Goal: Communication & Community: Answer question/provide support

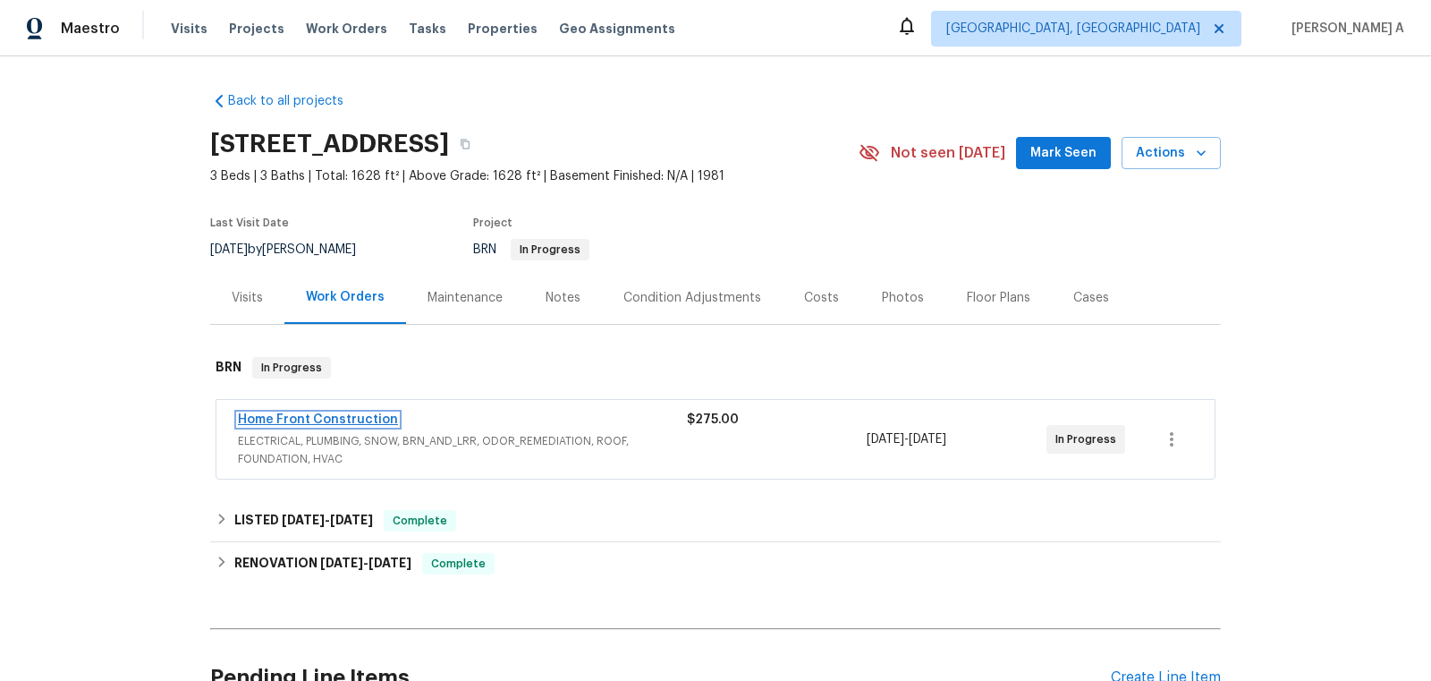
click at [257, 423] on link "Home Front Construction" at bounding box center [318, 419] width 160 height 13
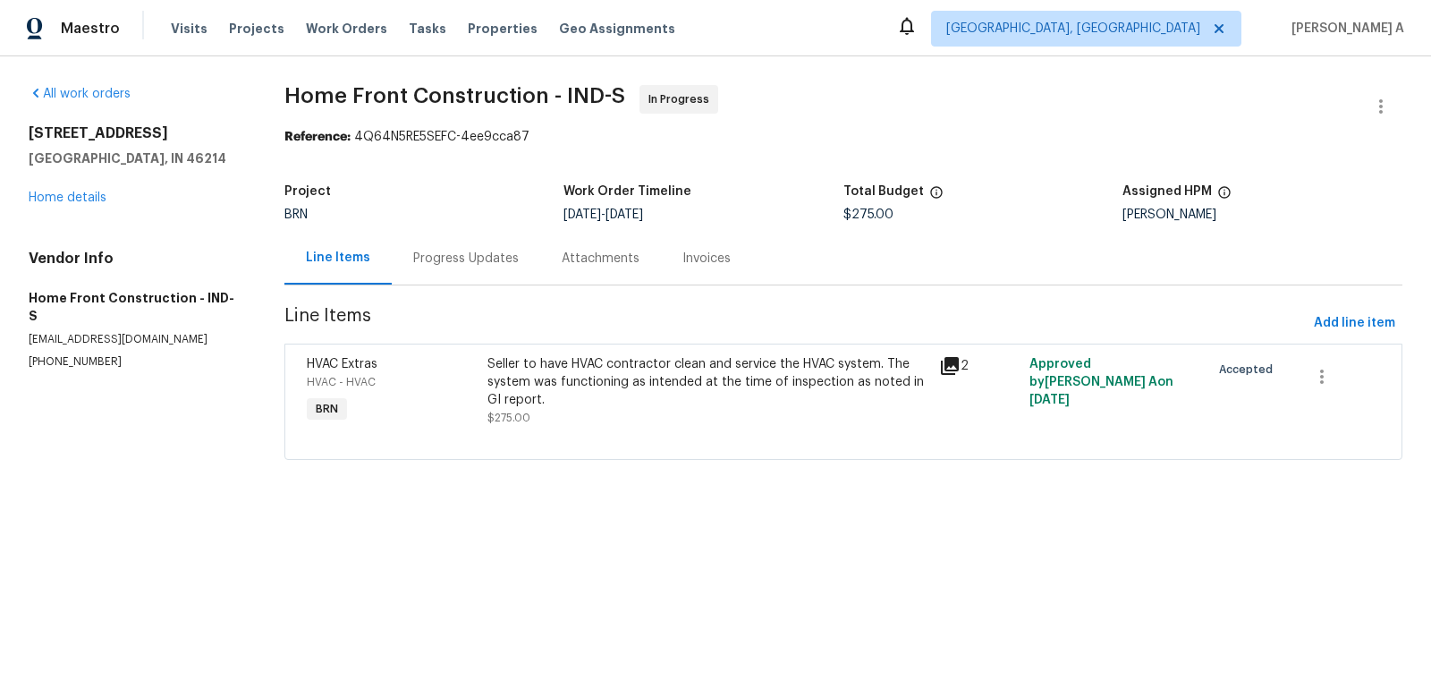
click at [439, 253] on div "Progress Updates" at bounding box center [466, 259] width 106 height 18
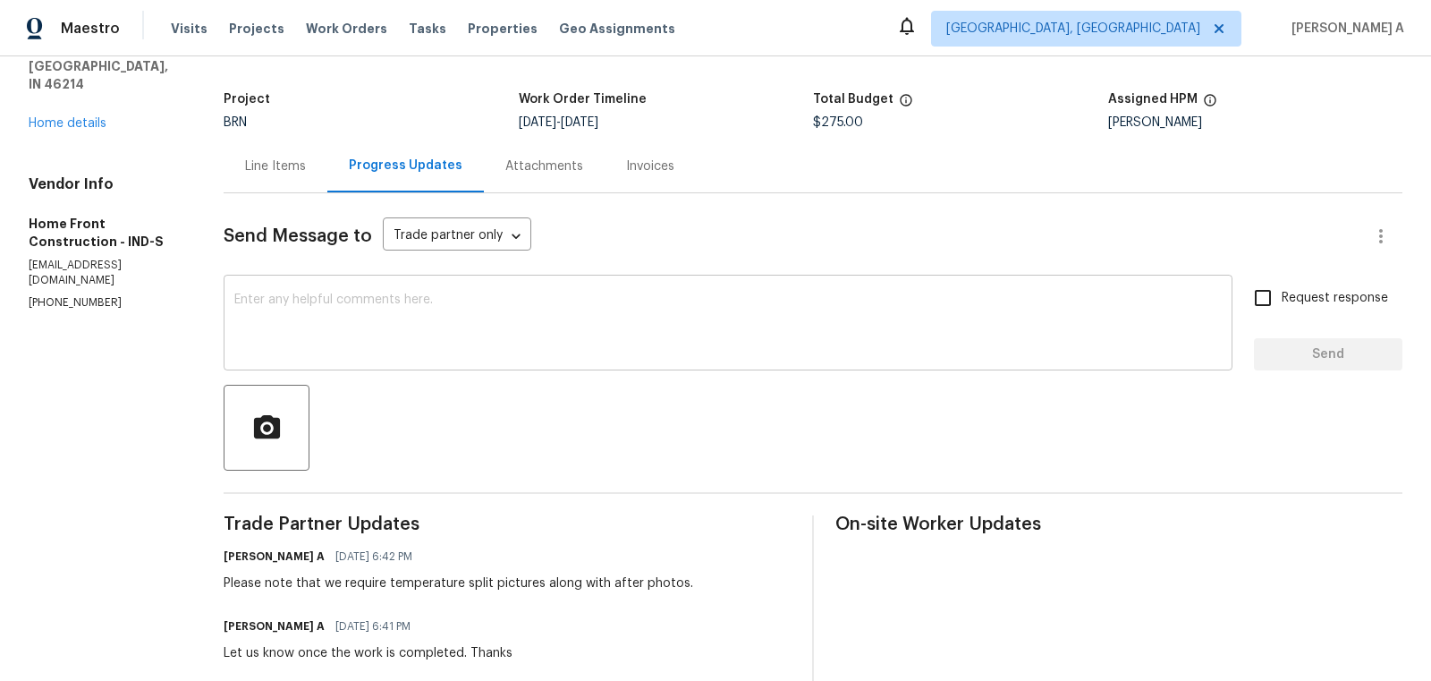
scroll to position [109, 0]
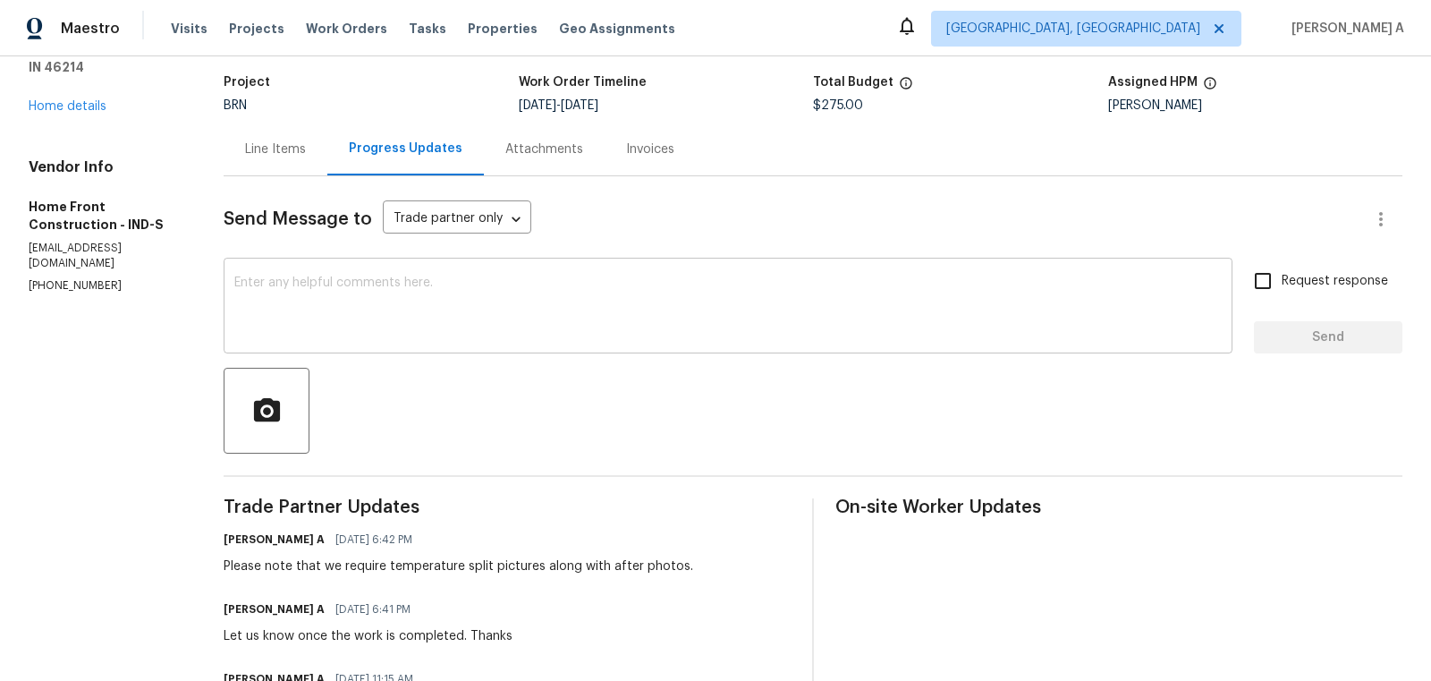
click at [480, 290] on textarea at bounding box center [727, 307] width 987 height 63
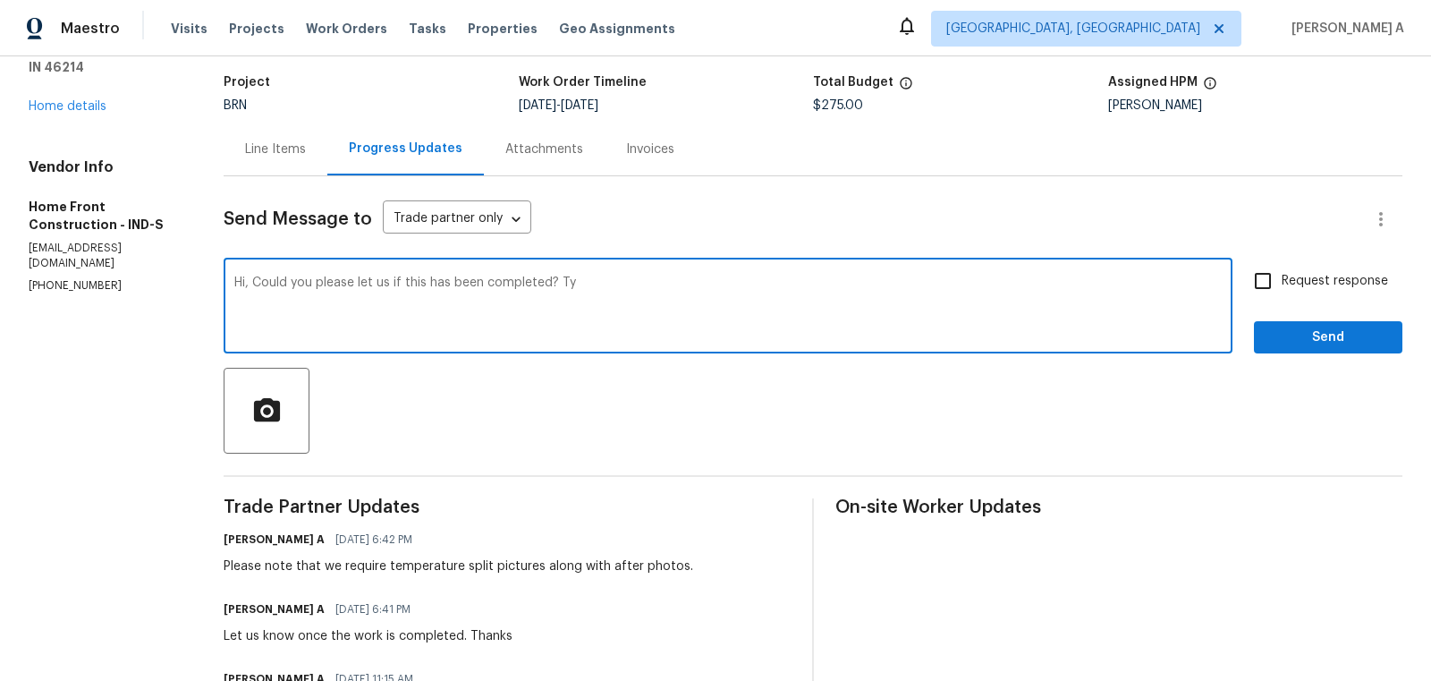
type textarea "Hi, Could you please let us if this has been completed? Ty"
click at [1278, 267] on input "Request response" at bounding box center [1263, 281] width 38 height 38
checkbox input "true"
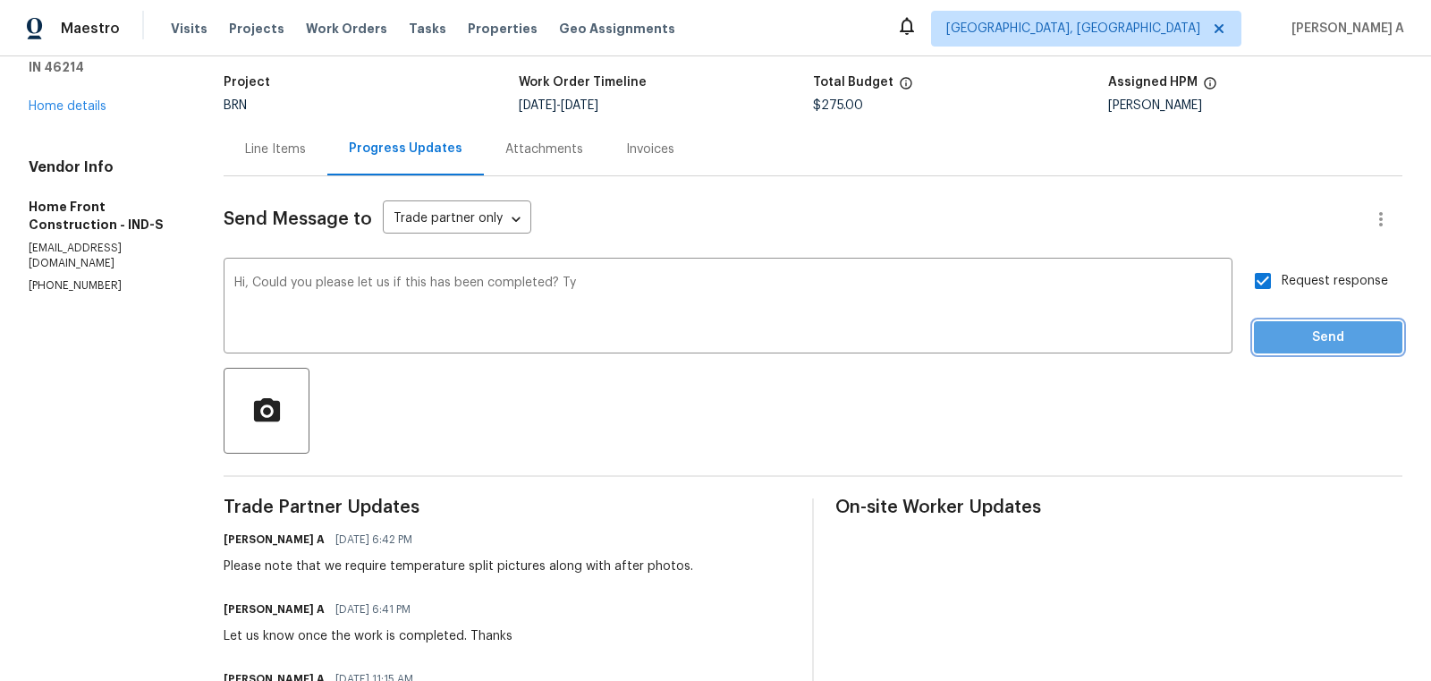
click at [1310, 343] on span "Send" at bounding box center [1328, 337] width 120 height 22
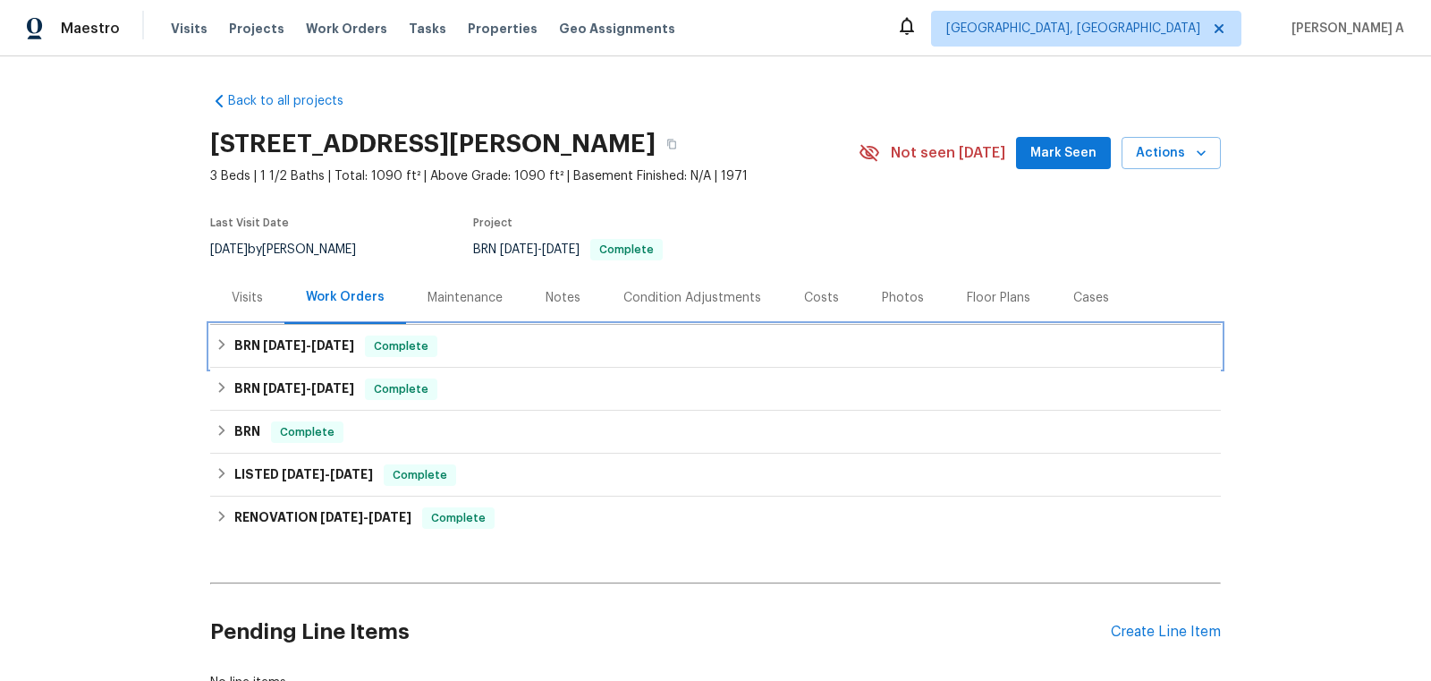
click at [354, 353] on h6 "BRN 9/19/25 - 9/19/25" at bounding box center [294, 345] width 120 height 21
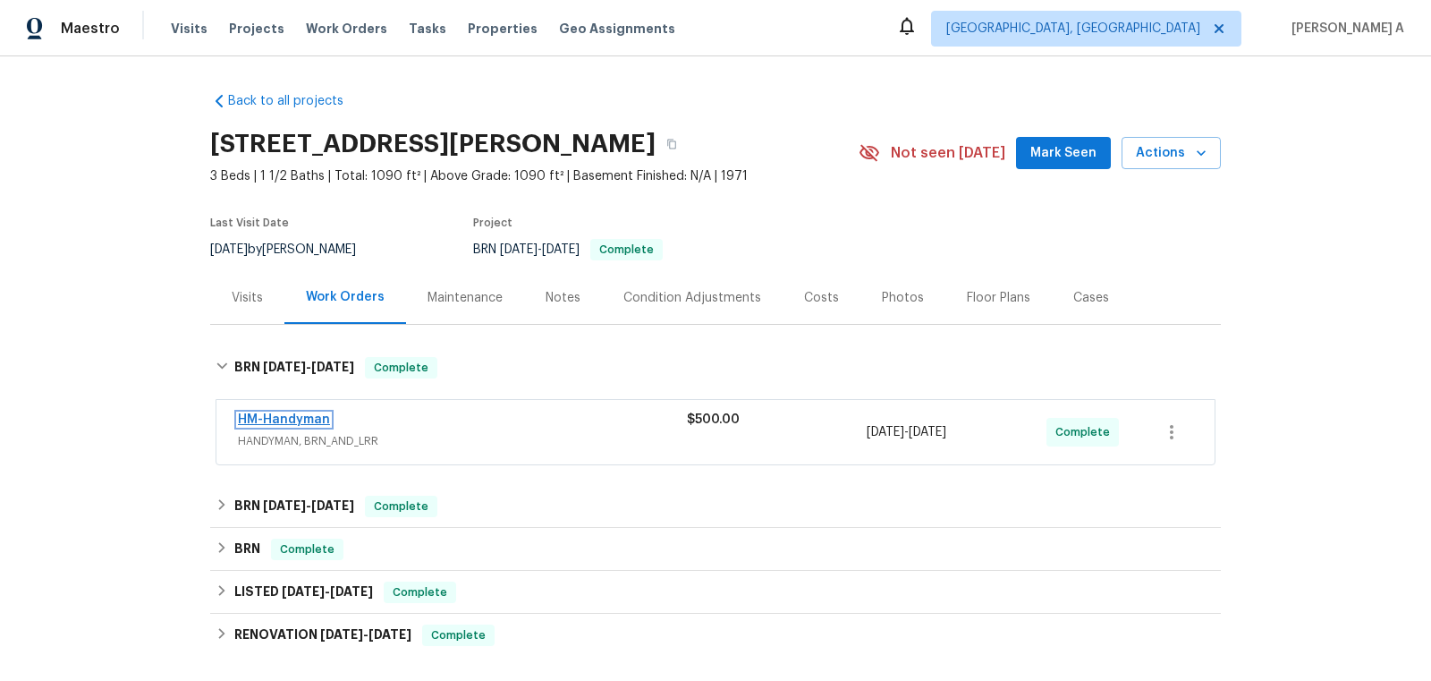
click at [301, 420] on link "HM-Handyman" at bounding box center [284, 419] width 92 height 13
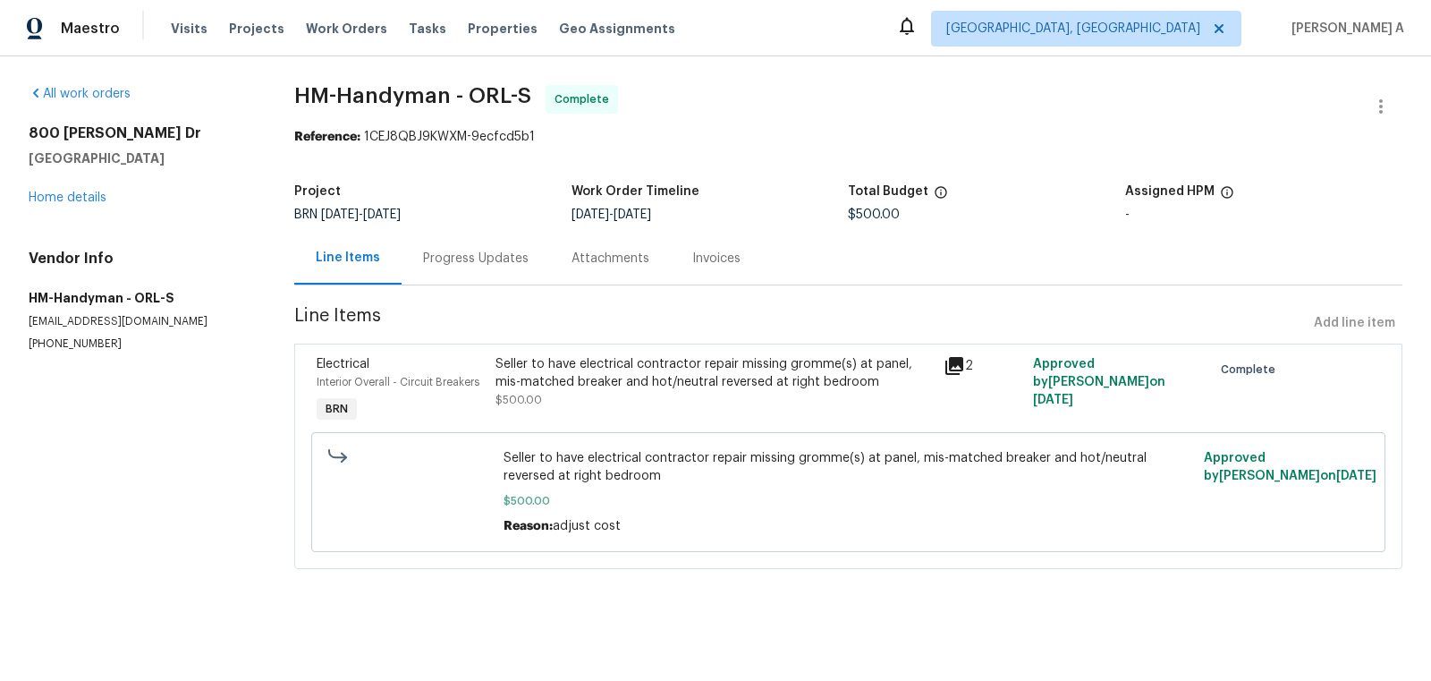
click at [482, 246] on div "Progress Updates" at bounding box center [476, 258] width 148 height 53
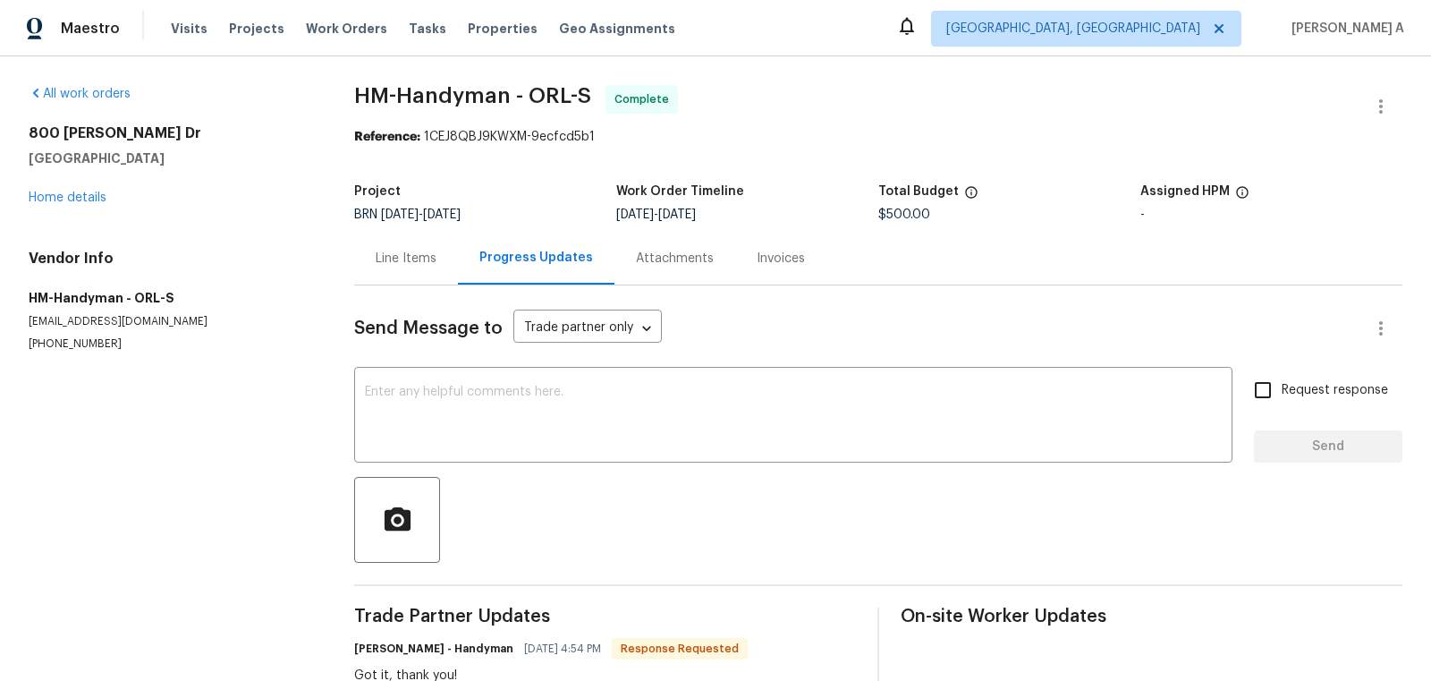
click at [420, 264] on div "Line Items" at bounding box center [406, 259] width 61 height 18
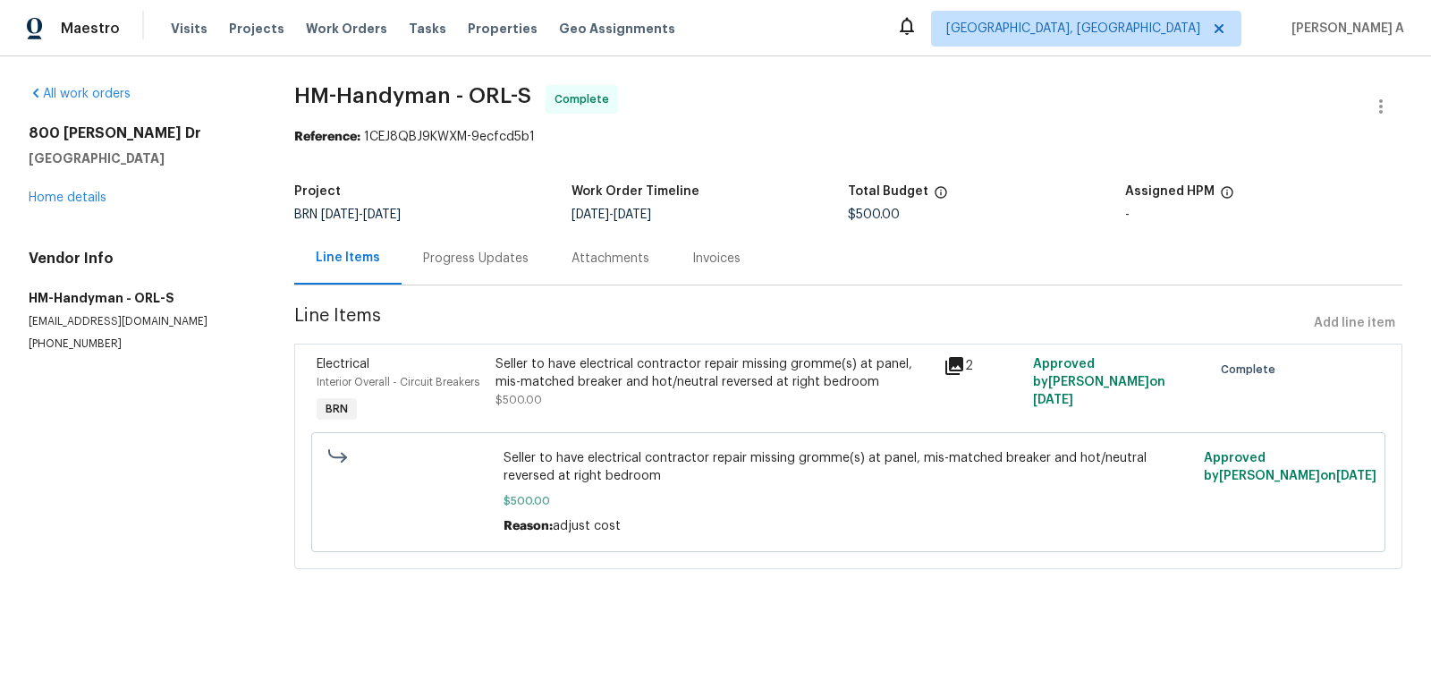
click at [465, 271] on div "Progress Updates" at bounding box center [476, 258] width 148 height 53
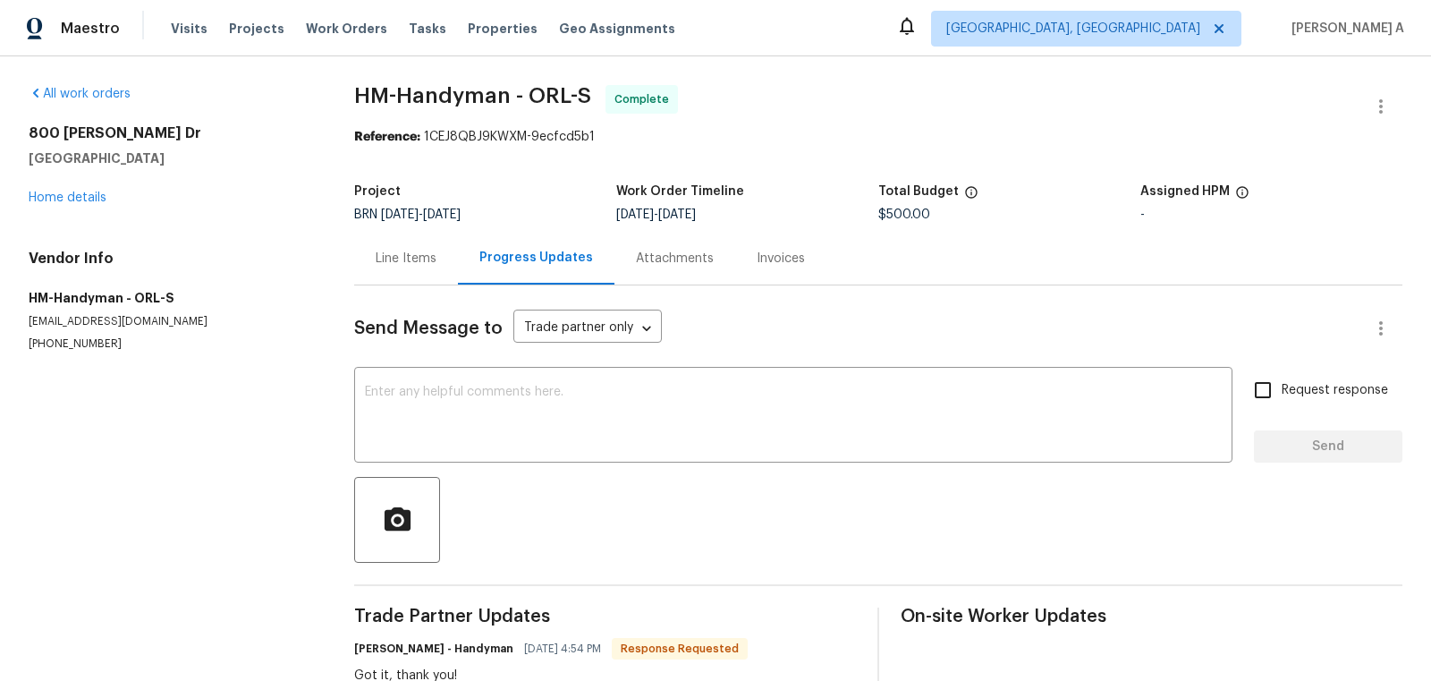
click at [406, 252] on div "Line Items" at bounding box center [406, 259] width 61 height 18
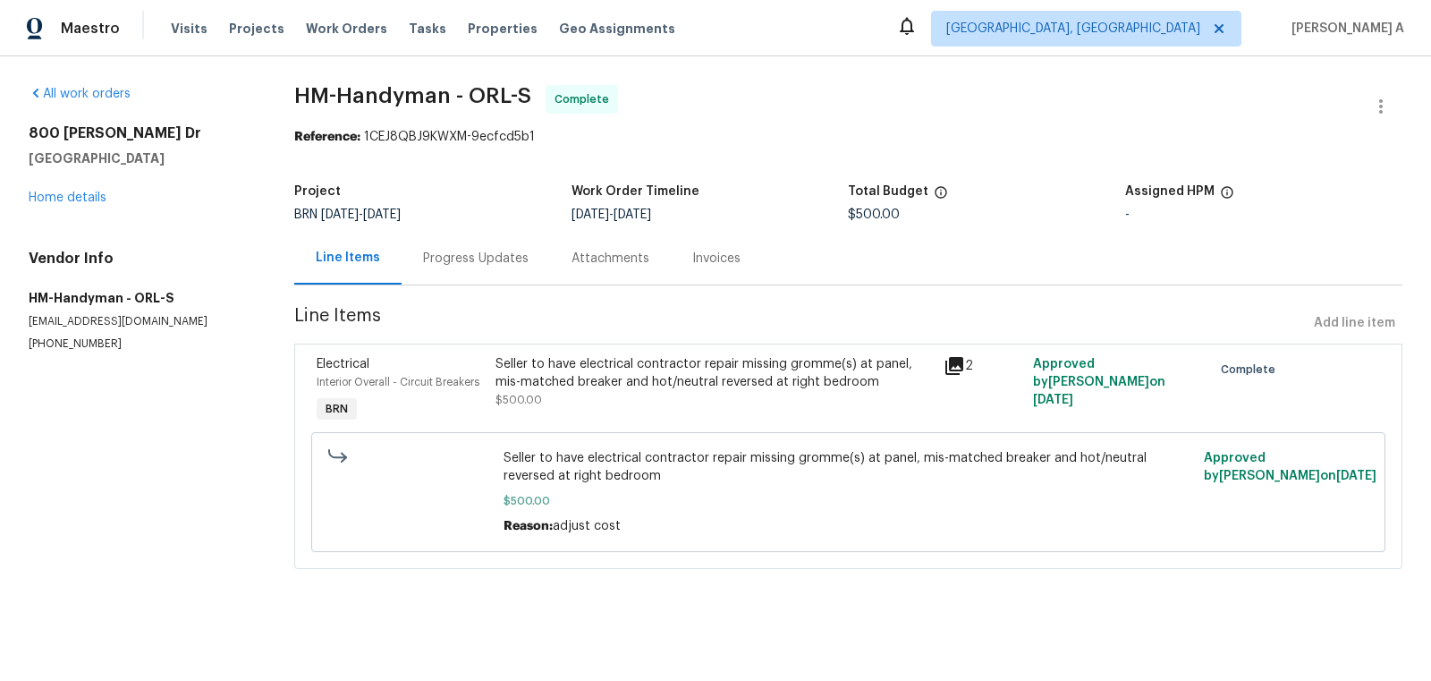
click at [453, 267] on div "Progress Updates" at bounding box center [476, 258] width 148 height 53
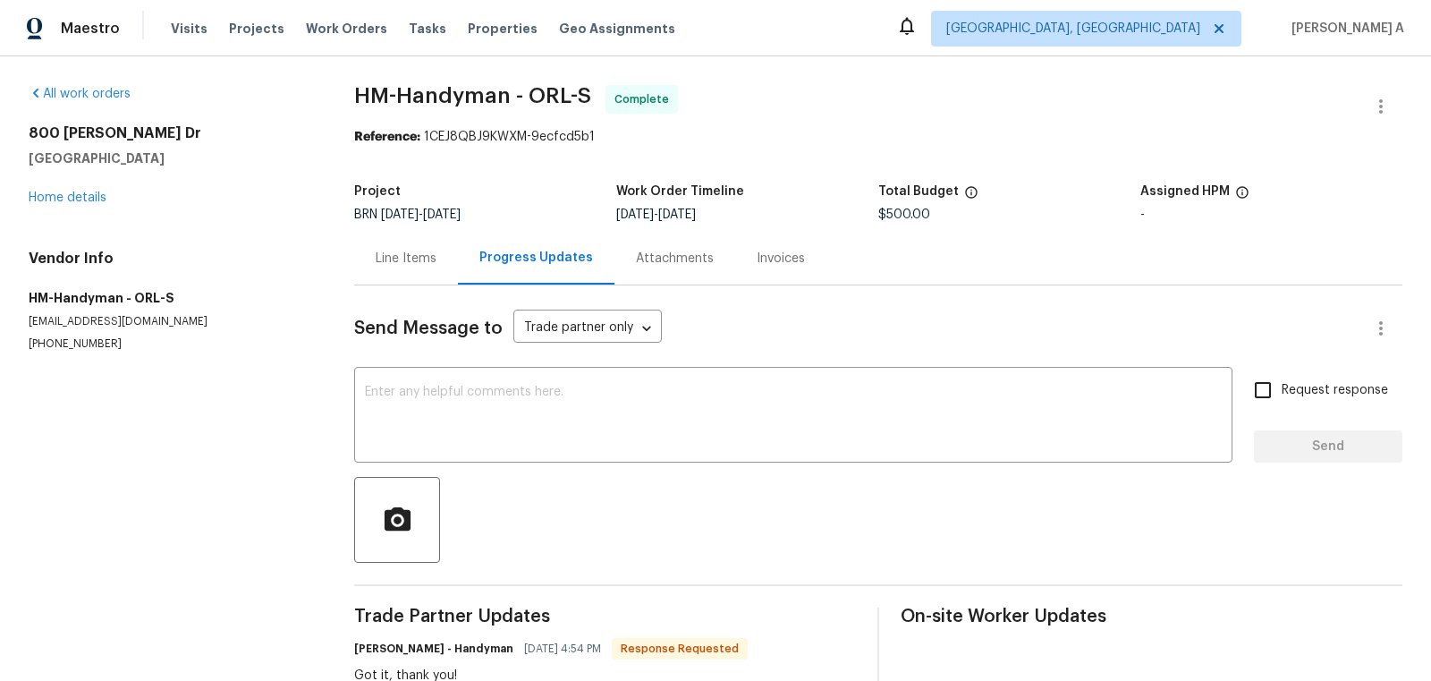
click at [401, 257] on div "Line Items" at bounding box center [406, 259] width 61 height 18
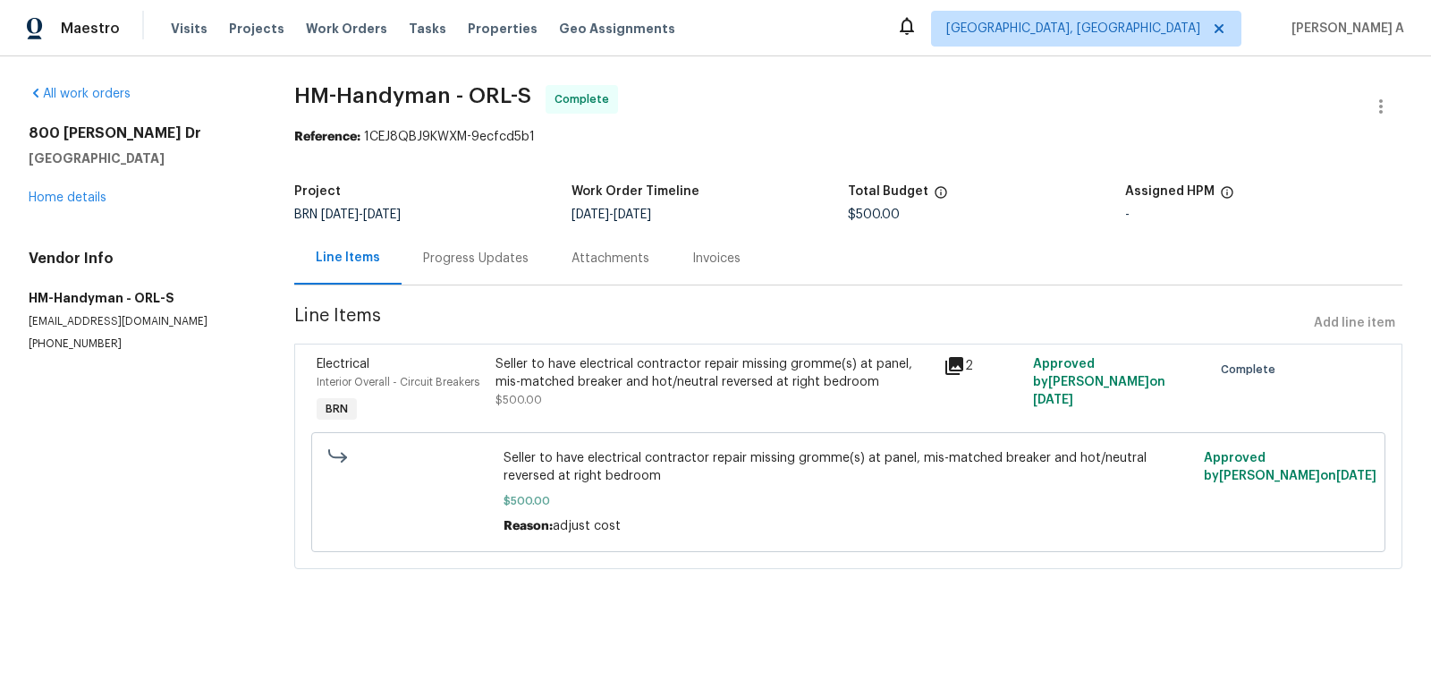
click at [478, 272] on div "Progress Updates" at bounding box center [476, 258] width 148 height 53
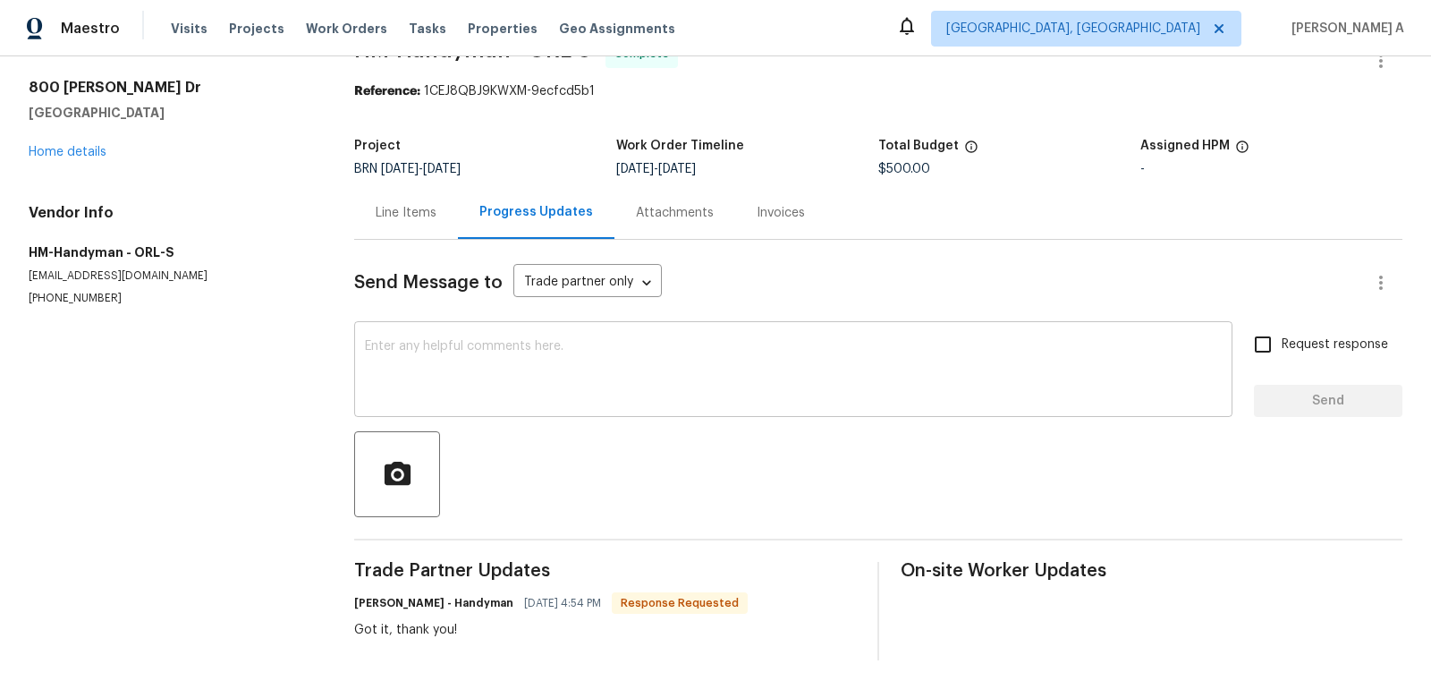
scroll to position [54, 0]
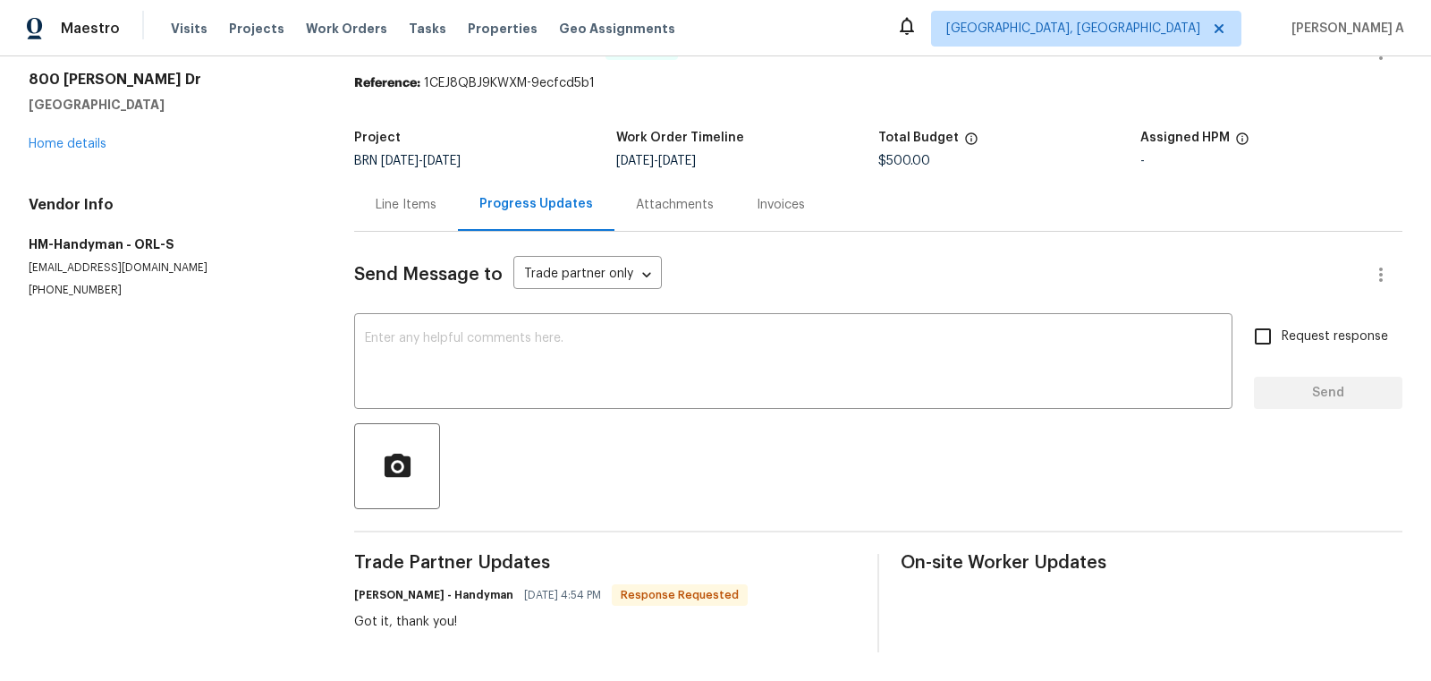
click at [406, 205] on div "Line Items" at bounding box center [406, 205] width 61 height 18
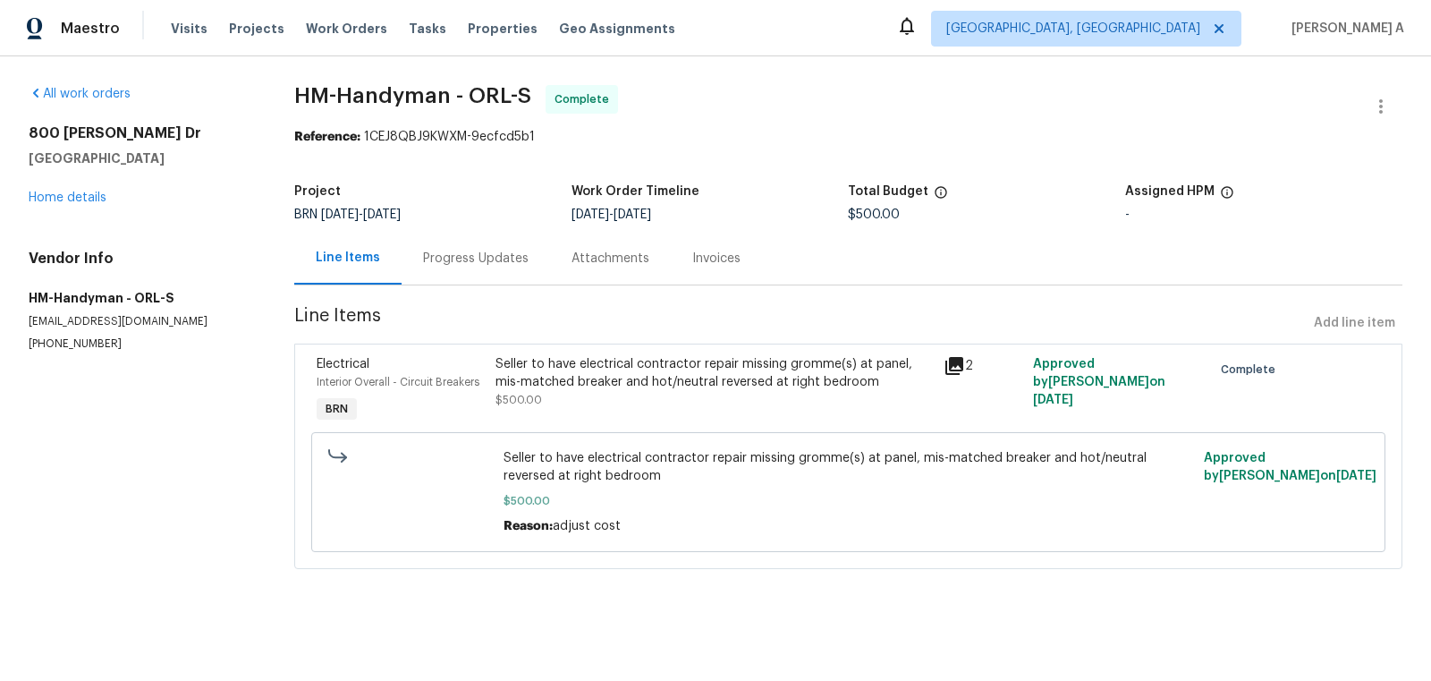
click at [83, 207] on div "All work orders 800 Marion Dr Mount Dora, FL 32757 Home details Vendor Info HM-…" at bounding box center [140, 218] width 223 height 267
click at [83, 194] on link "Home details" at bounding box center [68, 197] width 78 height 13
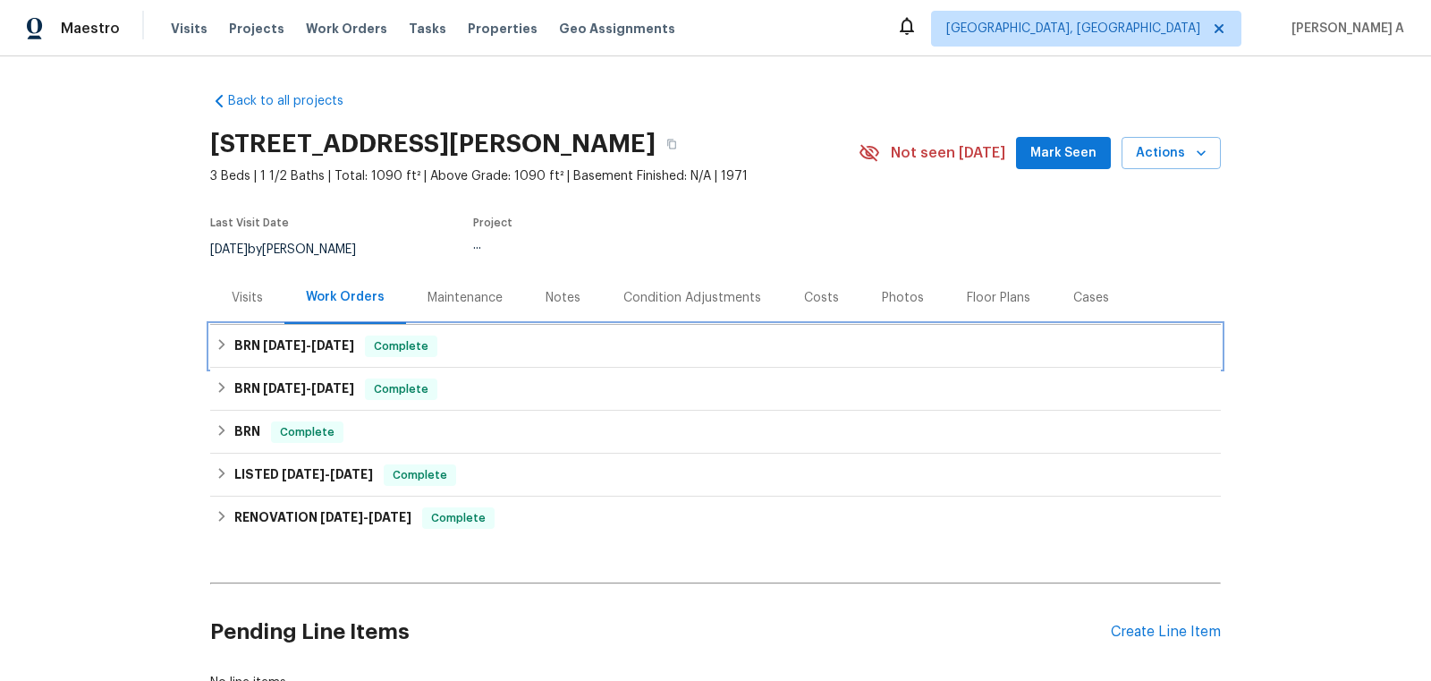
click at [512, 343] on div "BRN 9/19/25 - 9/19/25 Complete" at bounding box center [716, 345] width 1000 height 21
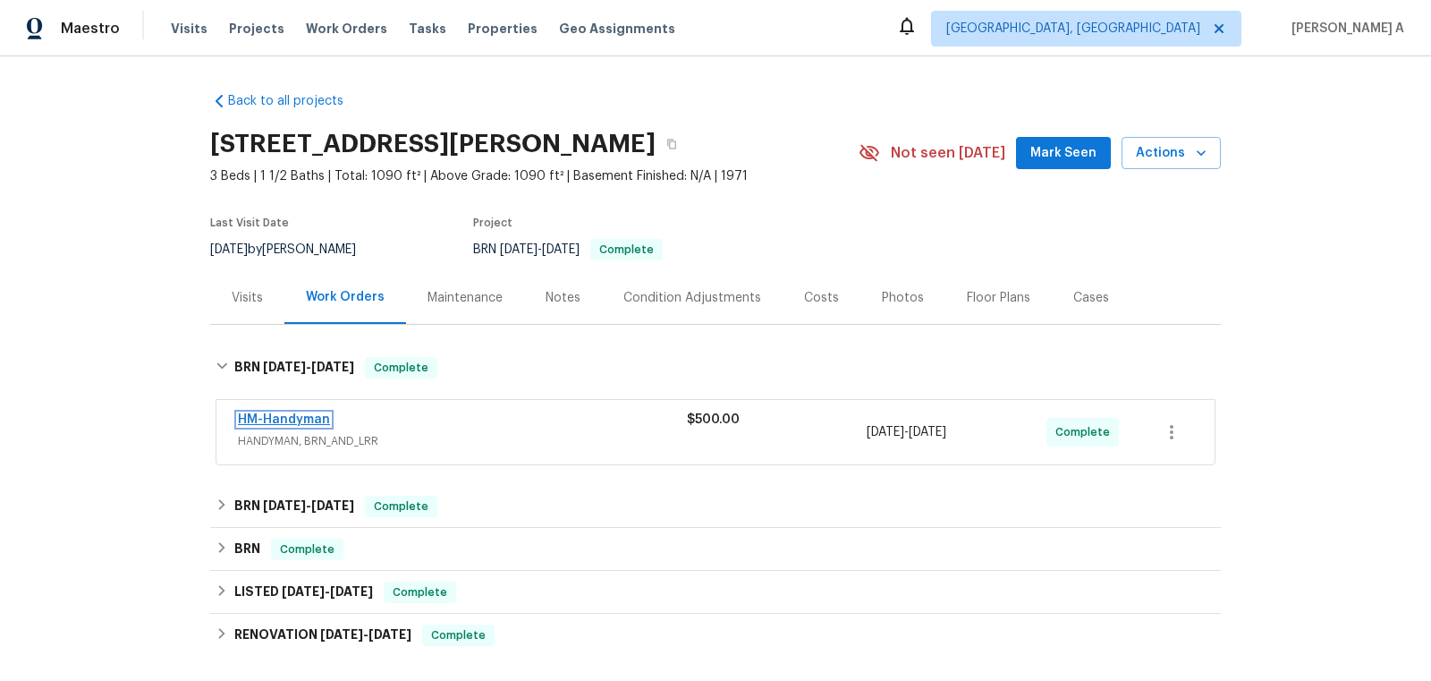
click at [298, 415] on link "HM-Handyman" at bounding box center [284, 419] width 92 height 13
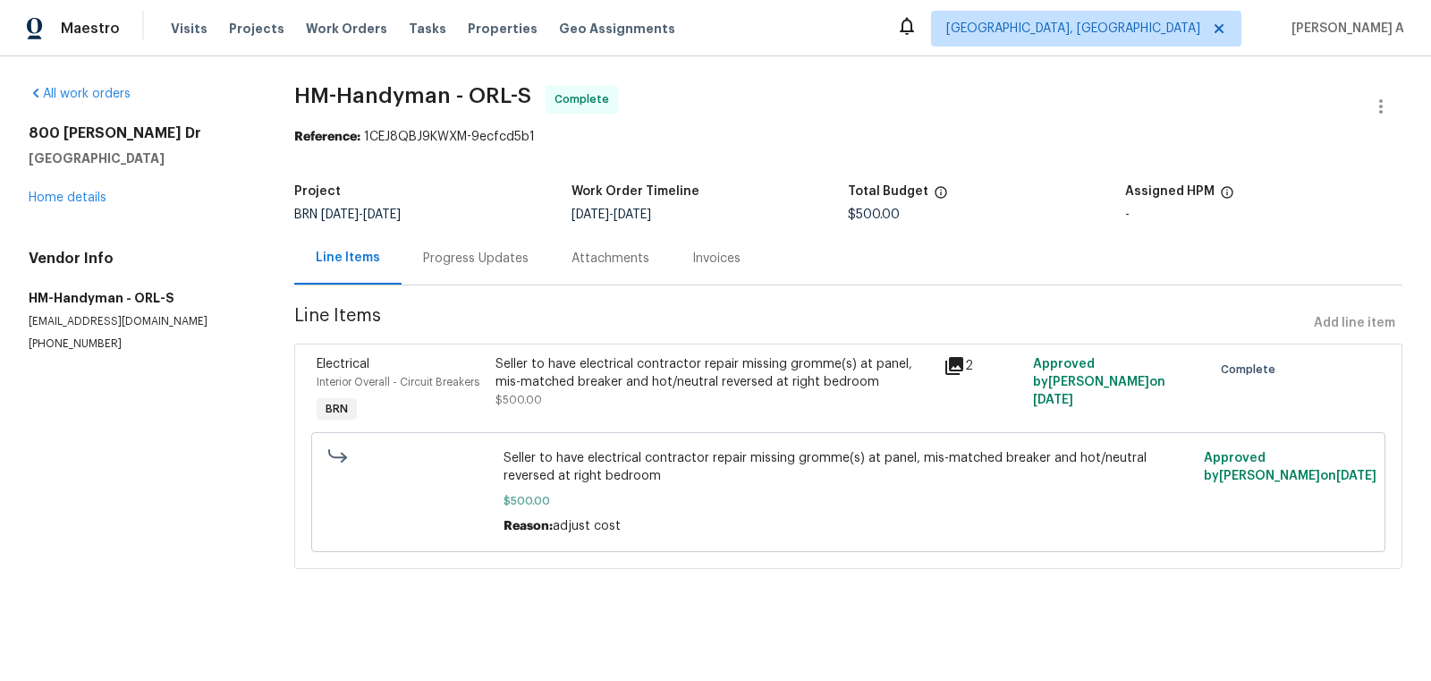
click at [771, 167] on section "HM-Handyman - ORL-S Complete Reference: 1CEJ8QBJ9KWXM-9ecfcd5b1 Project BRN 9/1…" at bounding box center [848, 337] width 1108 height 505
click at [520, 291] on section "HM-Handyman - ORL-S Complete Reference: 1CEJ8QBJ9KWXM-9ecfcd5b1 Project BRN 9/1…" at bounding box center [848, 337] width 1108 height 505
click at [509, 279] on div "Progress Updates" at bounding box center [476, 258] width 148 height 53
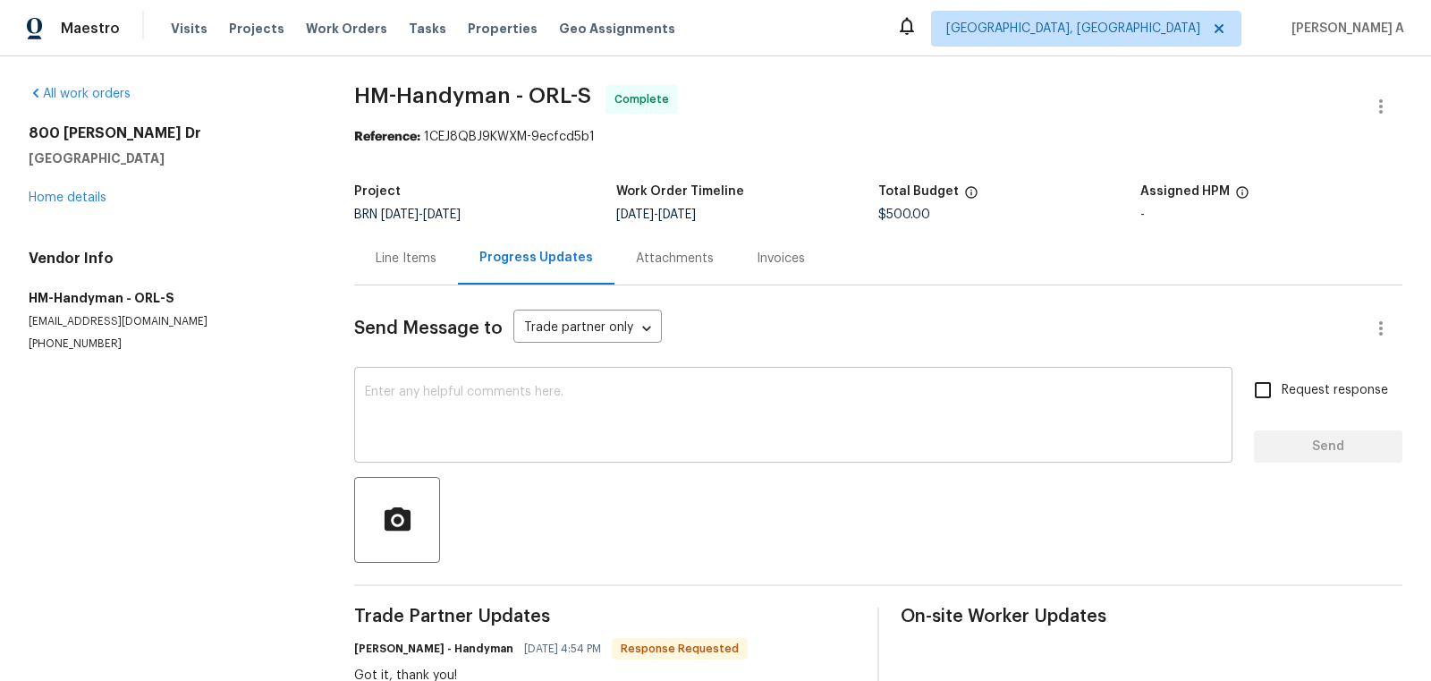
scroll to position [54, 0]
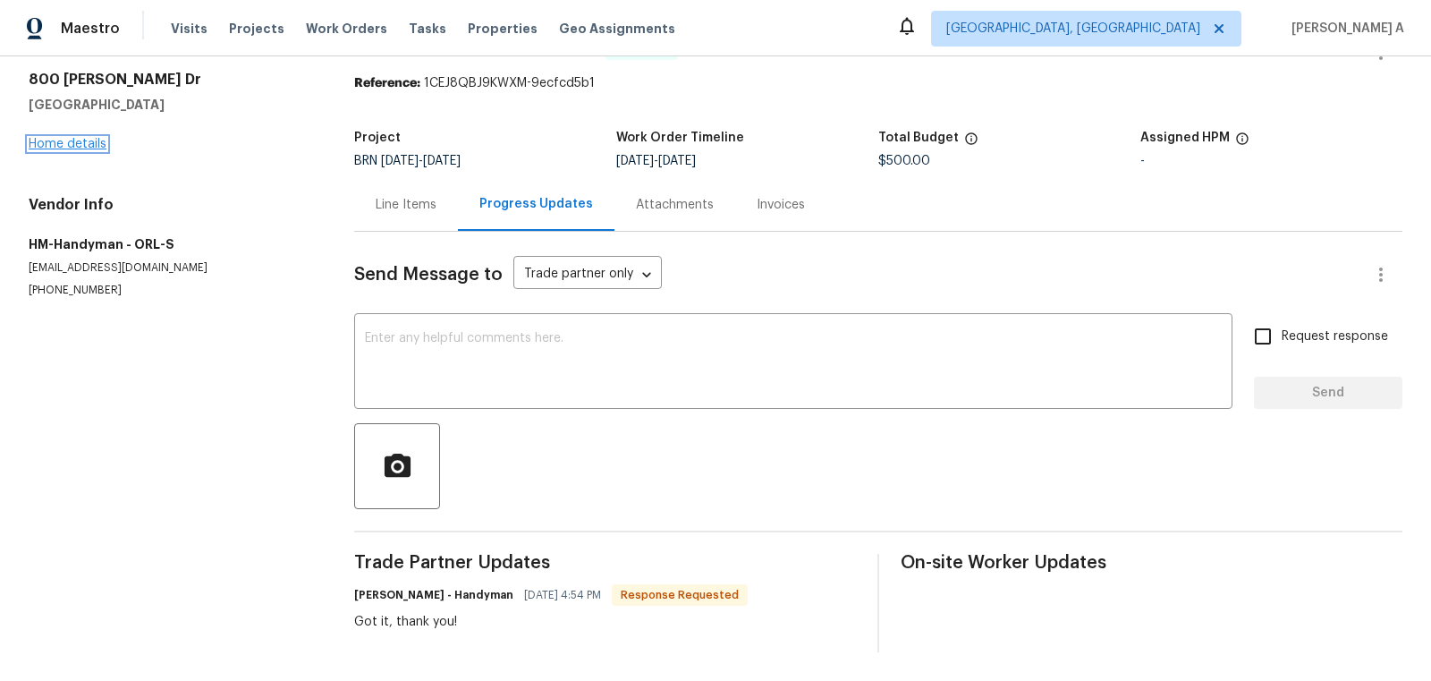
click at [89, 140] on link "Home details" at bounding box center [68, 144] width 78 height 13
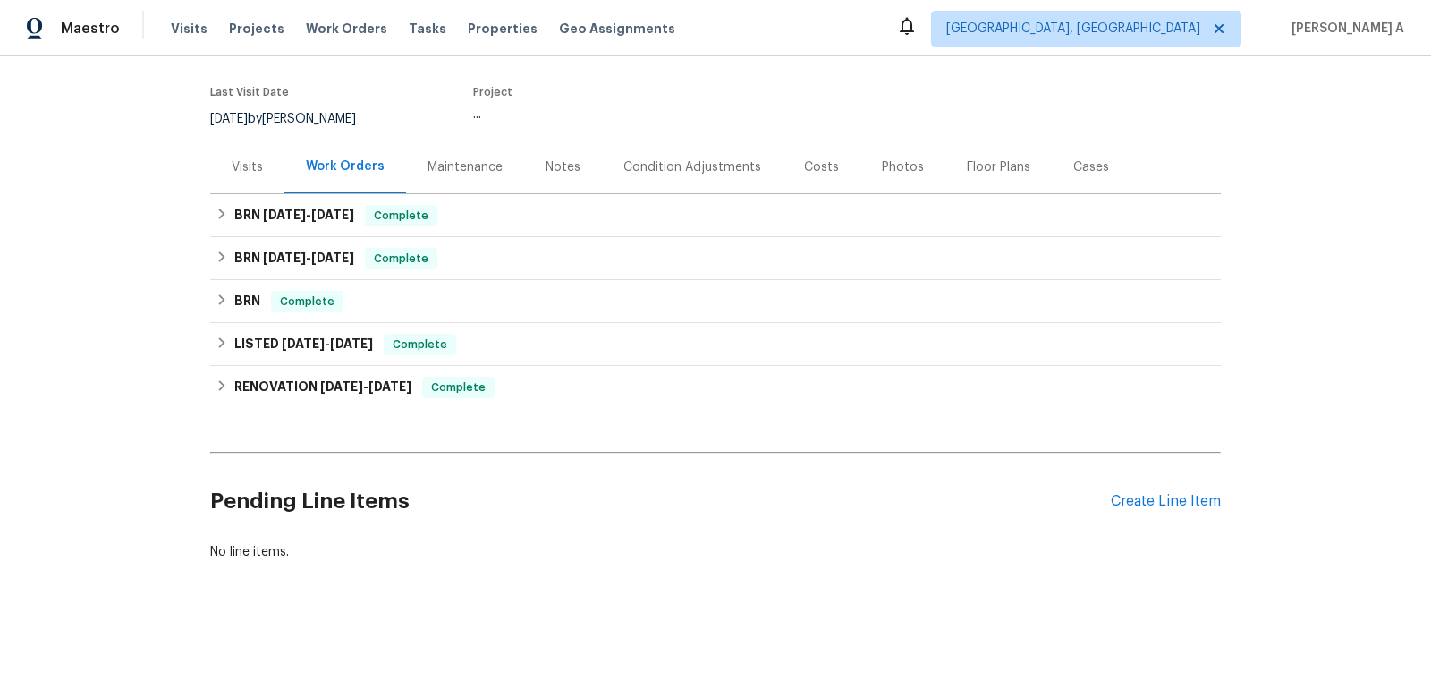
scroll to position [130, 0]
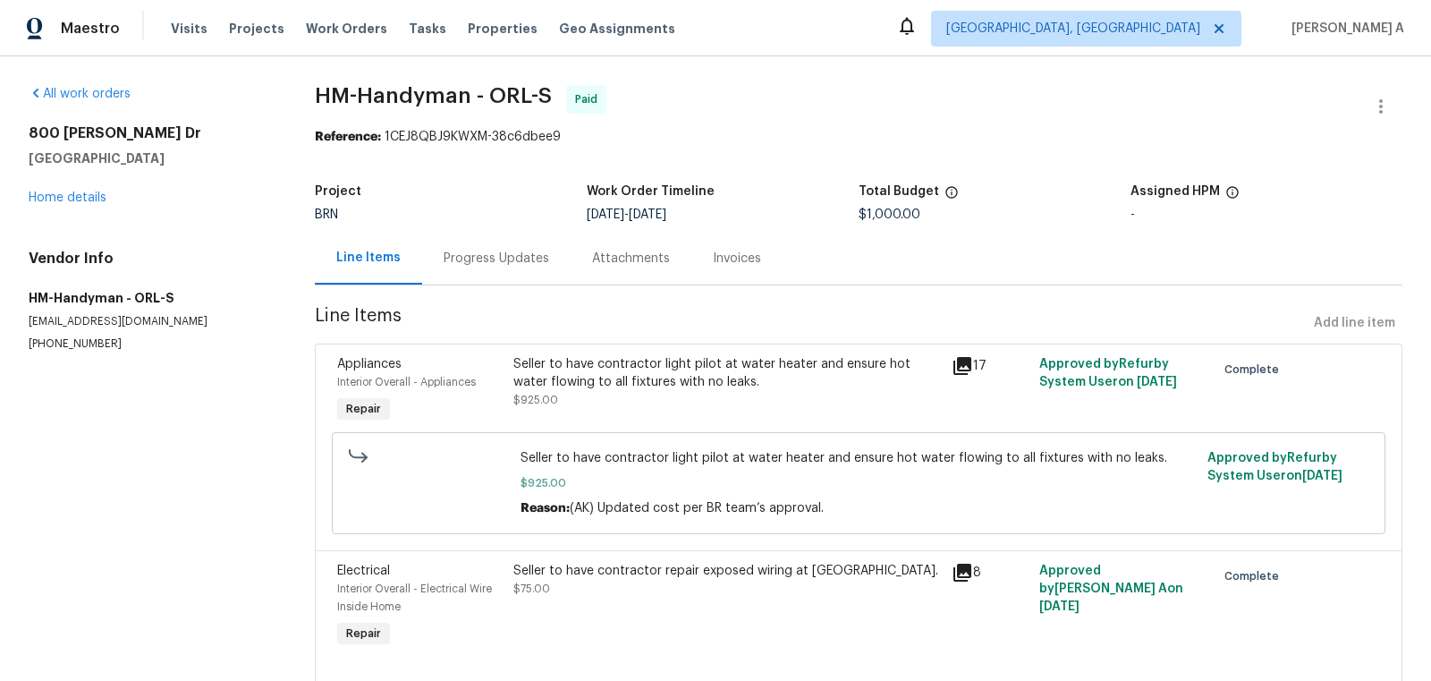
click at [472, 267] on div "Progress Updates" at bounding box center [497, 259] width 106 height 18
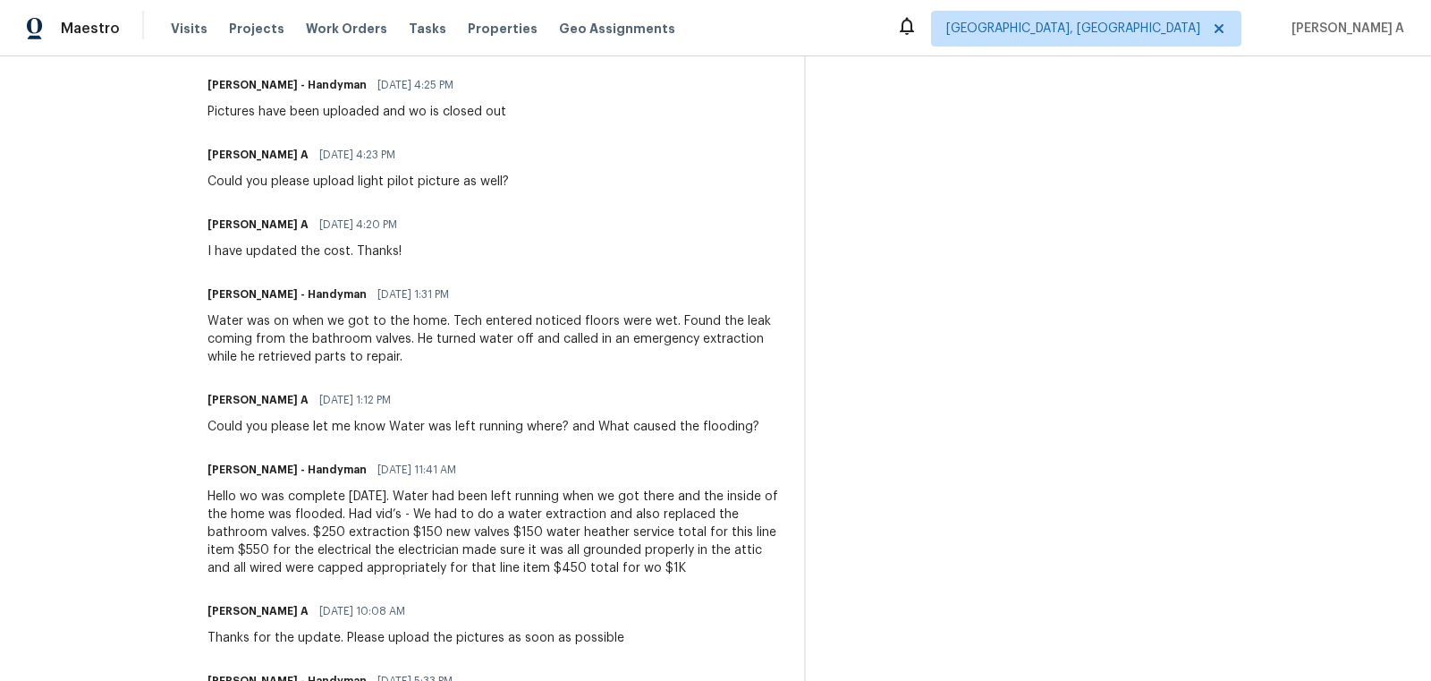
scroll to position [632, 0]
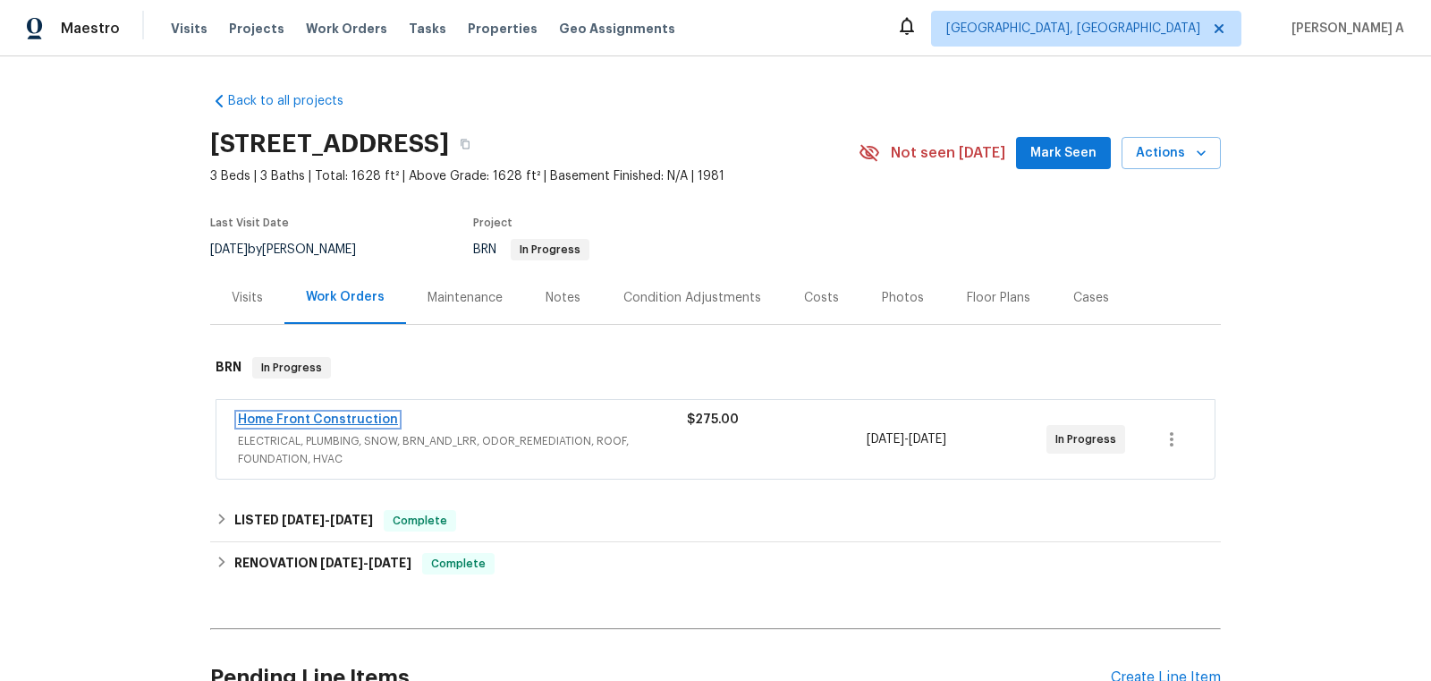
click at [367, 417] on link "Home Front Construction" at bounding box center [318, 419] width 160 height 13
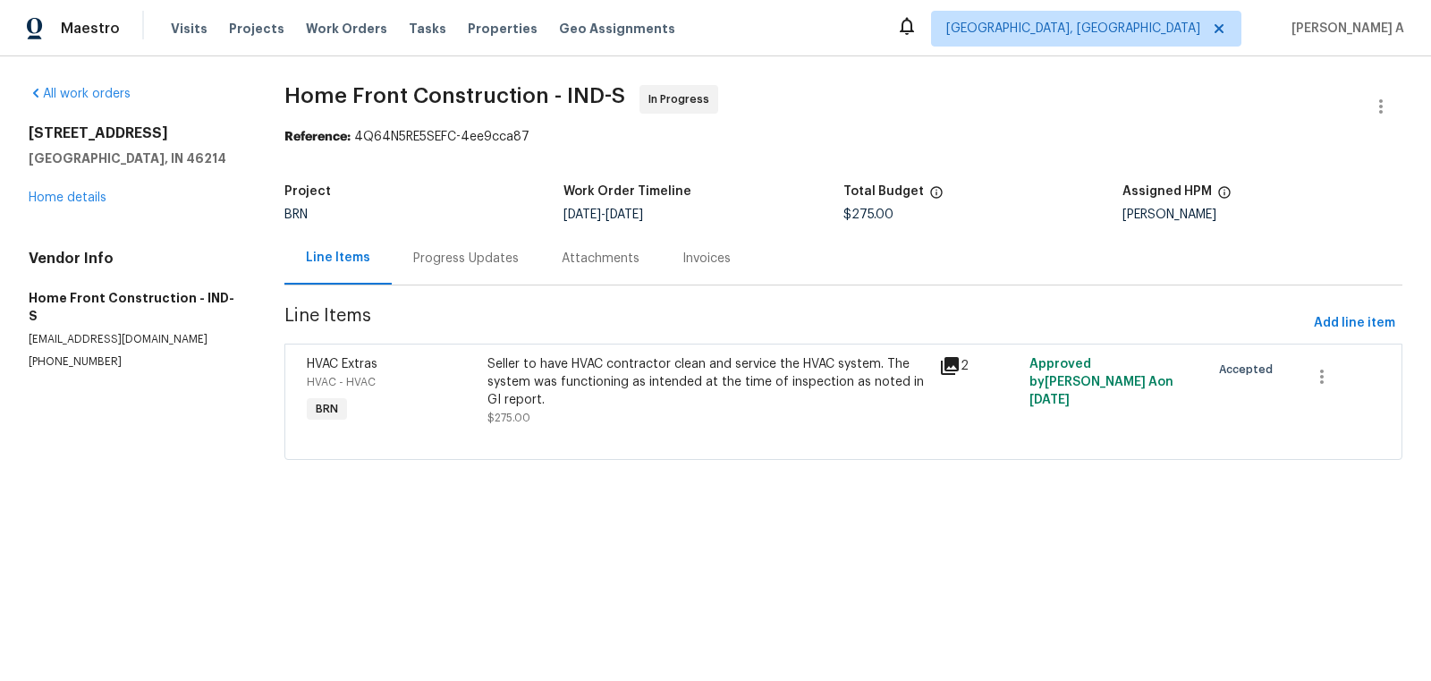
click at [420, 283] on div "Progress Updates" at bounding box center [466, 258] width 148 height 53
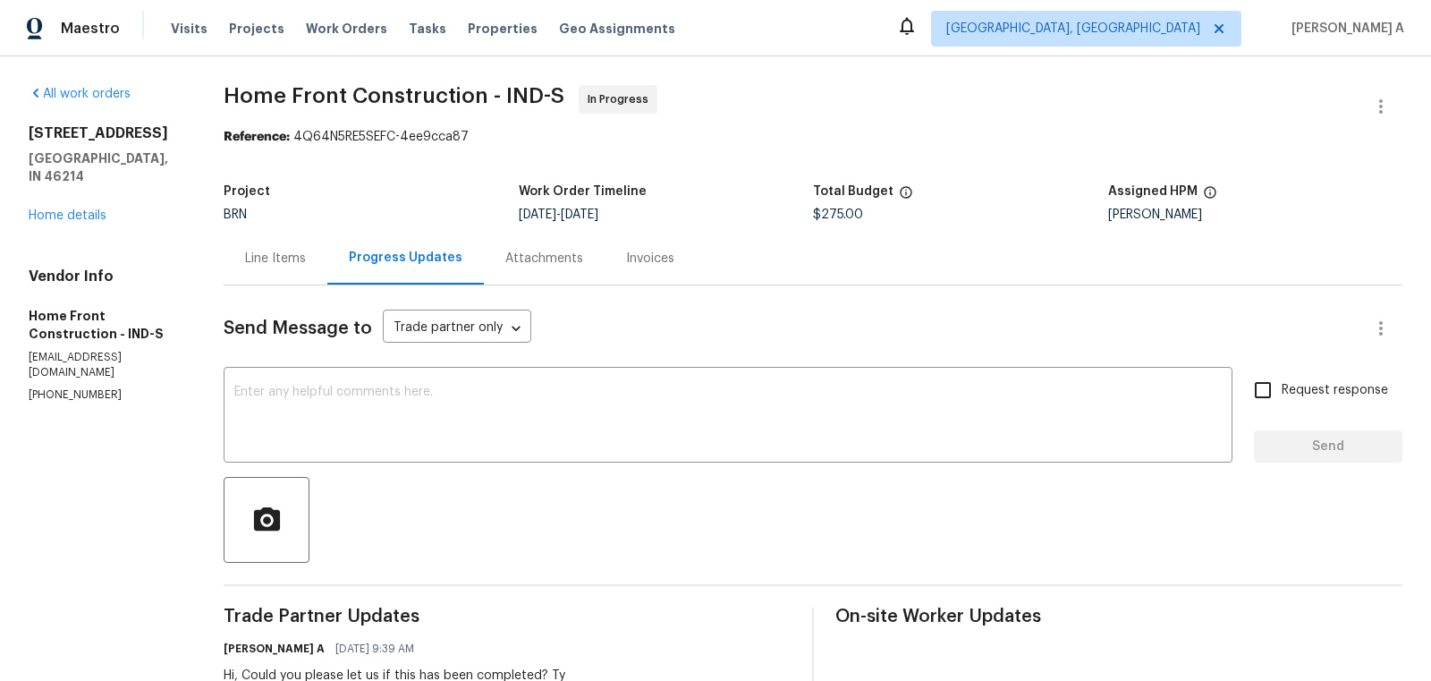
click at [327, 246] on div "Line Items" at bounding box center [276, 258] width 104 height 53
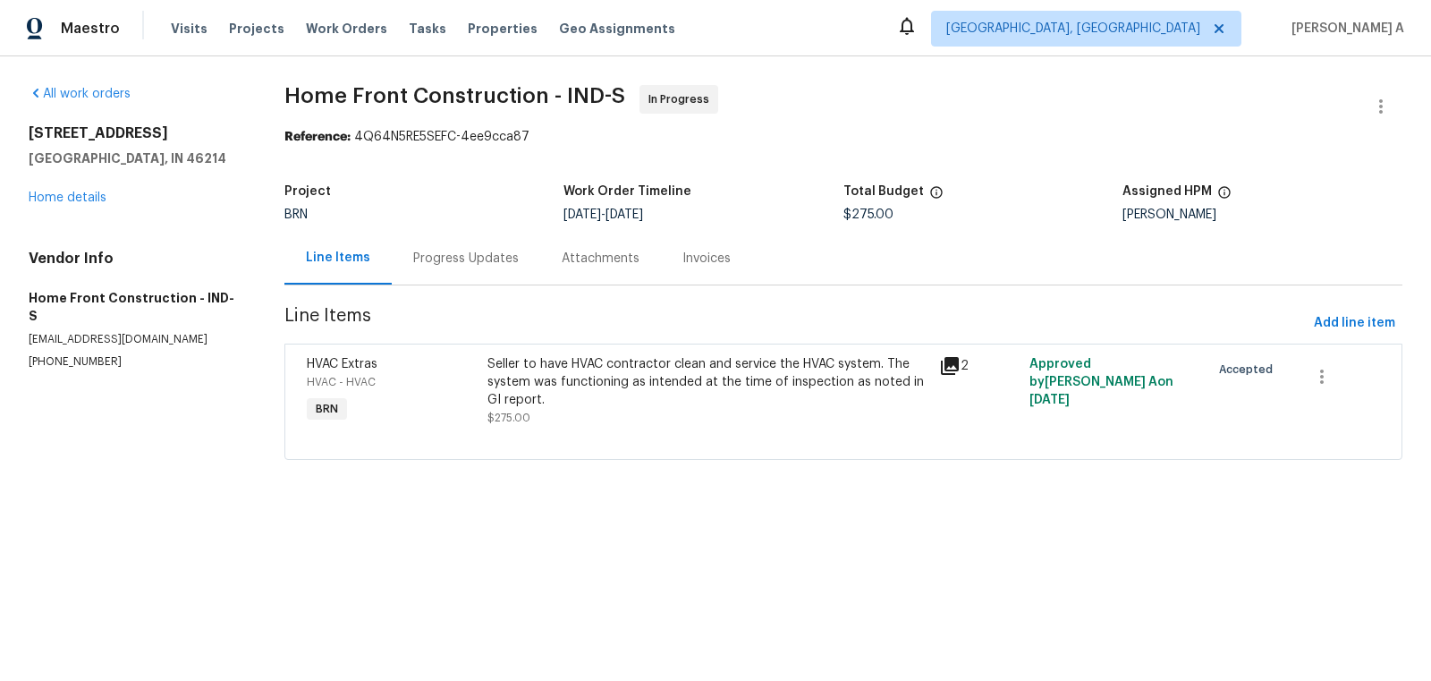
click at [456, 261] on div "Progress Updates" at bounding box center [466, 259] width 106 height 18
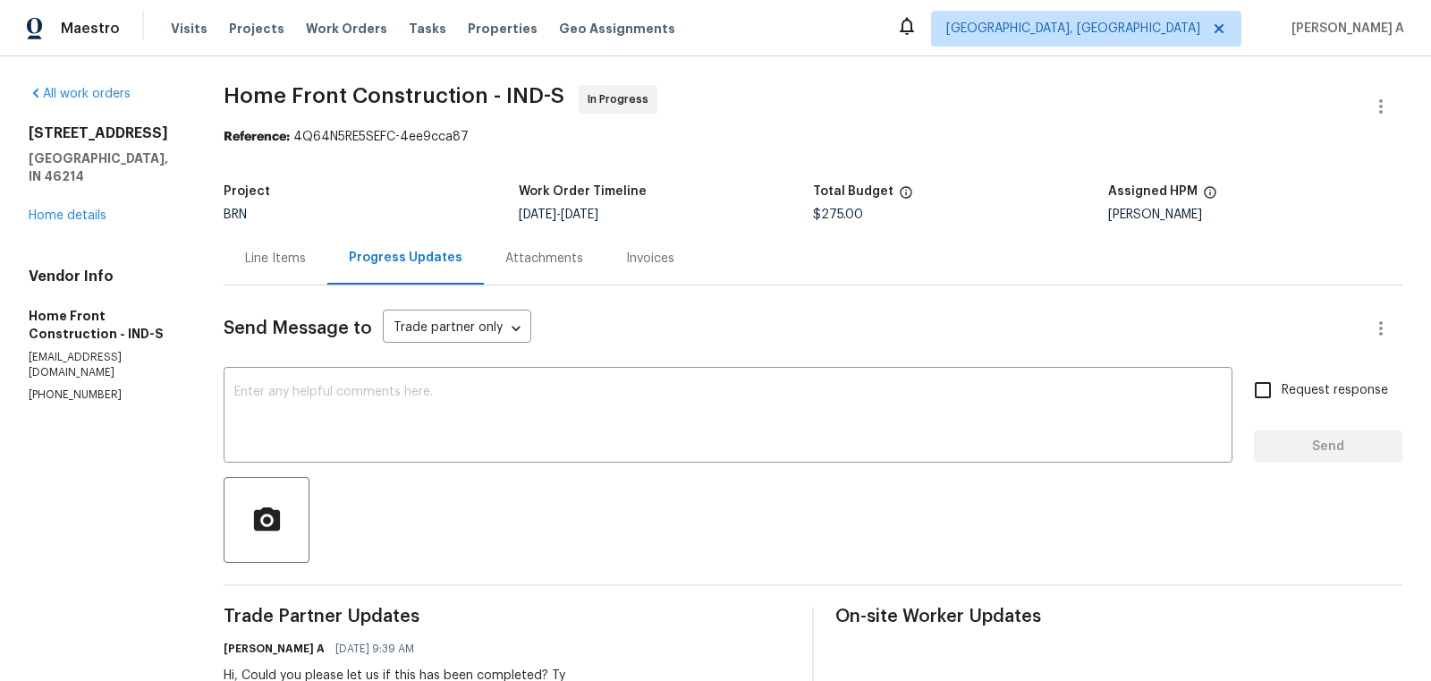
click at [320, 275] on div "Line Items" at bounding box center [276, 258] width 104 height 53
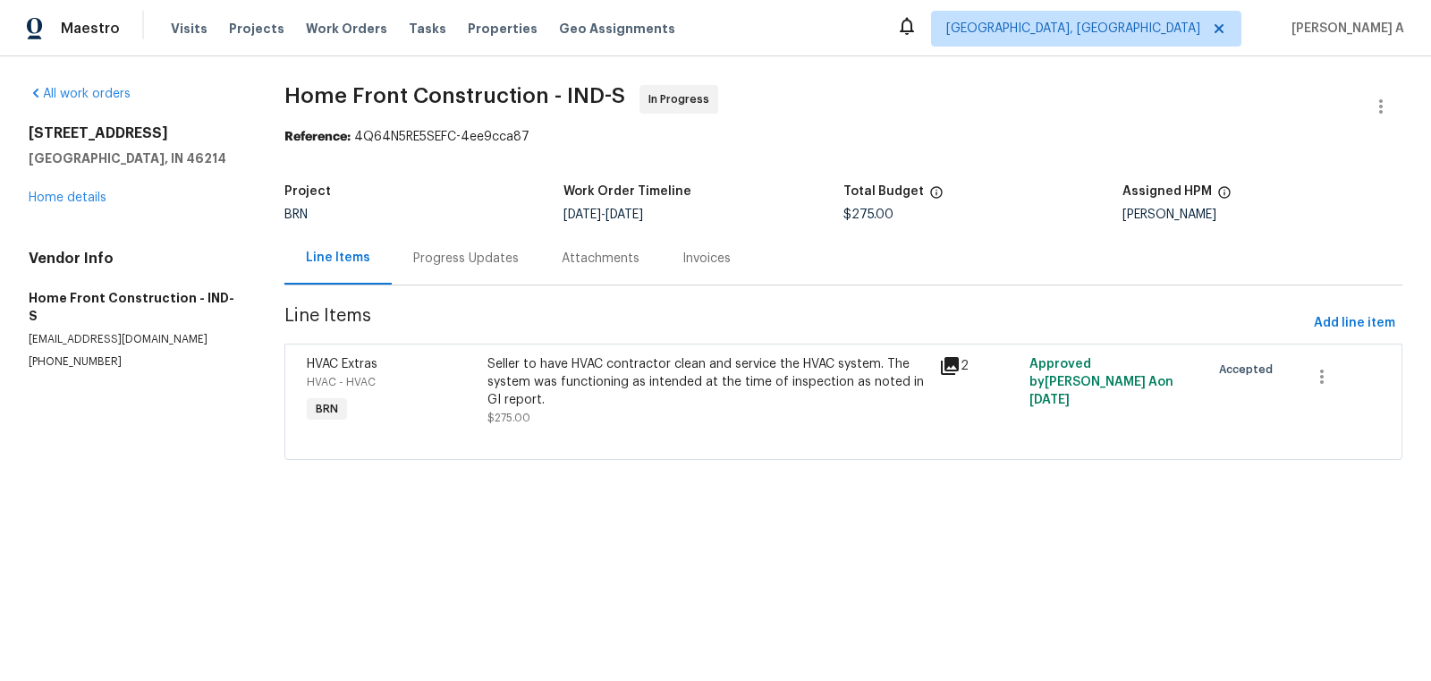
click at [446, 250] on div "Progress Updates" at bounding box center [466, 259] width 106 height 18
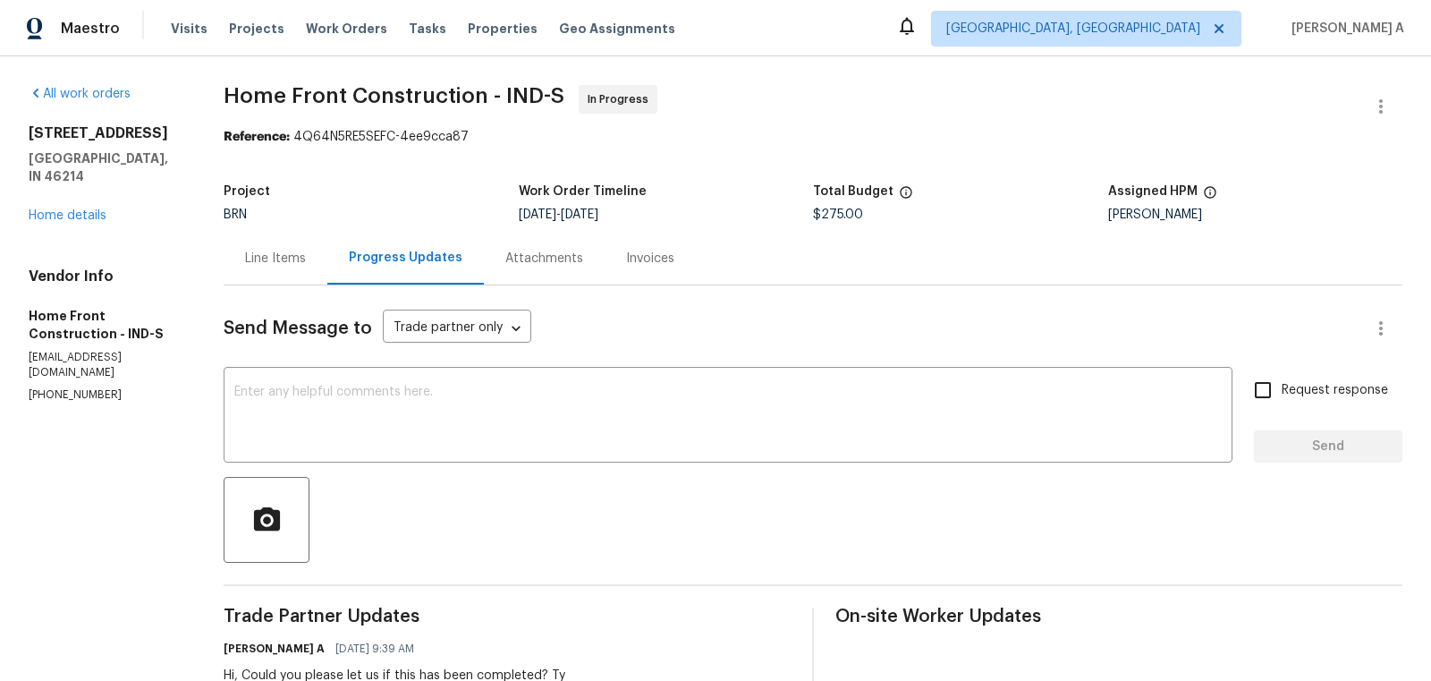
click at [306, 264] on div "Line Items" at bounding box center [275, 259] width 61 height 18
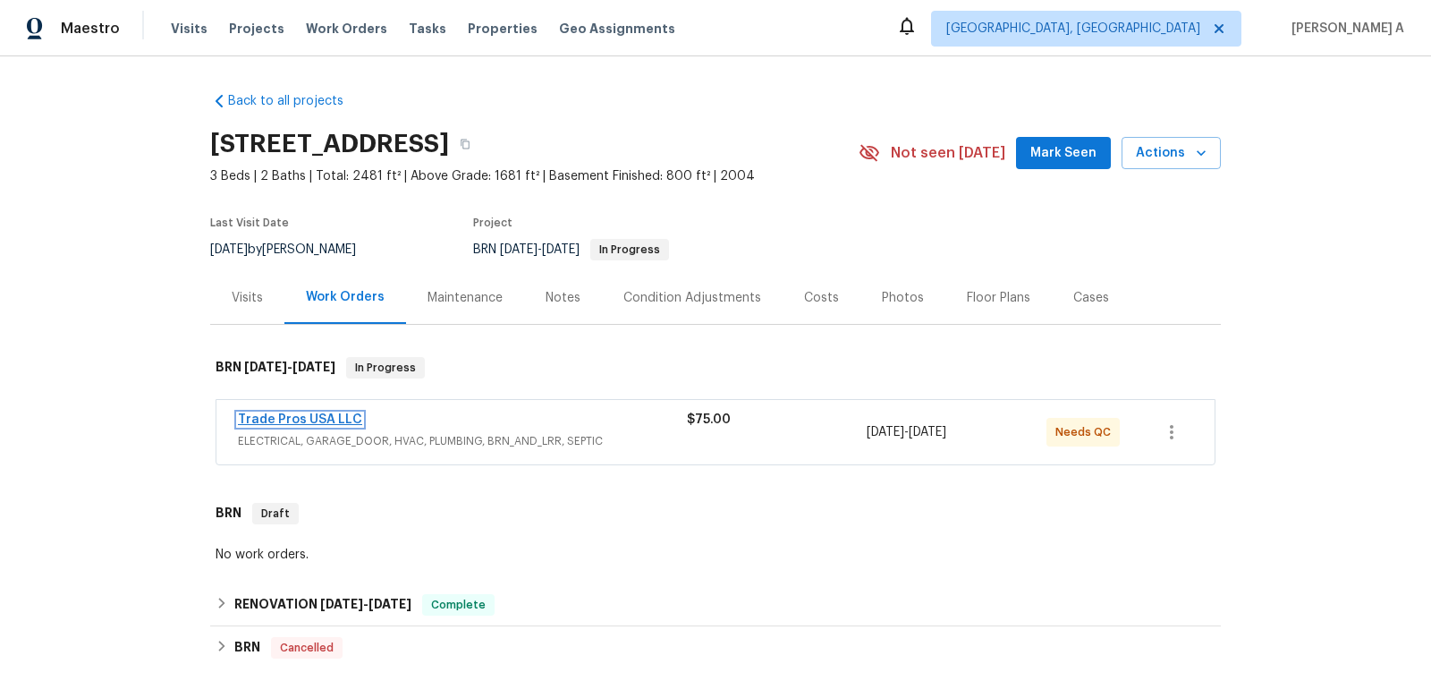
click at [292, 414] on link "Trade Pros USA LLC" at bounding box center [300, 419] width 124 height 13
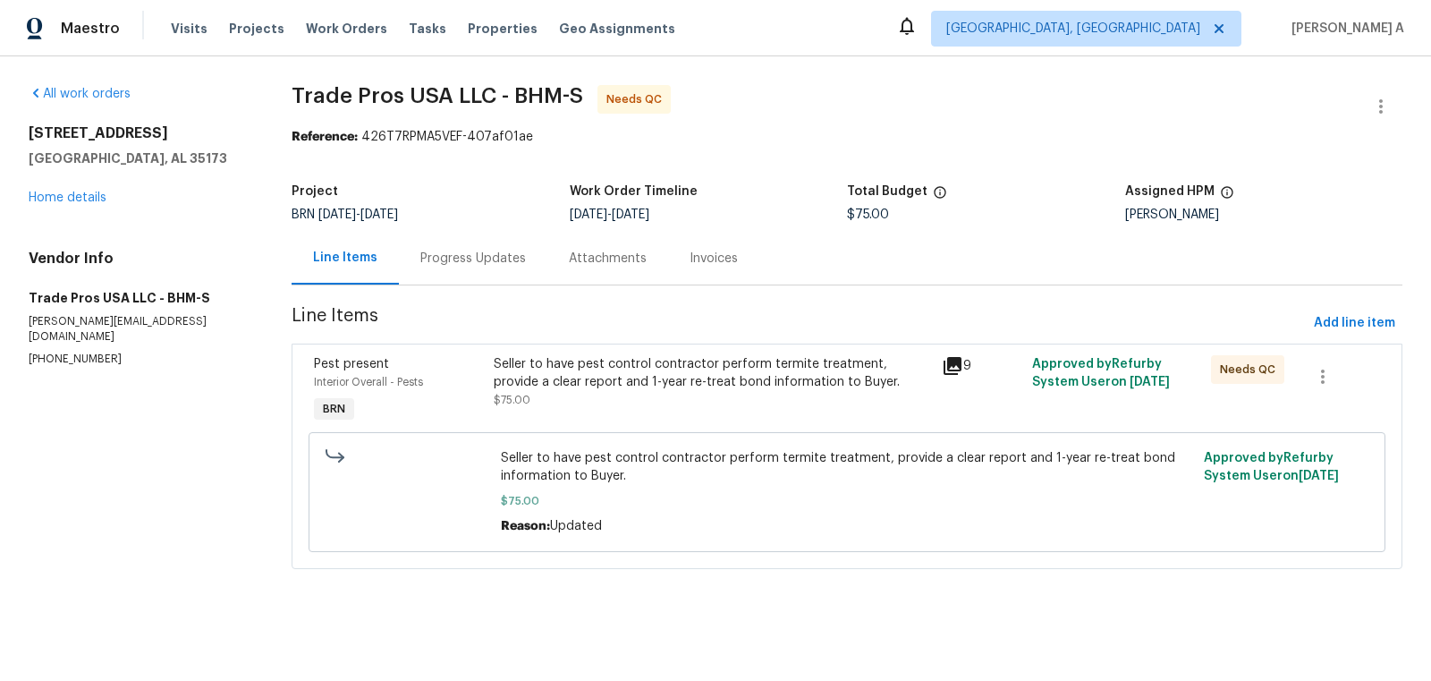
click at [443, 257] on div "Progress Updates" at bounding box center [473, 259] width 106 height 18
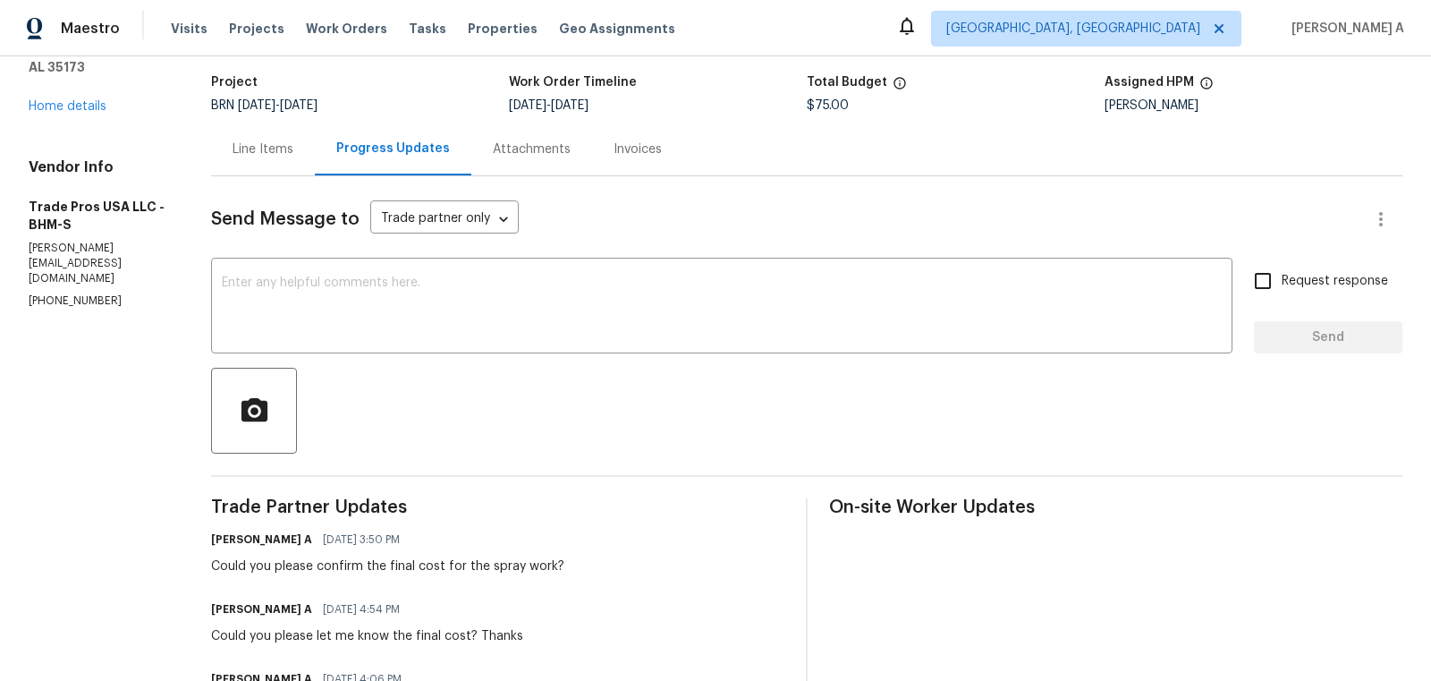
scroll to position [145, 0]
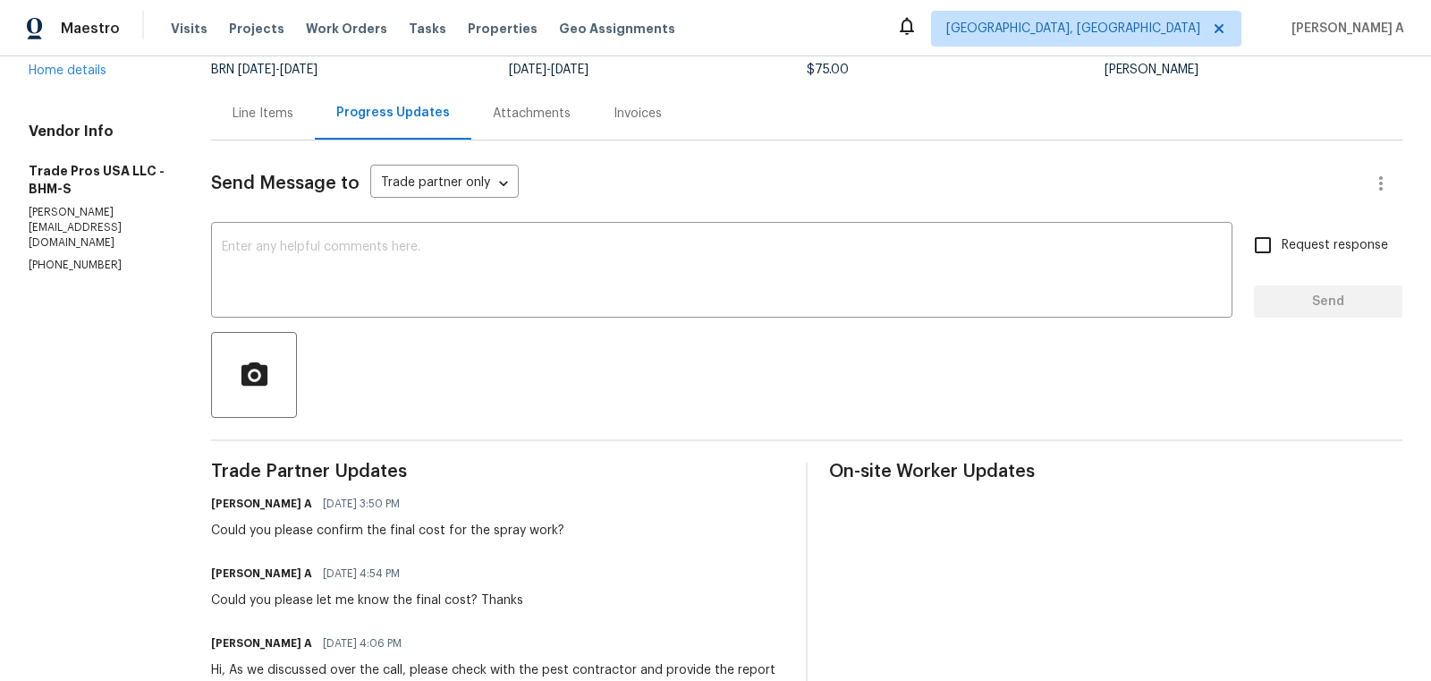
click at [248, 137] on div "Line Items" at bounding box center [263, 113] width 104 height 53
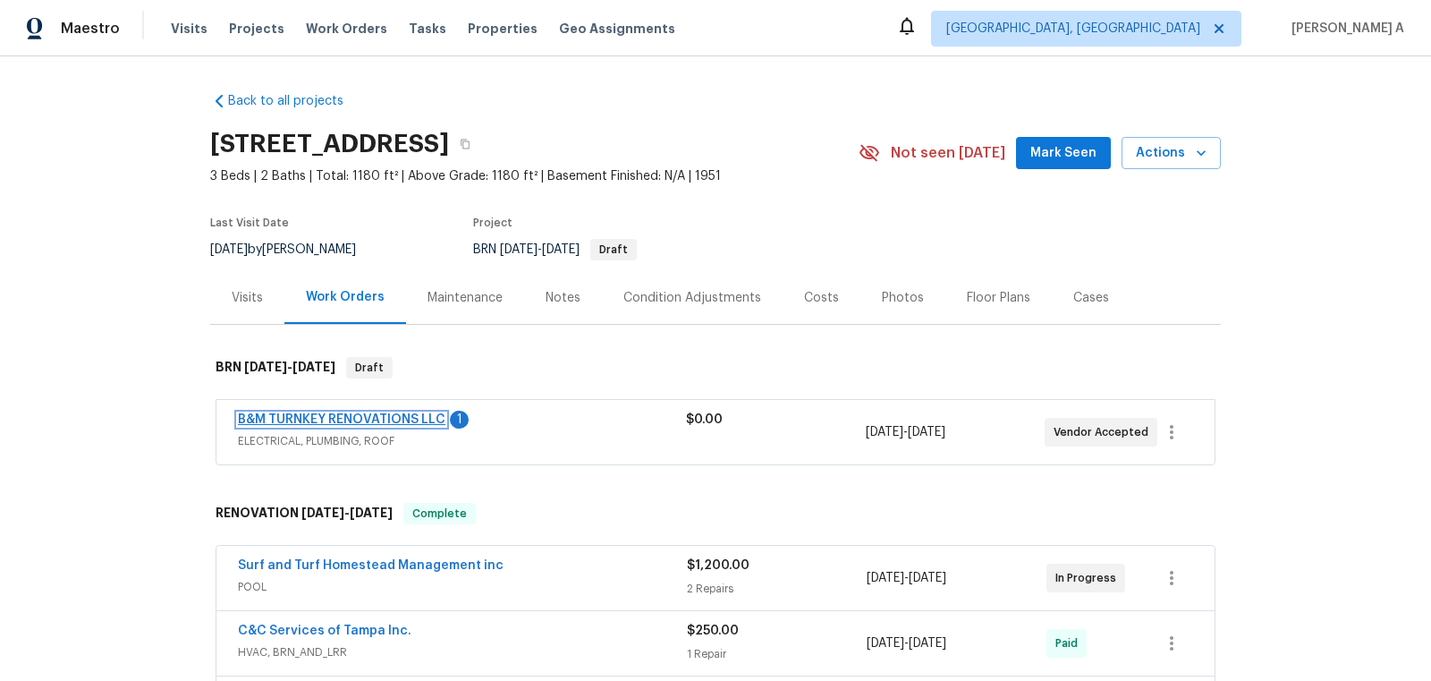
click at [343, 419] on link "B&M TURNKEY RENOVATIONS LLC" at bounding box center [341, 419] width 207 height 13
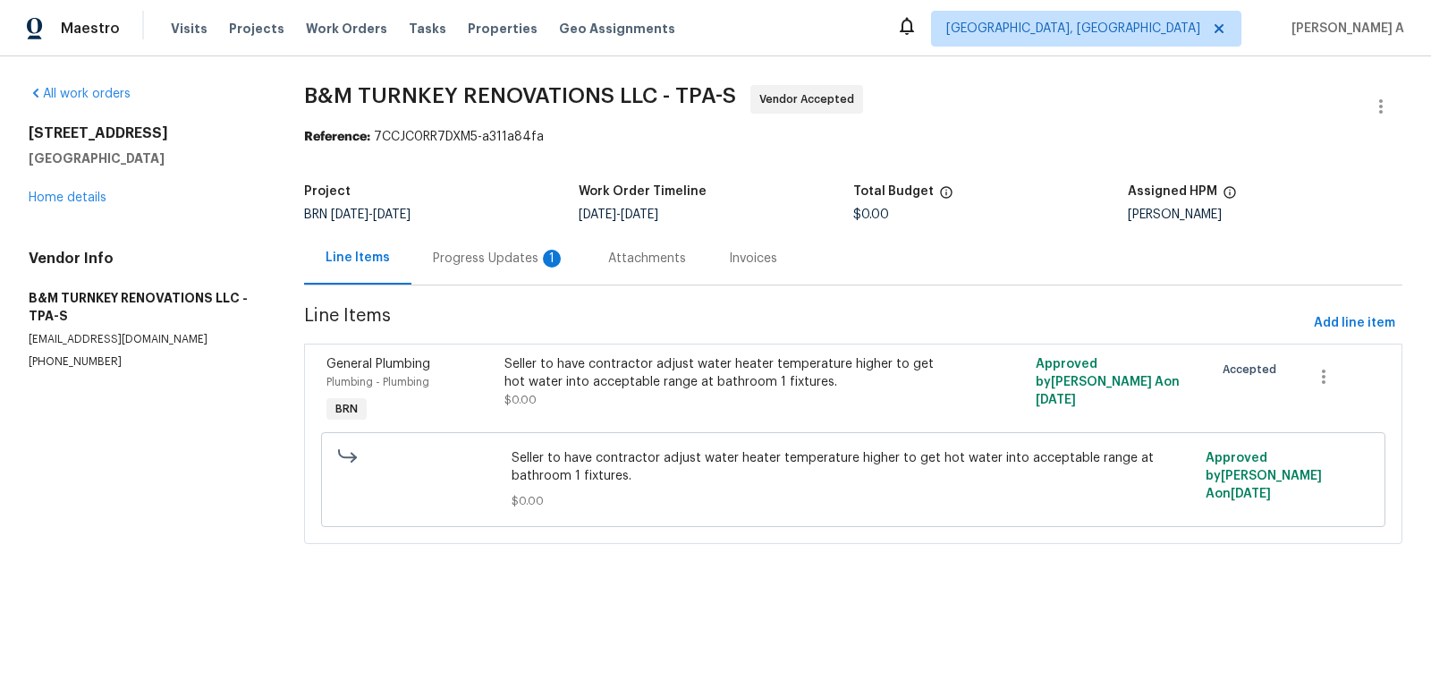
click at [494, 263] on div "Progress Updates 1" at bounding box center [499, 259] width 132 height 18
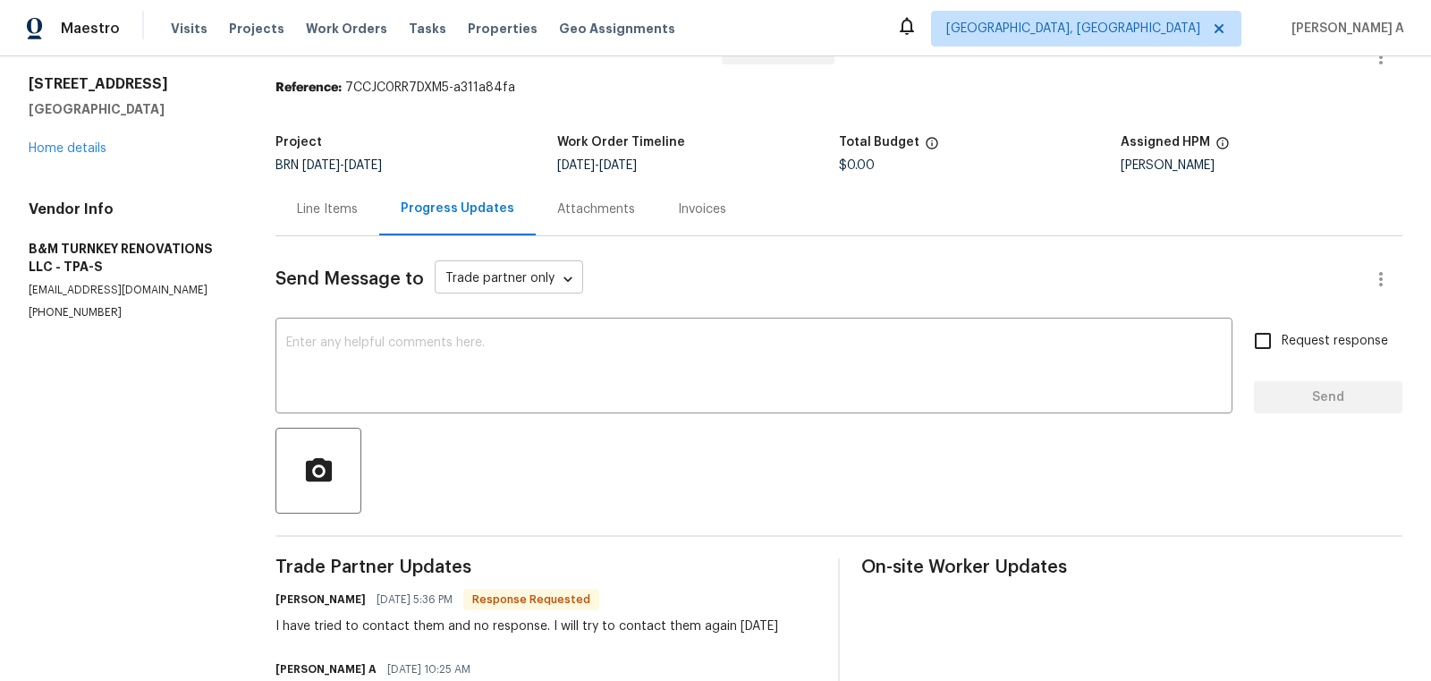
scroll to position [67, 0]
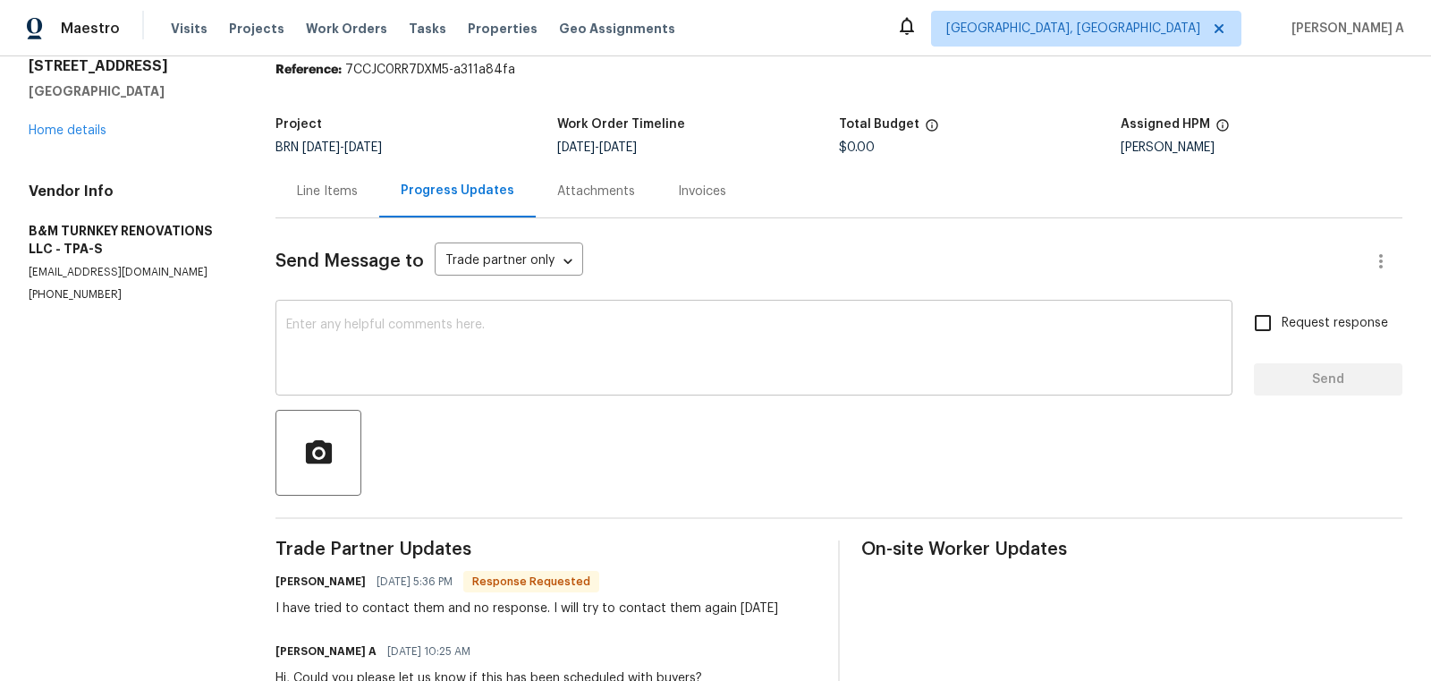
click at [524, 312] on div "x ​" at bounding box center [753, 349] width 957 height 91
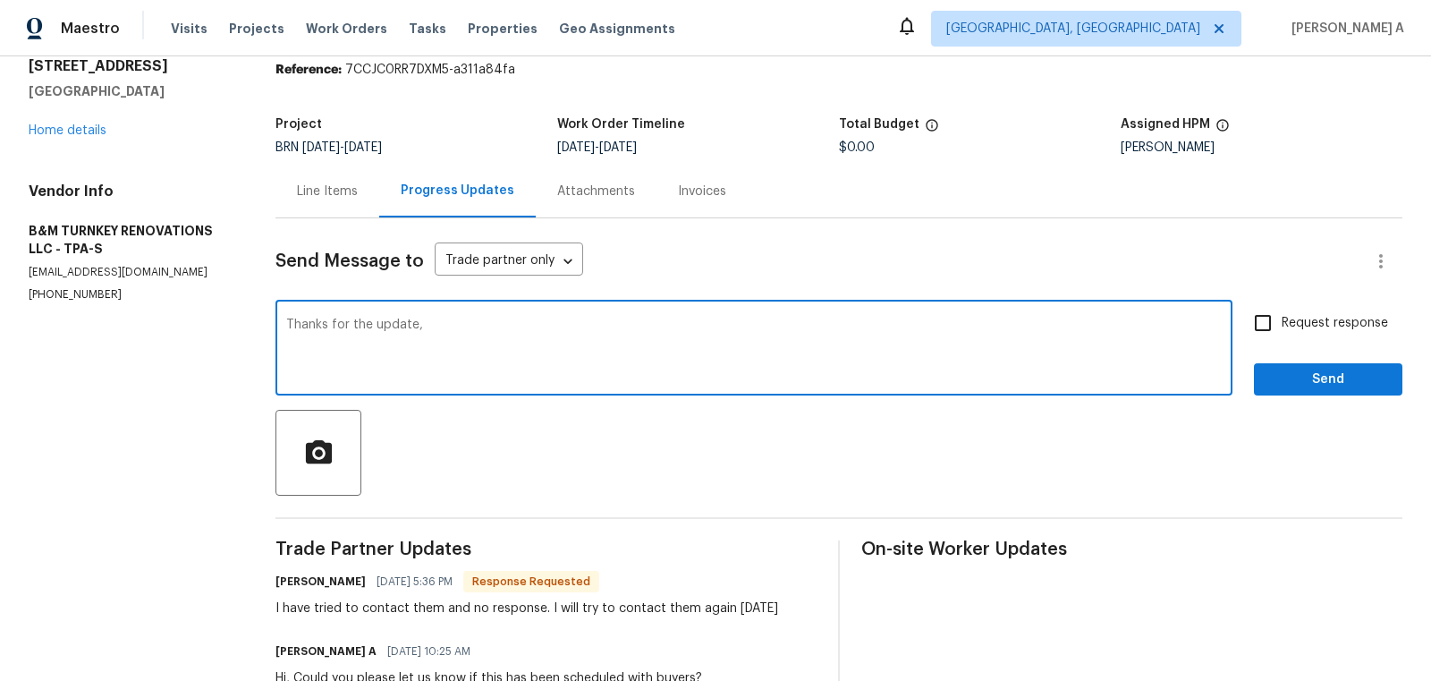
click at [298, 576] on h6 "[PERSON_NAME]" at bounding box center [320, 581] width 90 height 18
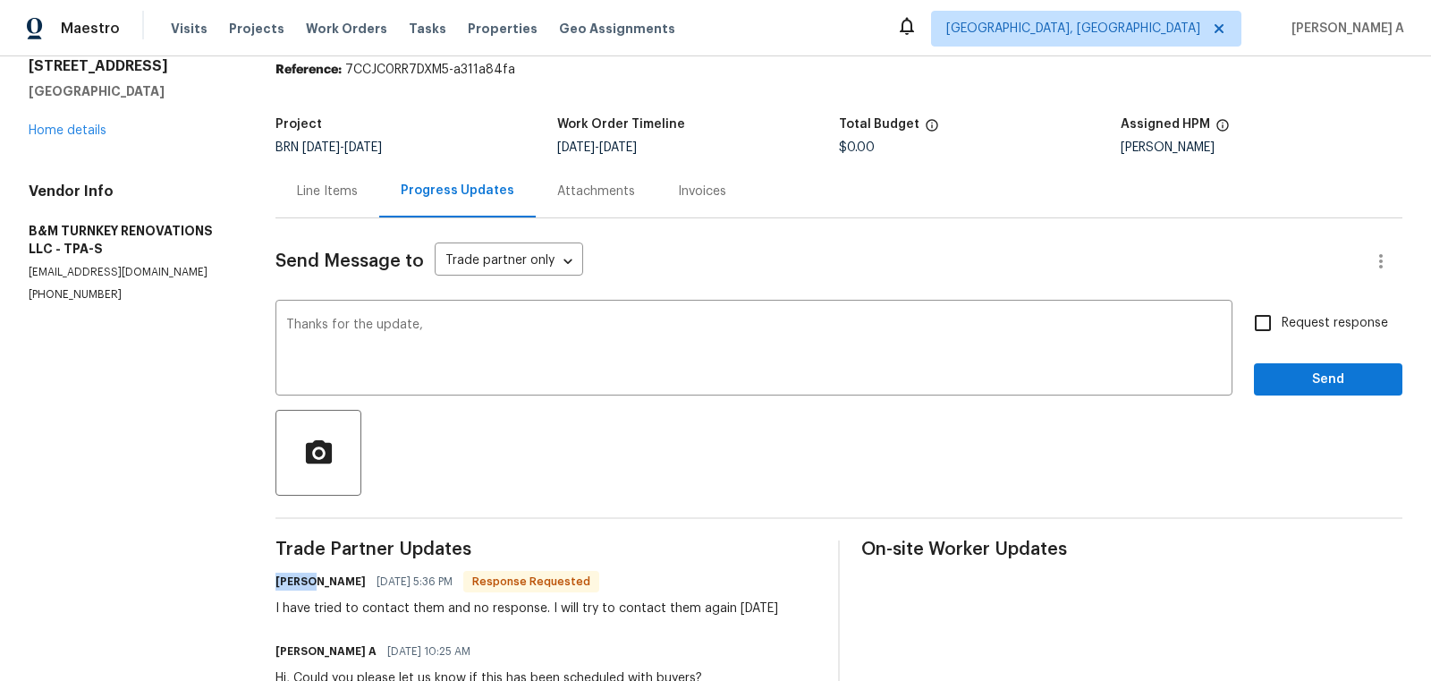
click at [298, 576] on h6 "[PERSON_NAME]" at bounding box center [320, 581] width 90 height 18
copy h6 "[PERSON_NAME]"
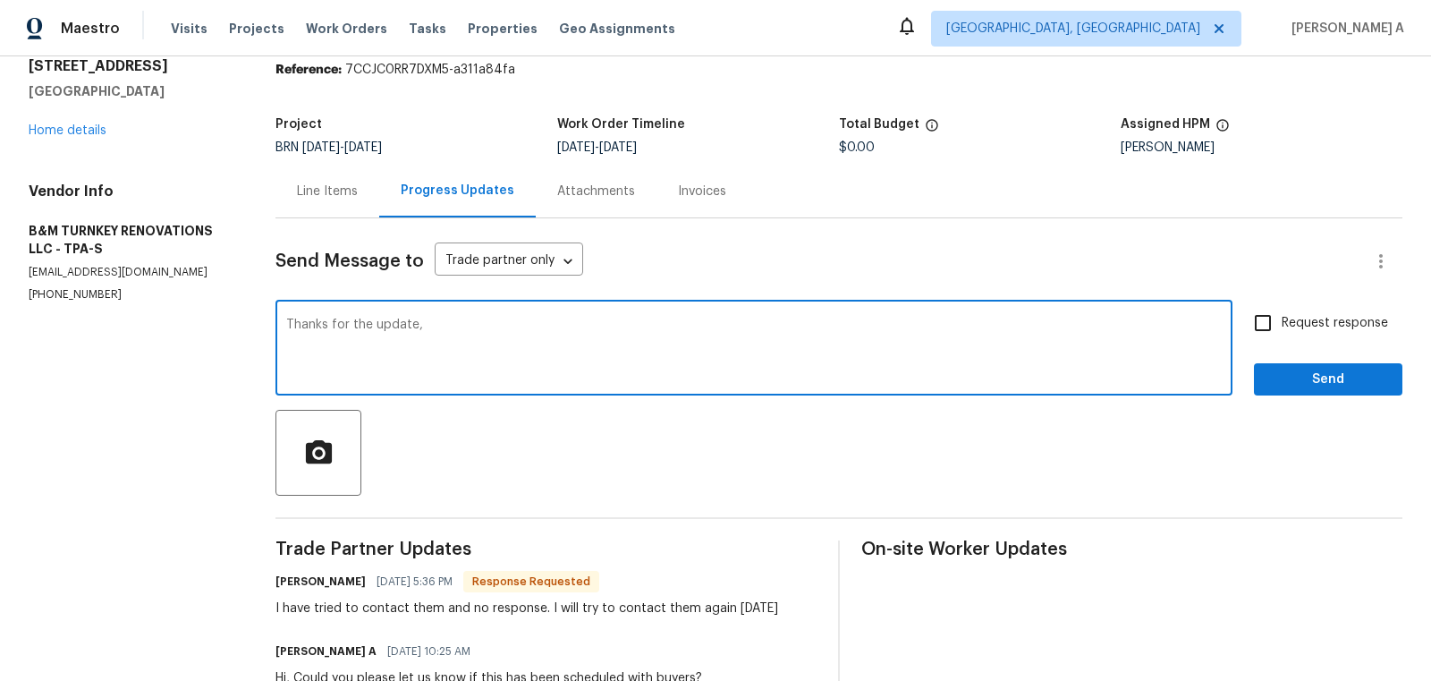
click at [470, 341] on textarea "Thanks for the update," at bounding box center [753, 349] width 935 height 63
paste textarea "Monica"
click at [472, 321] on textarea "Thanks for the update, Monica. let us know if you able to connect with them." at bounding box center [753, 349] width 935 height 63
click at [663, 323] on textarea "Thanks for the update, Monica. Please let us know once you able to connect with…" at bounding box center [753, 349] width 935 height 63
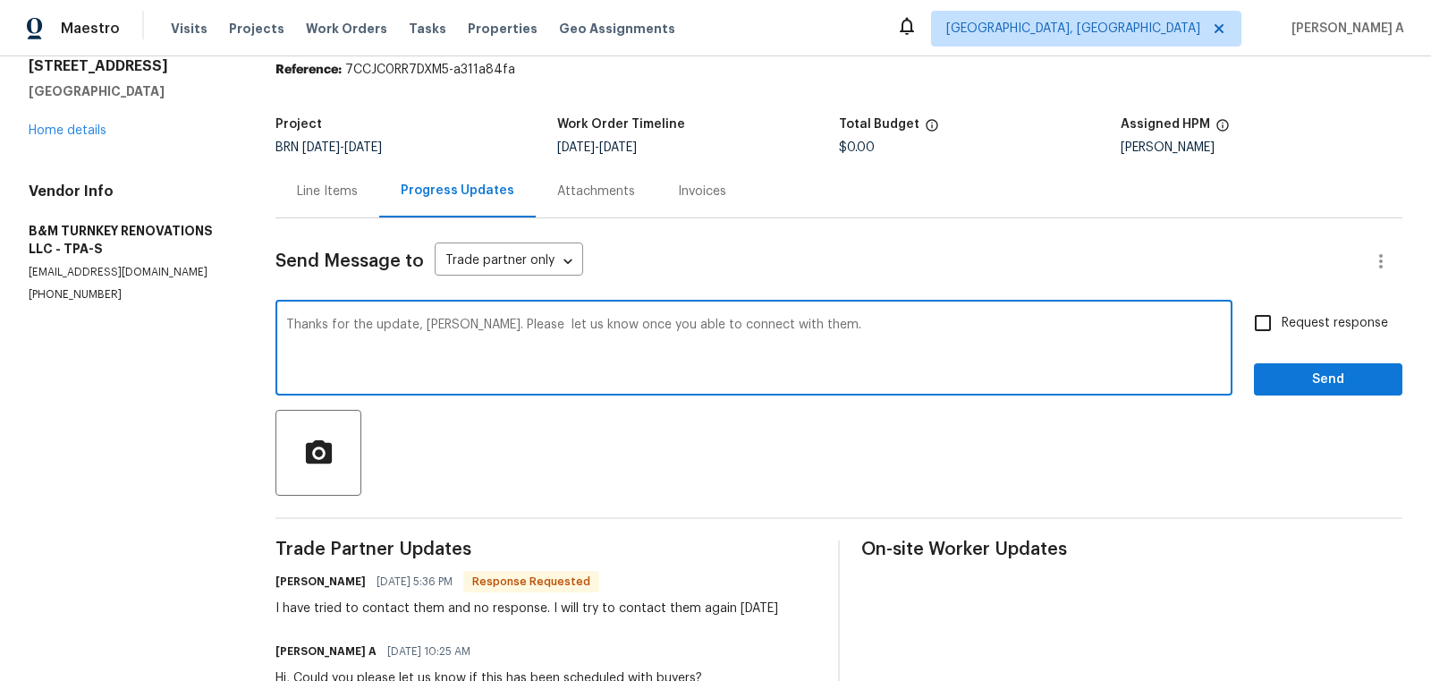
click at [686, 323] on textarea "Thanks for the update, Monica. Please let us know once you able to connect with…" at bounding box center [753, 349] width 935 height 63
click at [820, 336] on textarea "Thanks for the update, Monica. Please let us know once you connect with them." at bounding box center [753, 349] width 935 height 63
click at [519, 326] on textarea "Thanks for the update, Monica. Please let us know once you connect with them." at bounding box center [753, 349] width 935 height 63
click at [1022, 343] on textarea "Thanks for the update, Monica. Please let us know once you connect with them." at bounding box center [753, 349] width 935 height 63
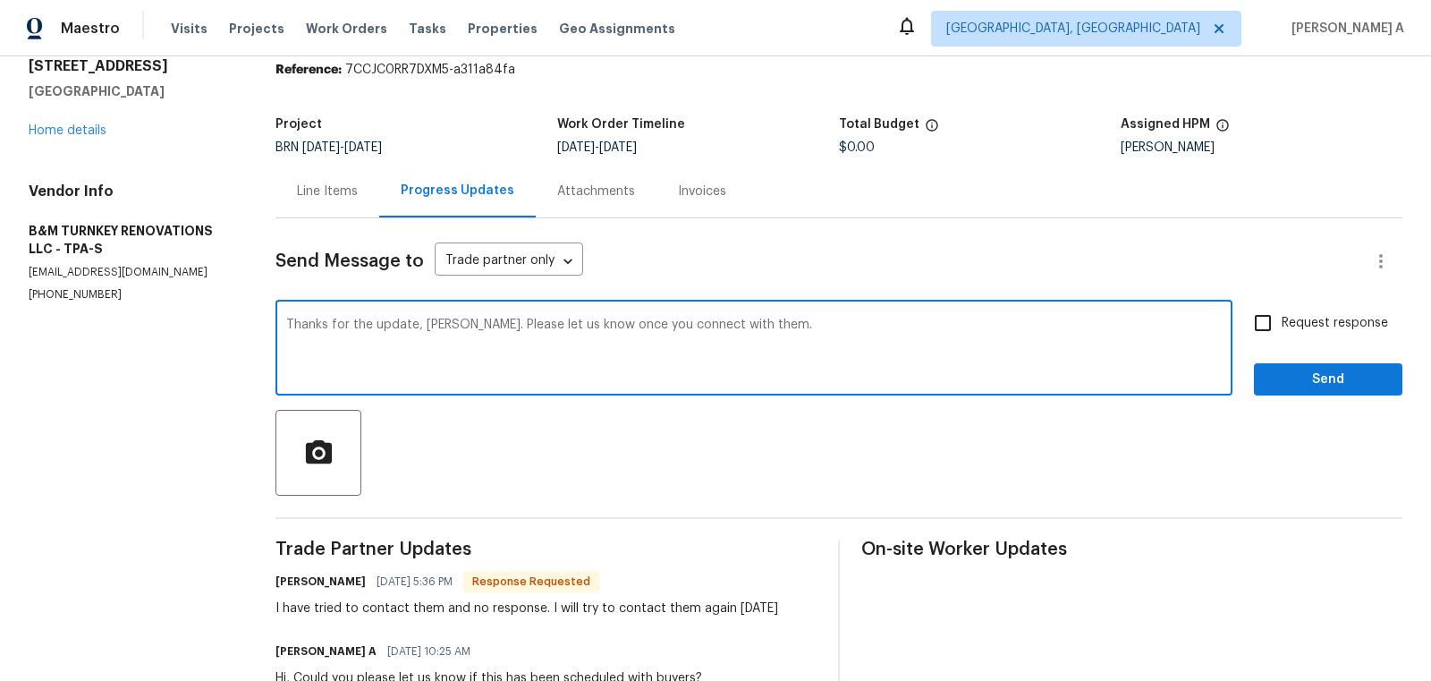
type textarea "Thanks for the update, Monica. Please let us know once you connect with them."
click at [1274, 322] on input "Request response" at bounding box center [1263, 323] width 38 height 38
checkbox input "true"
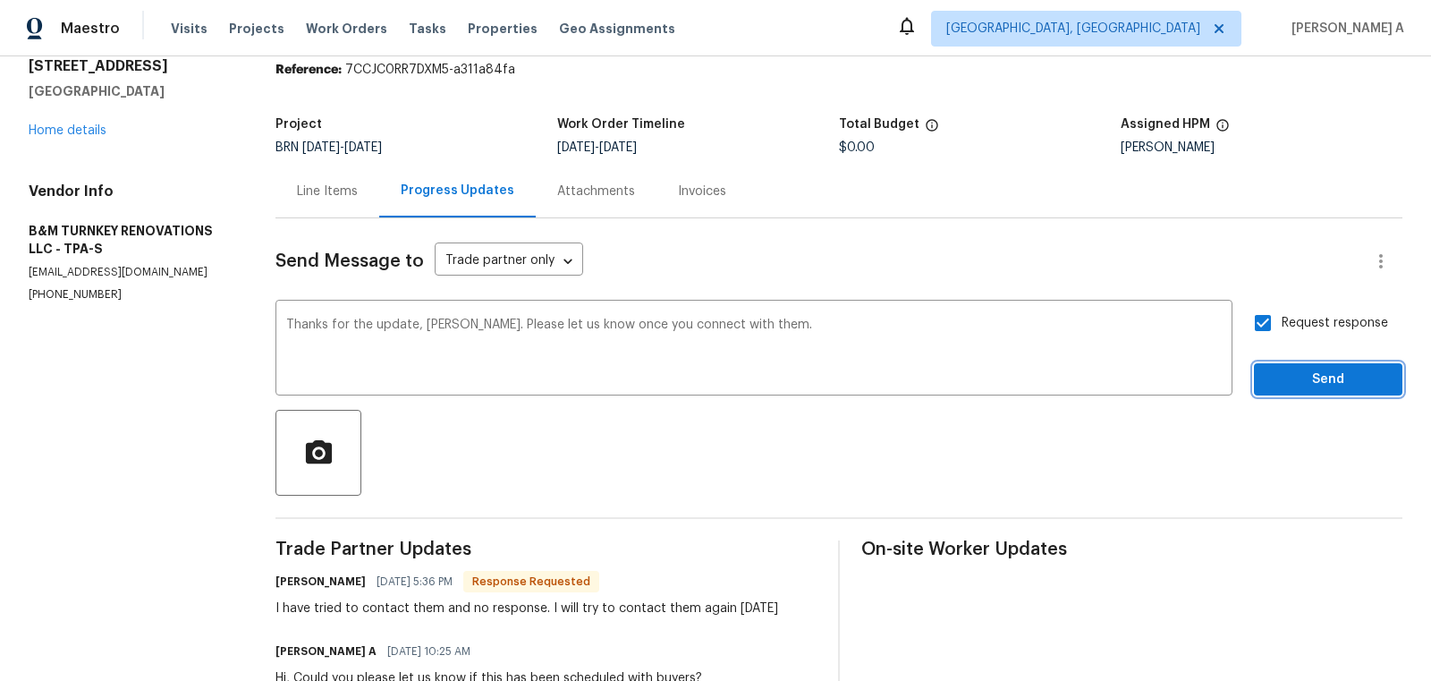
click at [1319, 386] on span "Send" at bounding box center [1328, 379] width 120 height 22
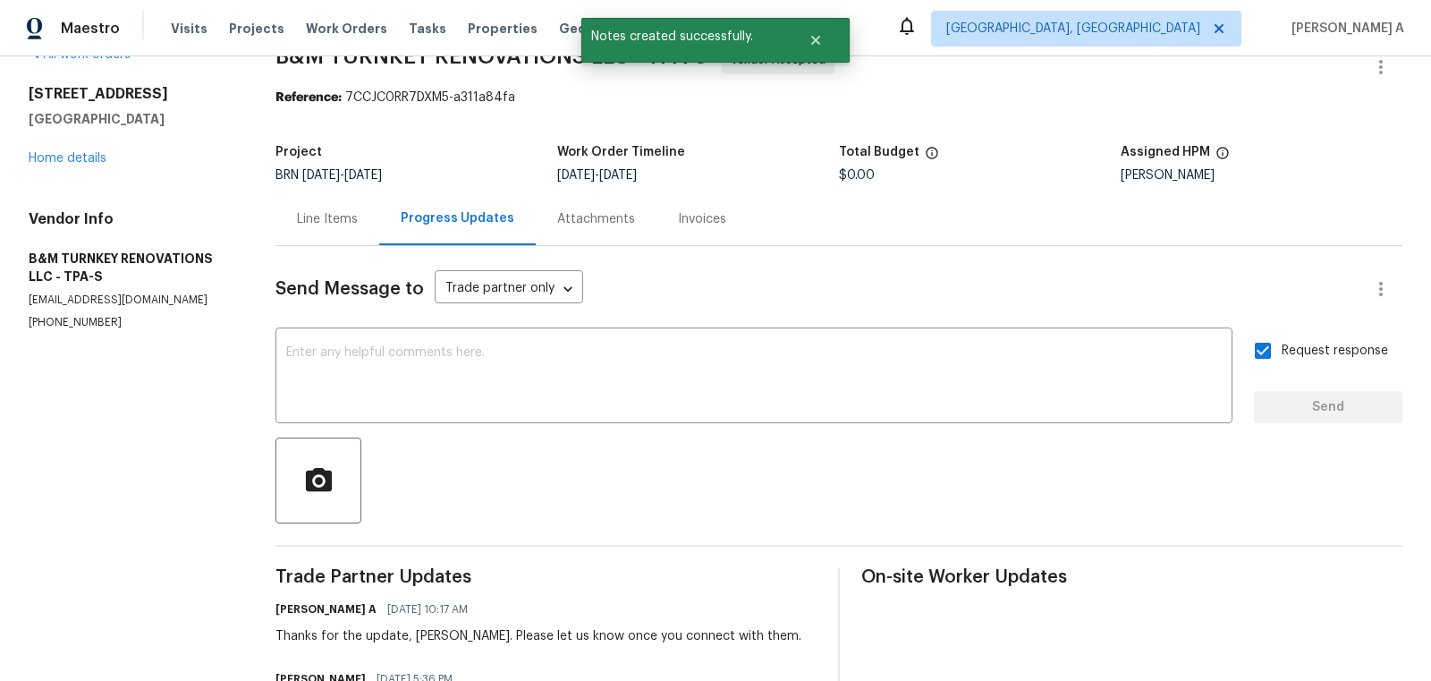
scroll to position [0, 0]
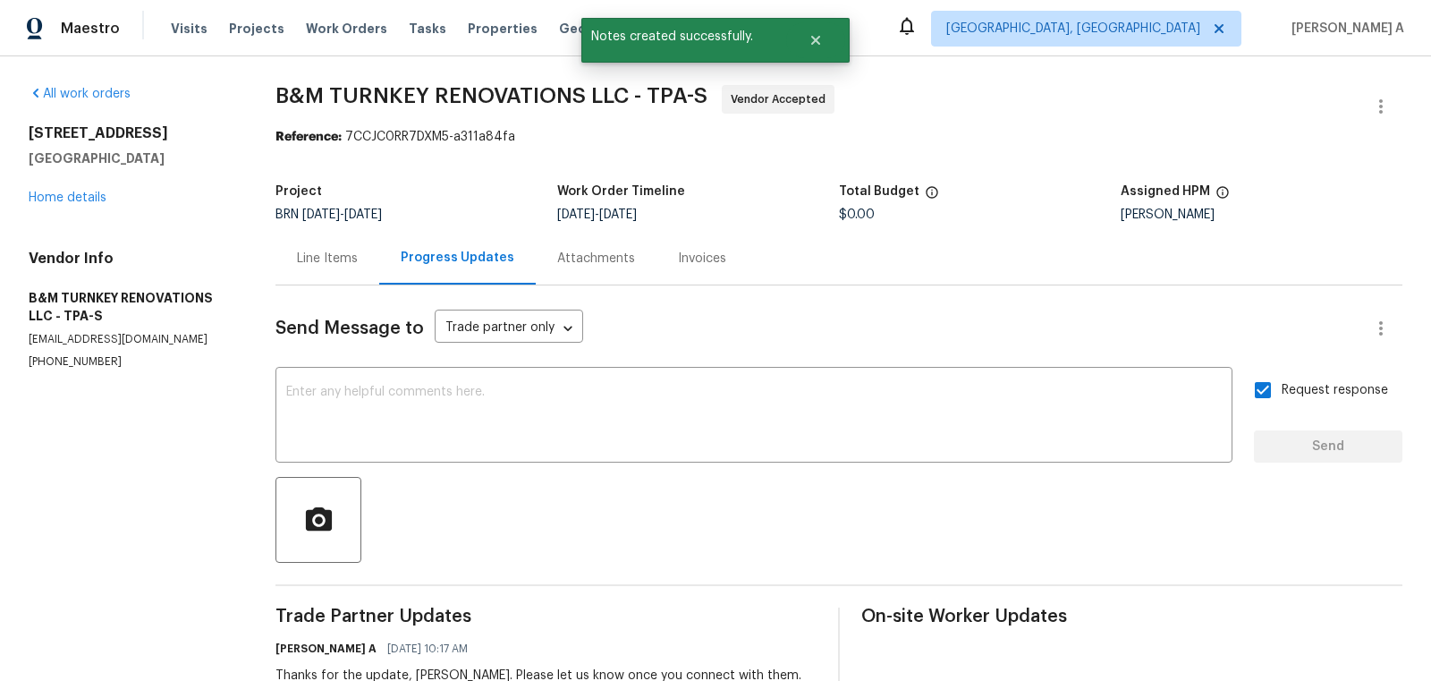
drag, startPoint x: 272, startPoint y: 82, endPoint x: 329, endPoint y: 82, distance: 57.2
copy span "B&M"
drag, startPoint x: 334, startPoint y: 96, endPoint x: 273, endPoint y: 95, distance: 60.8
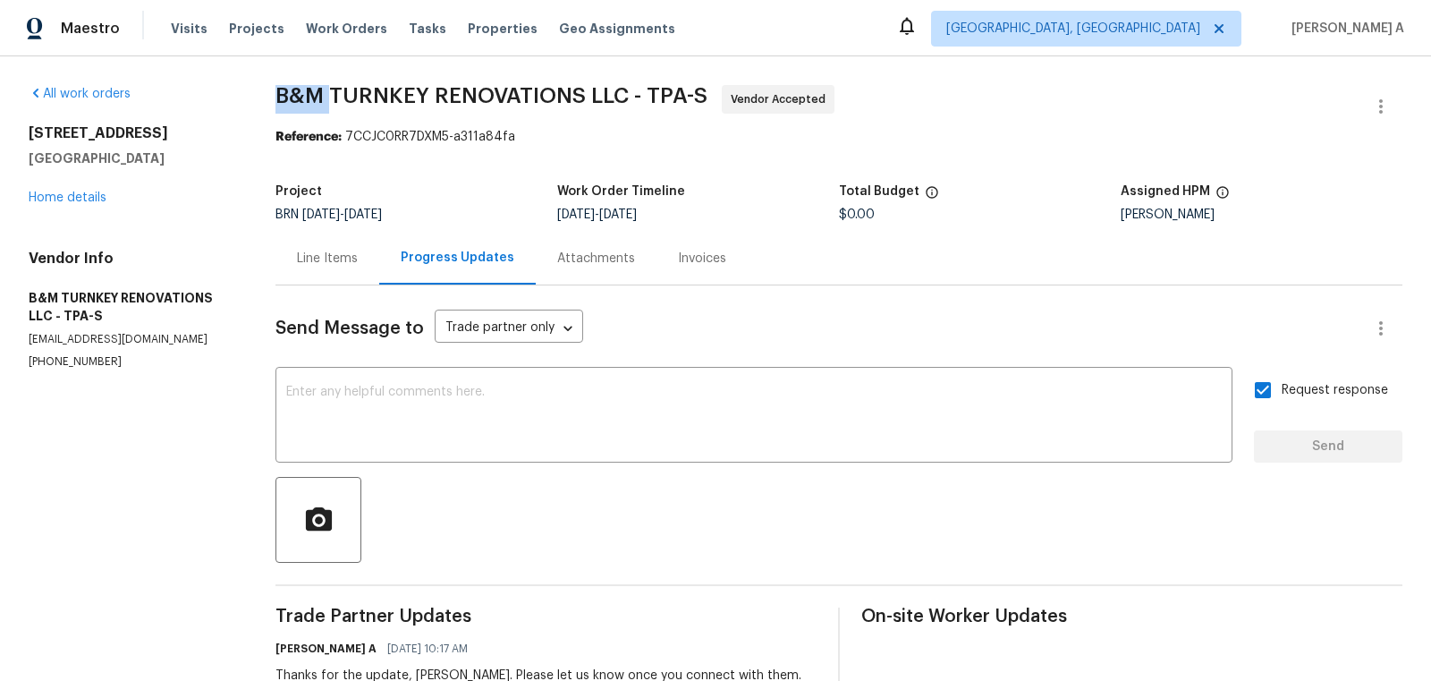
copy span "B&M"
click at [344, 250] on div "Line Items" at bounding box center [327, 259] width 61 height 18
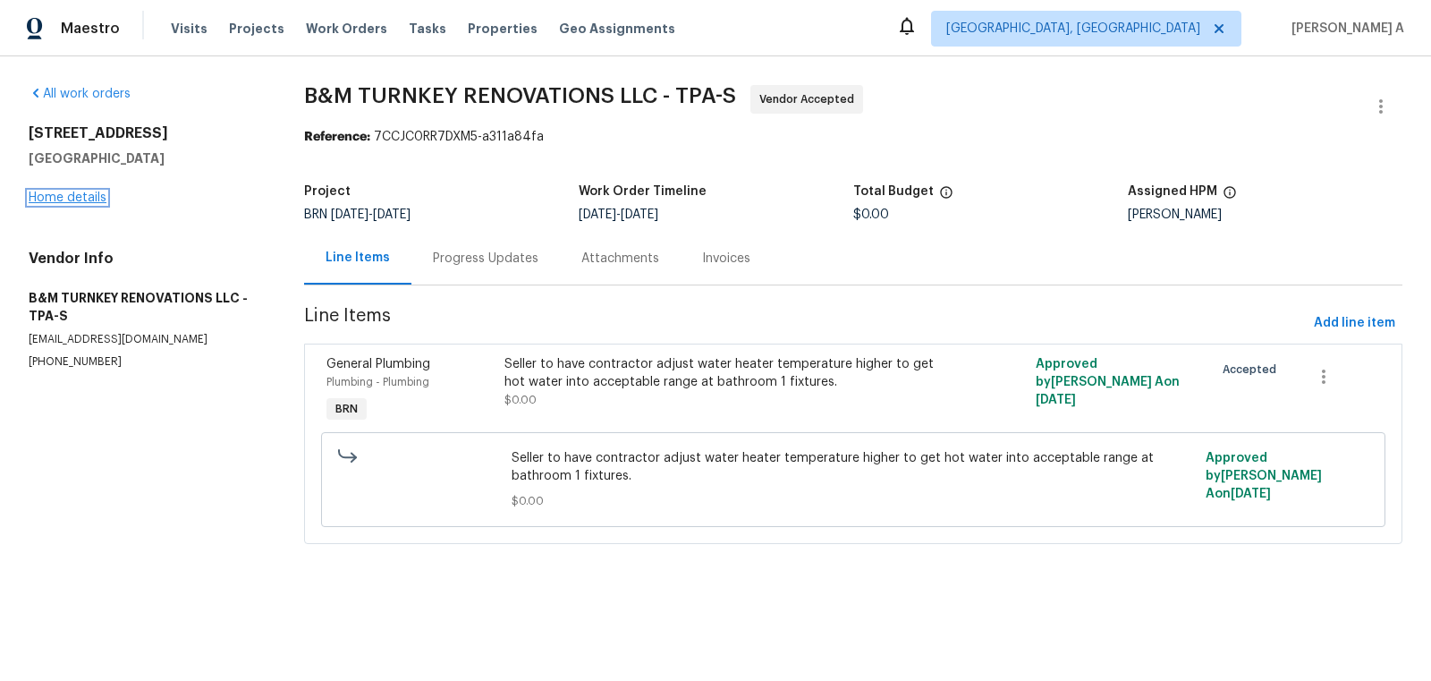
click at [54, 195] on link "Home details" at bounding box center [68, 197] width 78 height 13
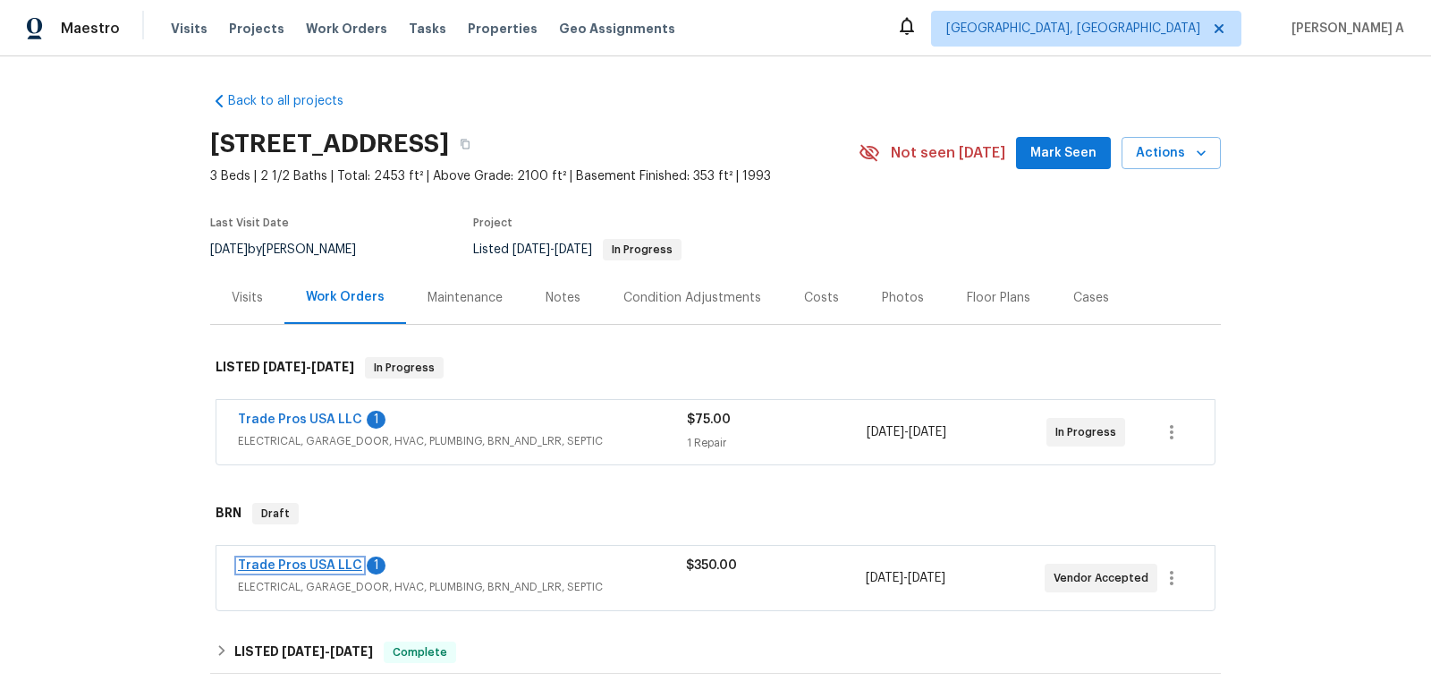
click at [331, 559] on link "Trade Pros USA LLC" at bounding box center [300, 565] width 124 height 13
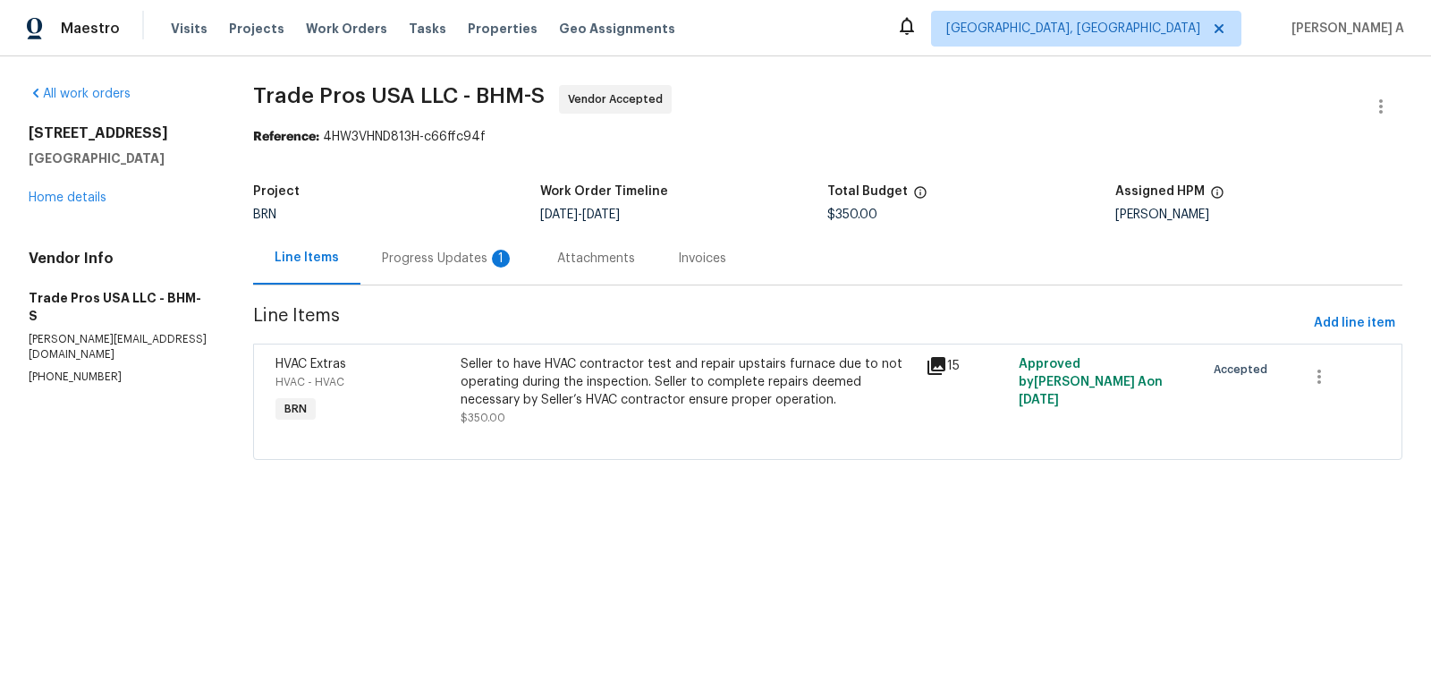
click at [437, 267] on div "Progress Updates 1" at bounding box center [447, 258] width 175 height 53
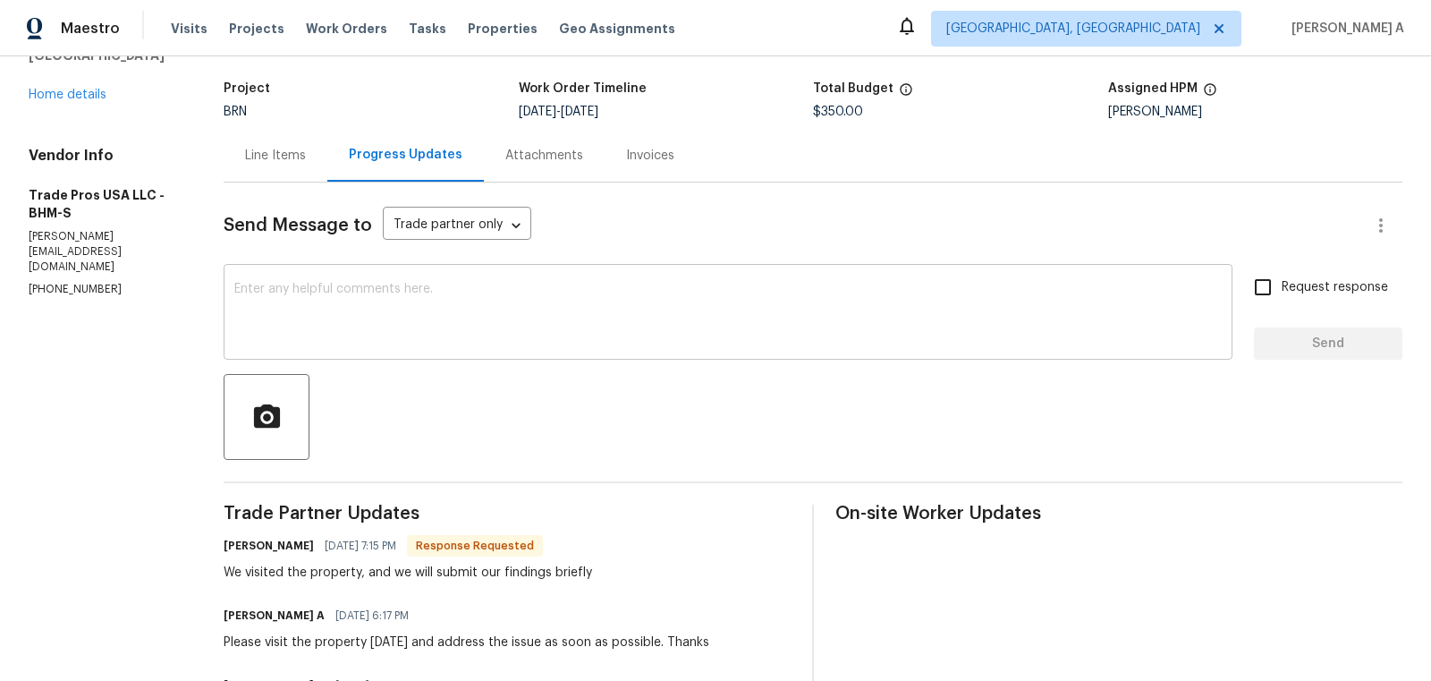
scroll to position [95, 0]
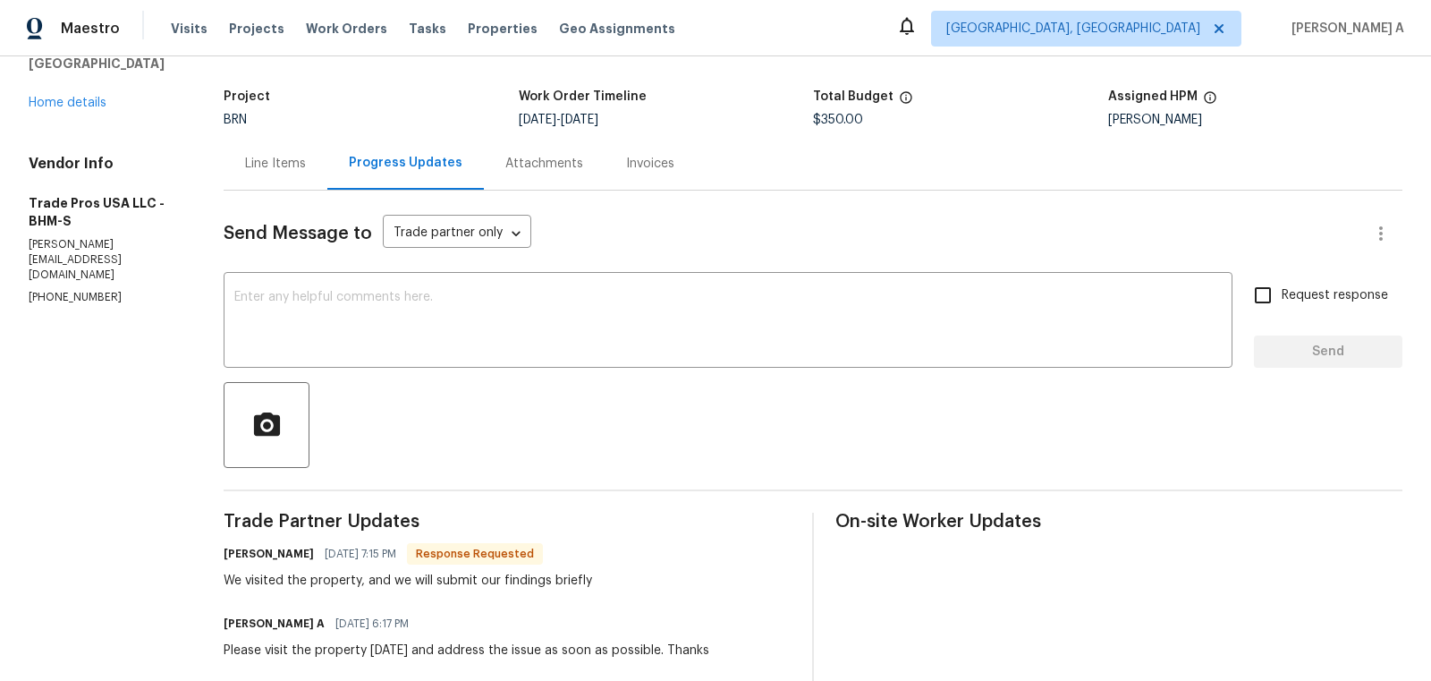
click at [251, 549] on h6 "Trevor Davidson" at bounding box center [269, 554] width 90 height 18
copy h6 "Trevor"
click at [358, 334] on textarea at bounding box center [727, 322] width 987 height 63
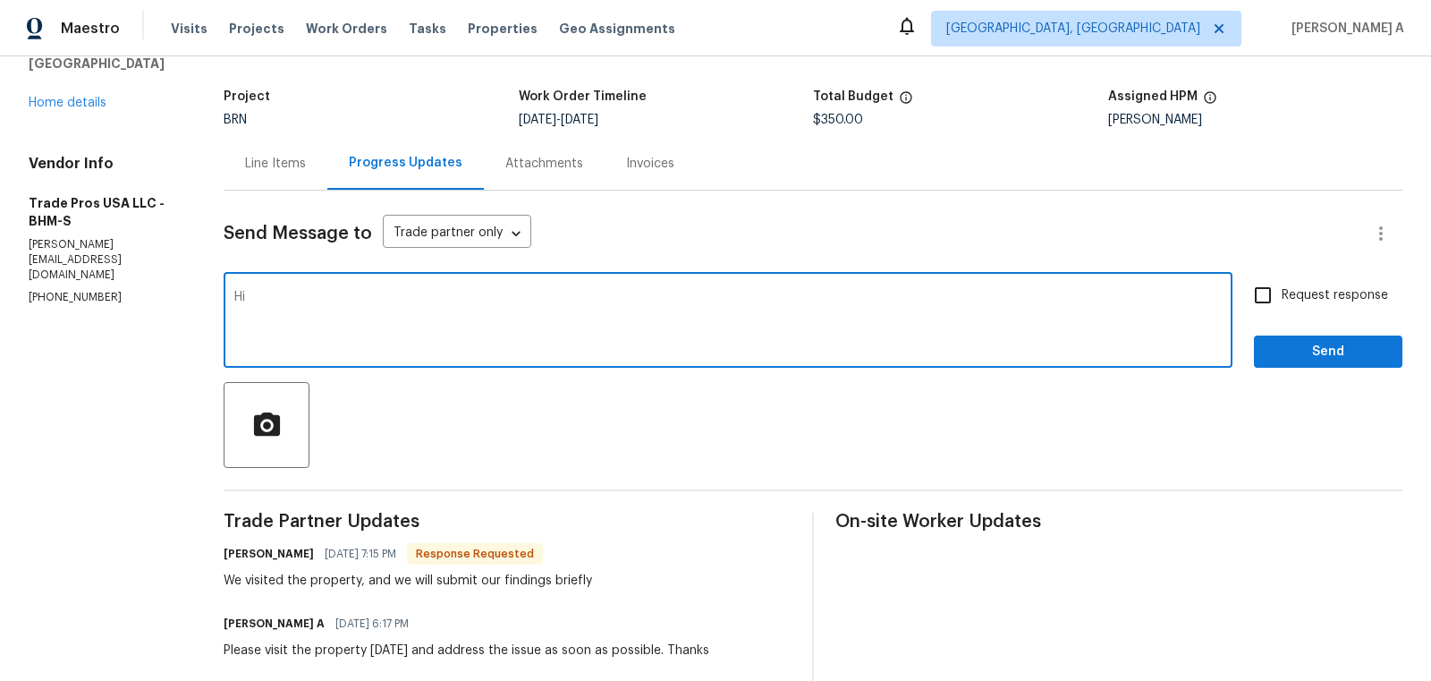
paste textarea "Trevor"
type textarea "Hi Trevor, Could you please share the details as soon as possible?"
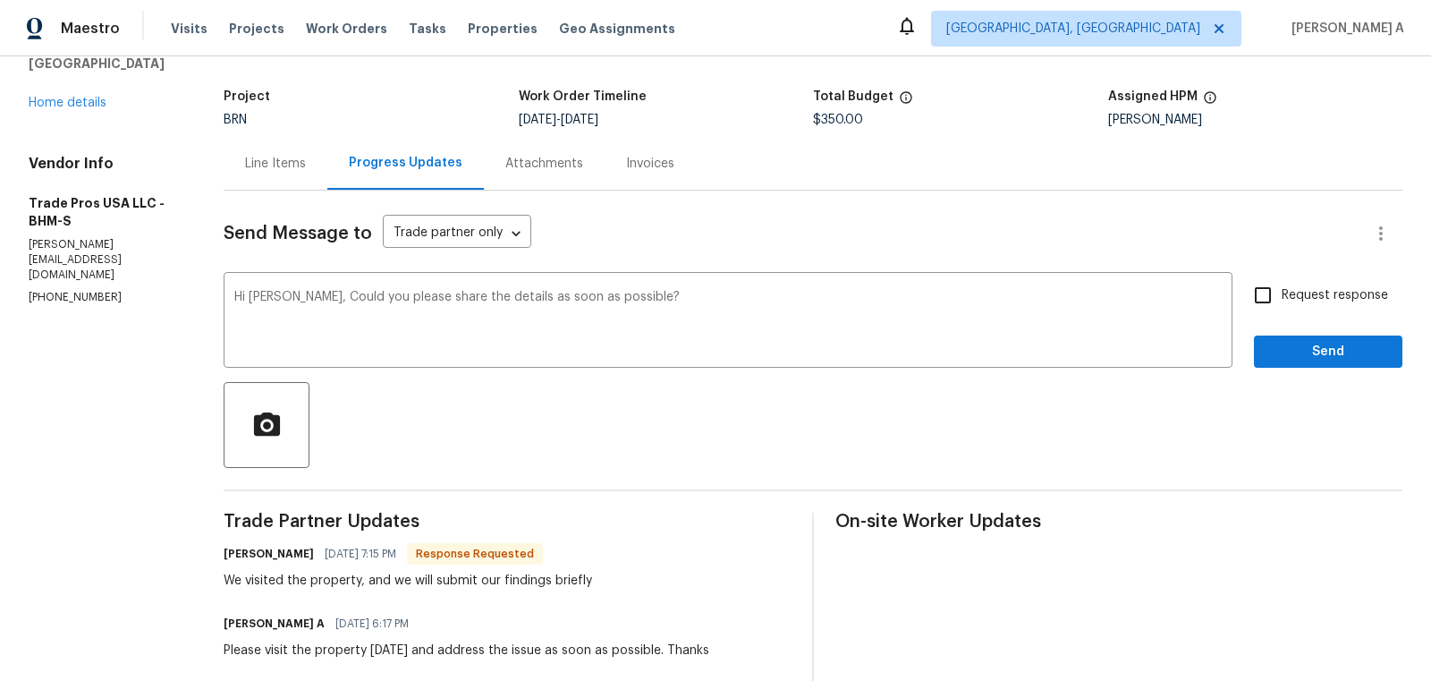
click at [1293, 288] on span "Request response" at bounding box center [1335, 295] width 106 height 19
click at [1282, 288] on input "Request response" at bounding box center [1263, 295] width 38 height 38
checkbox input "true"
click at [1308, 343] on span "Send" at bounding box center [1328, 352] width 120 height 22
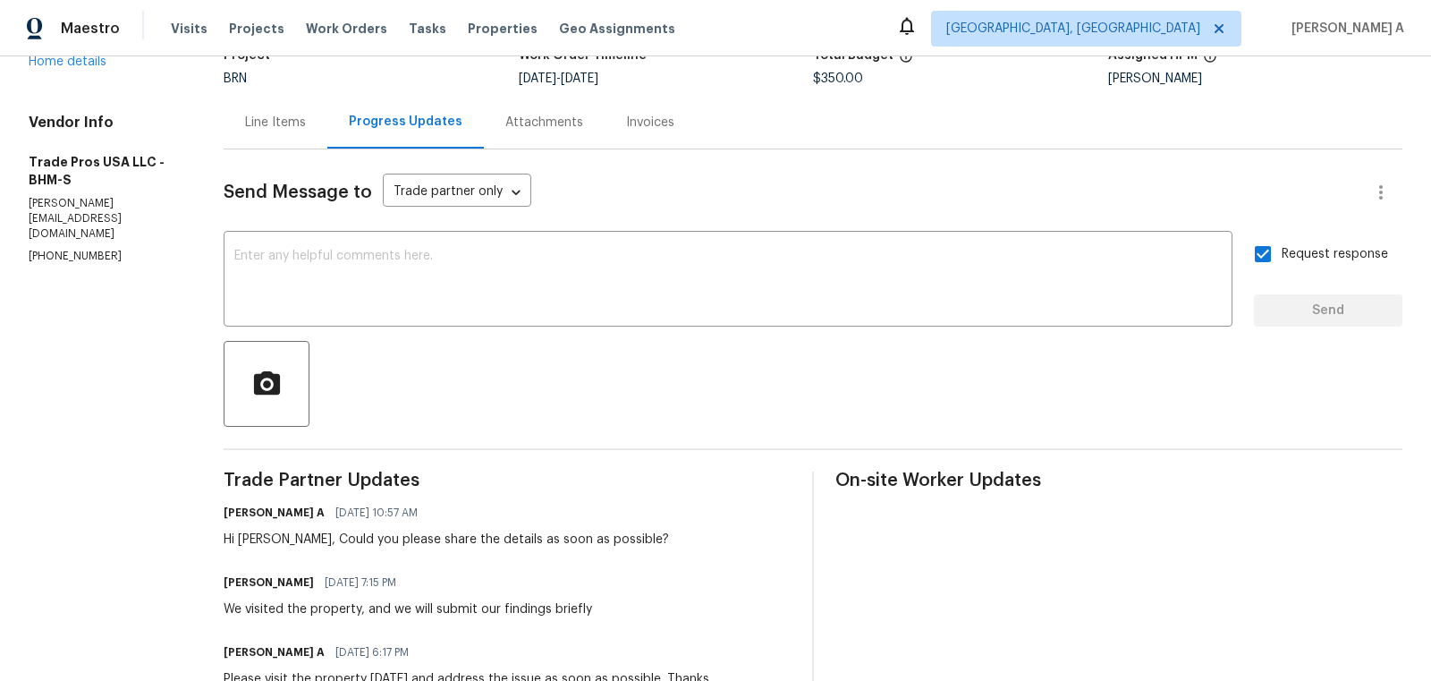
scroll to position [0, 0]
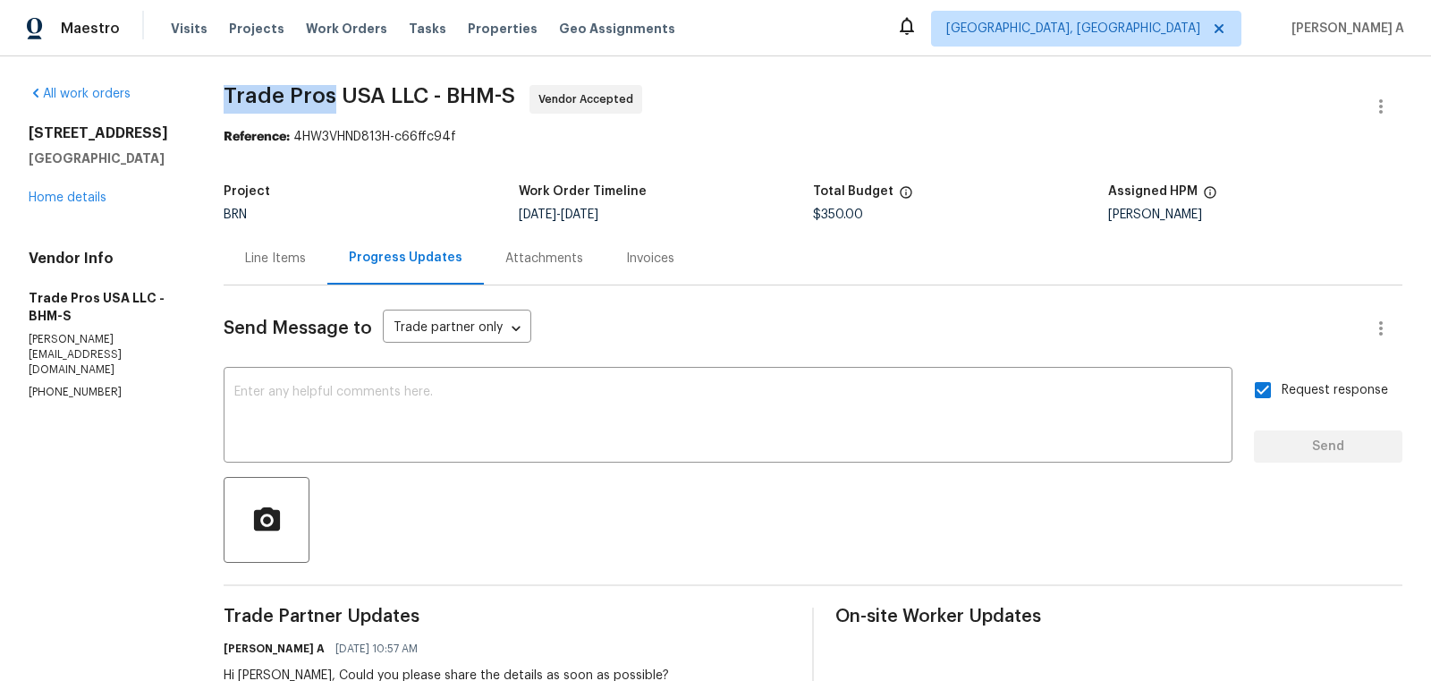
copy span "Trade Pros"
drag, startPoint x: 225, startPoint y: 95, endPoint x: 334, endPoint y: 95, distance: 108.2
click at [334, 95] on span "Trade Pros USA LLC - BHM-S" at bounding box center [370, 95] width 292 height 21
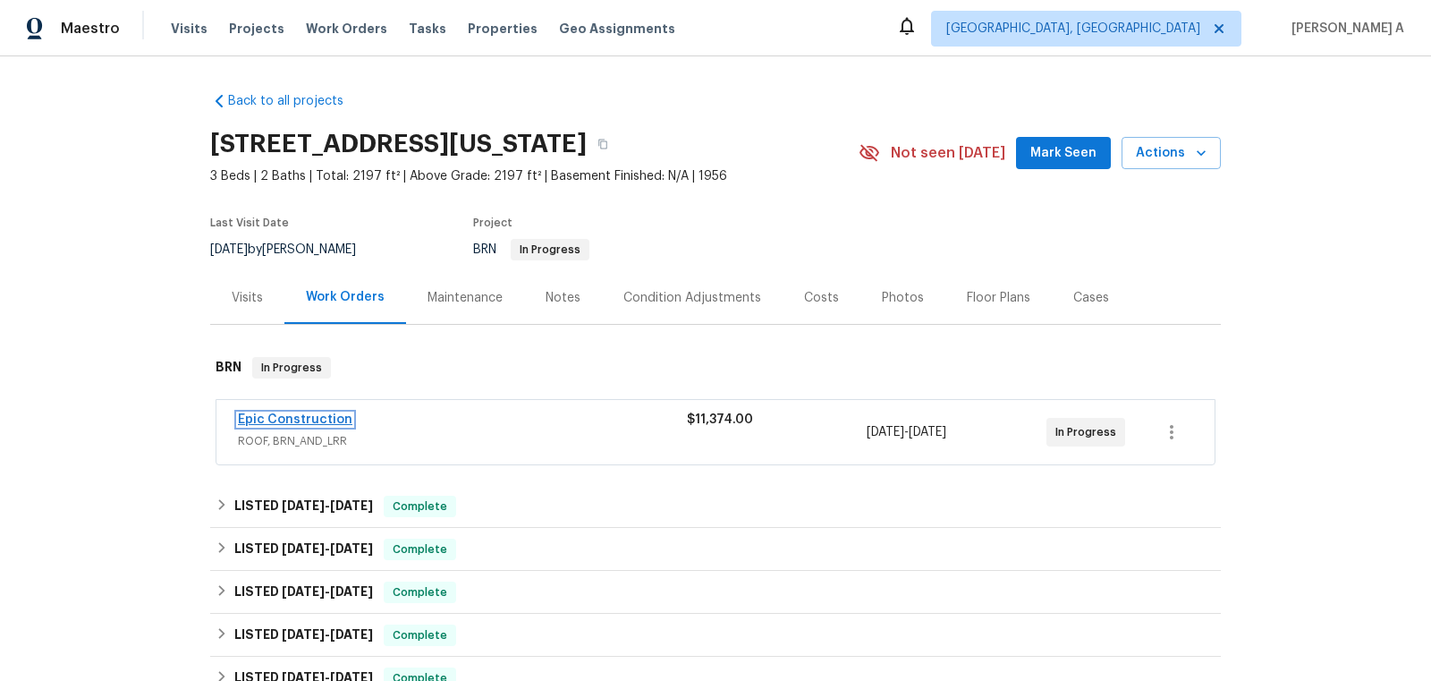
click at [321, 419] on link "Epic Construction" at bounding box center [295, 419] width 114 height 13
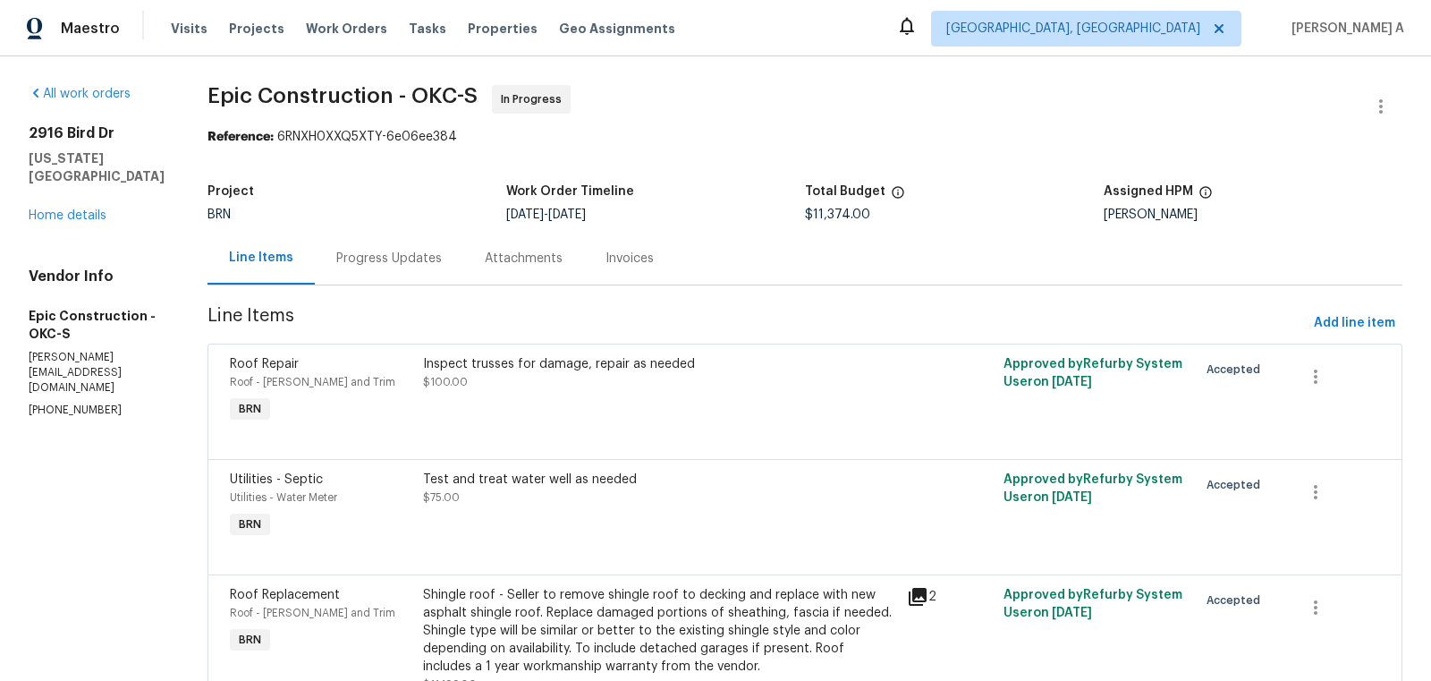
click at [403, 258] on div "Progress Updates" at bounding box center [389, 259] width 106 height 18
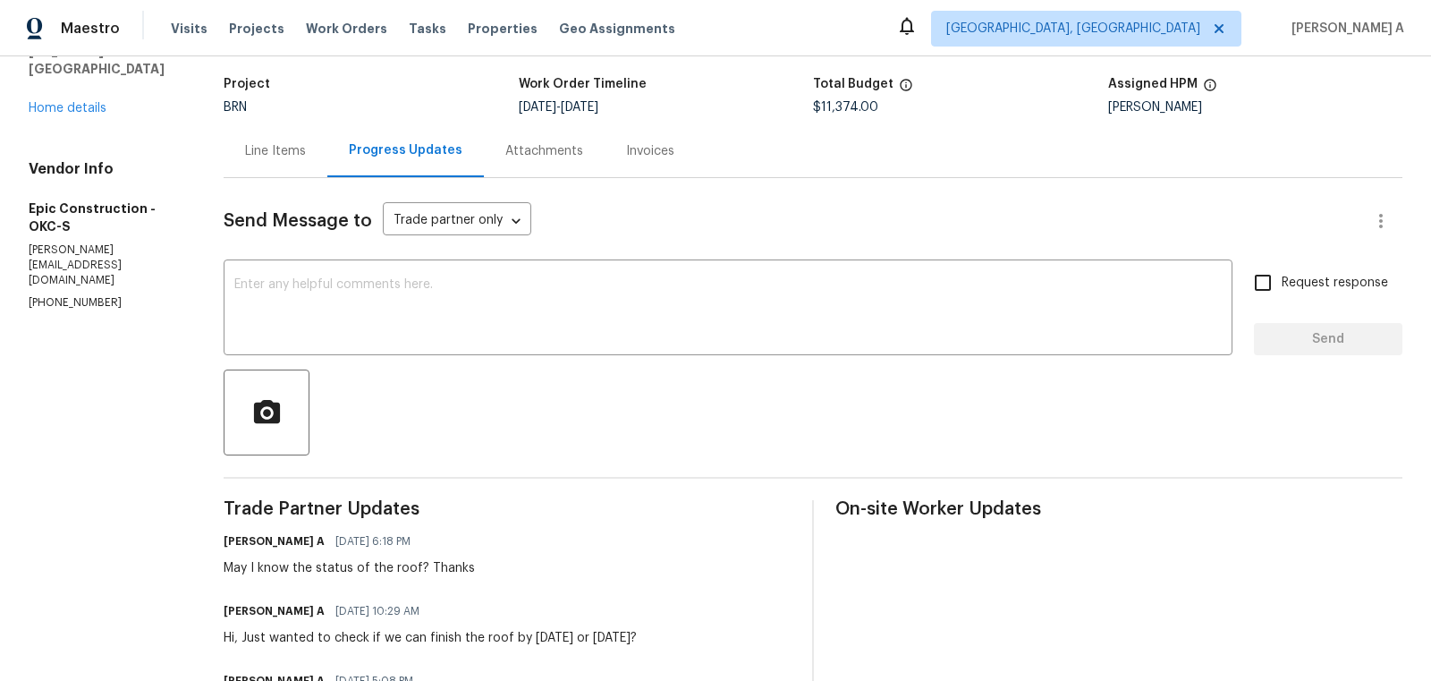
scroll to position [108, 0]
click at [555, 336] on textarea at bounding box center [727, 308] width 987 height 63
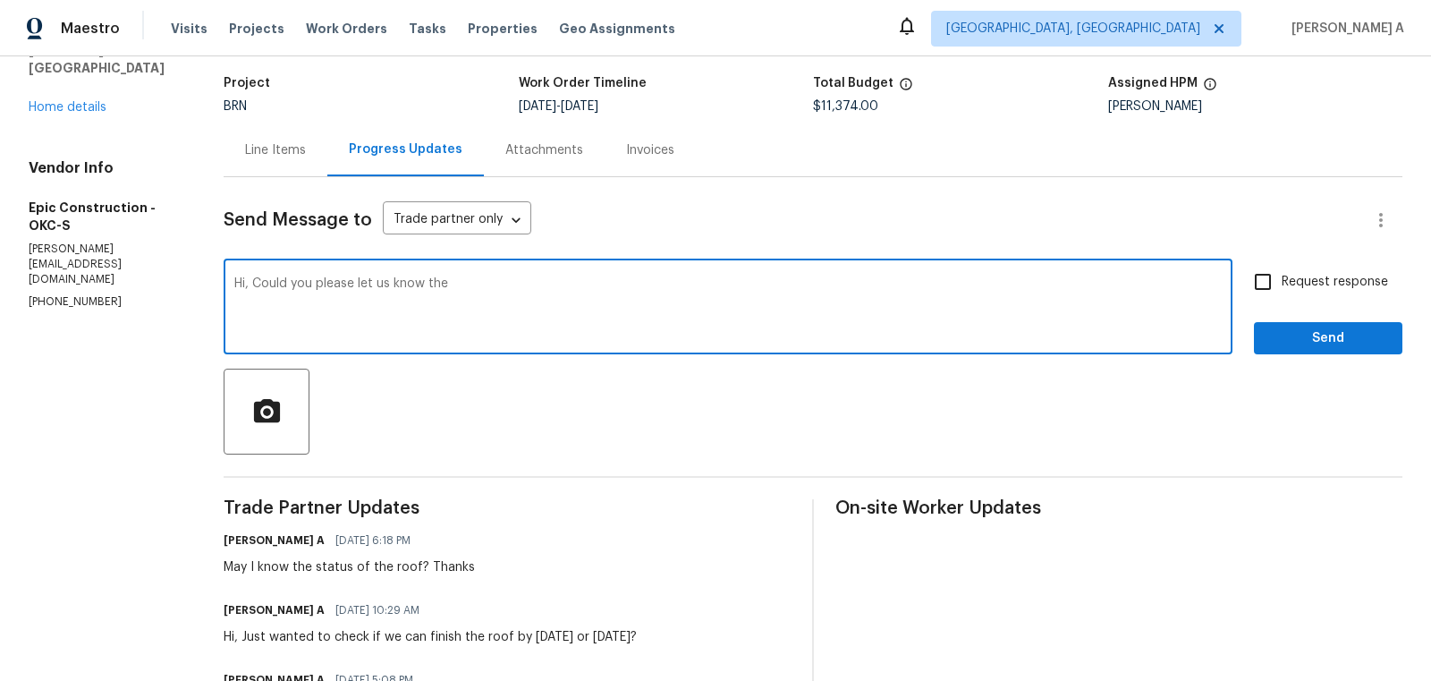
click at [683, 401] on div at bounding box center [813, 411] width 1179 height 86
click at [567, 308] on textarea "Hi, Could you please let us know the" at bounding box center [727, 308] width 987 height 63
type textarea "Hi, Could you please let us know the the completion time? Thanks"
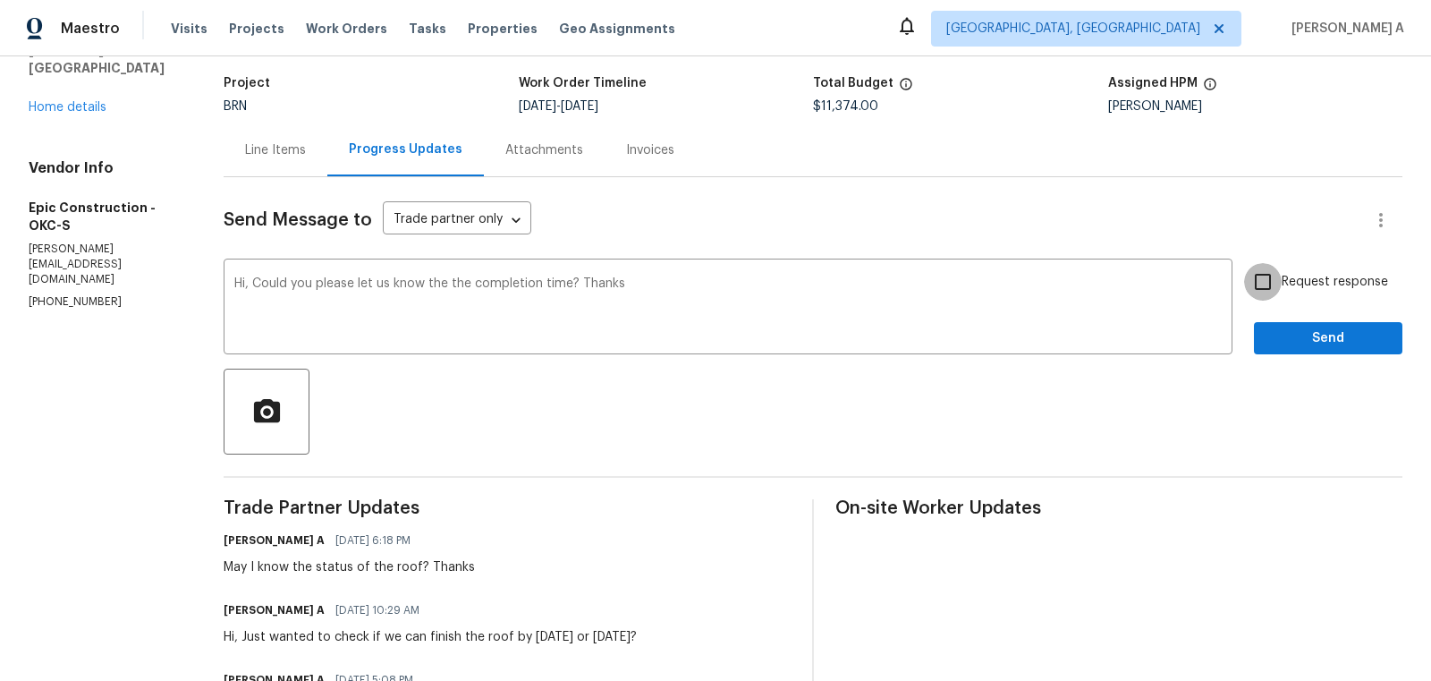
click at [1262, 267] on input "Request response" at bounding box center [1263, 282] width 38 height 38
checkbox input "true"
click at [1306, 339] on span "Send" at bounding box center [1328, 338] width 120 height 22
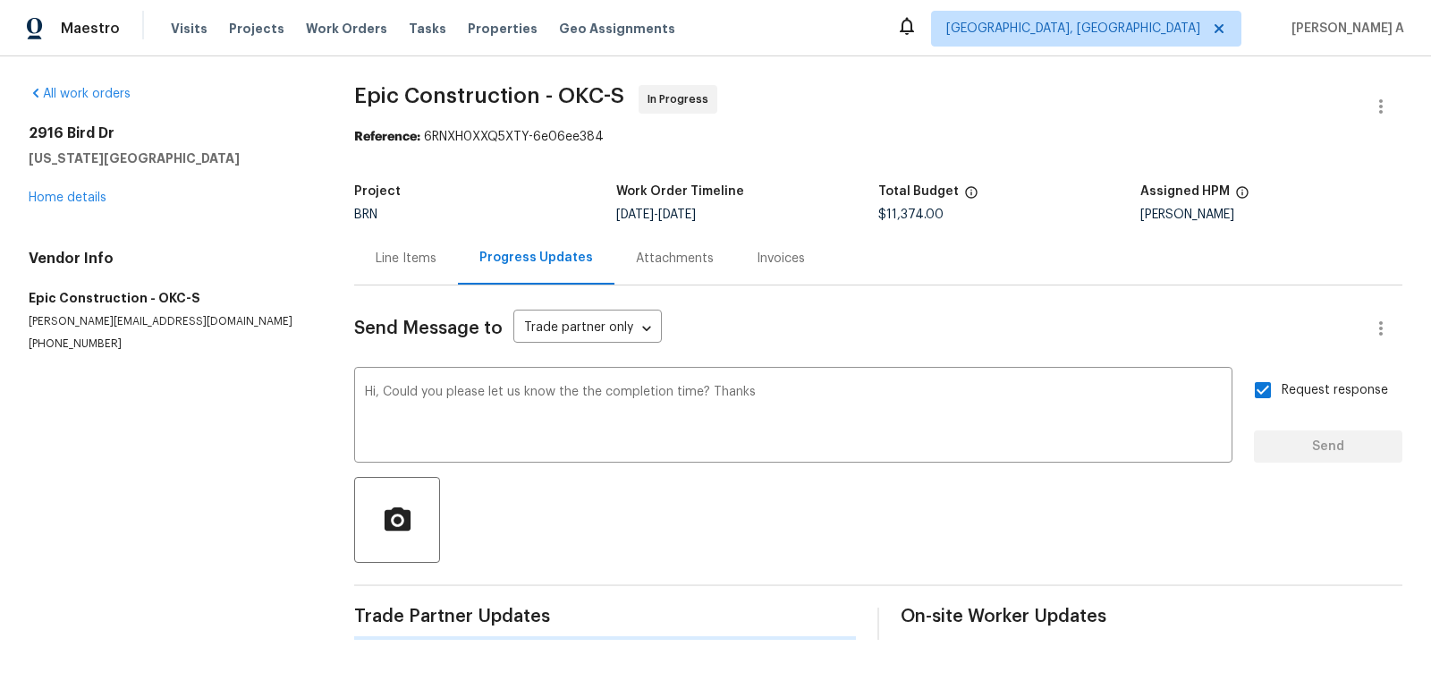
scroll to position [0, 0]
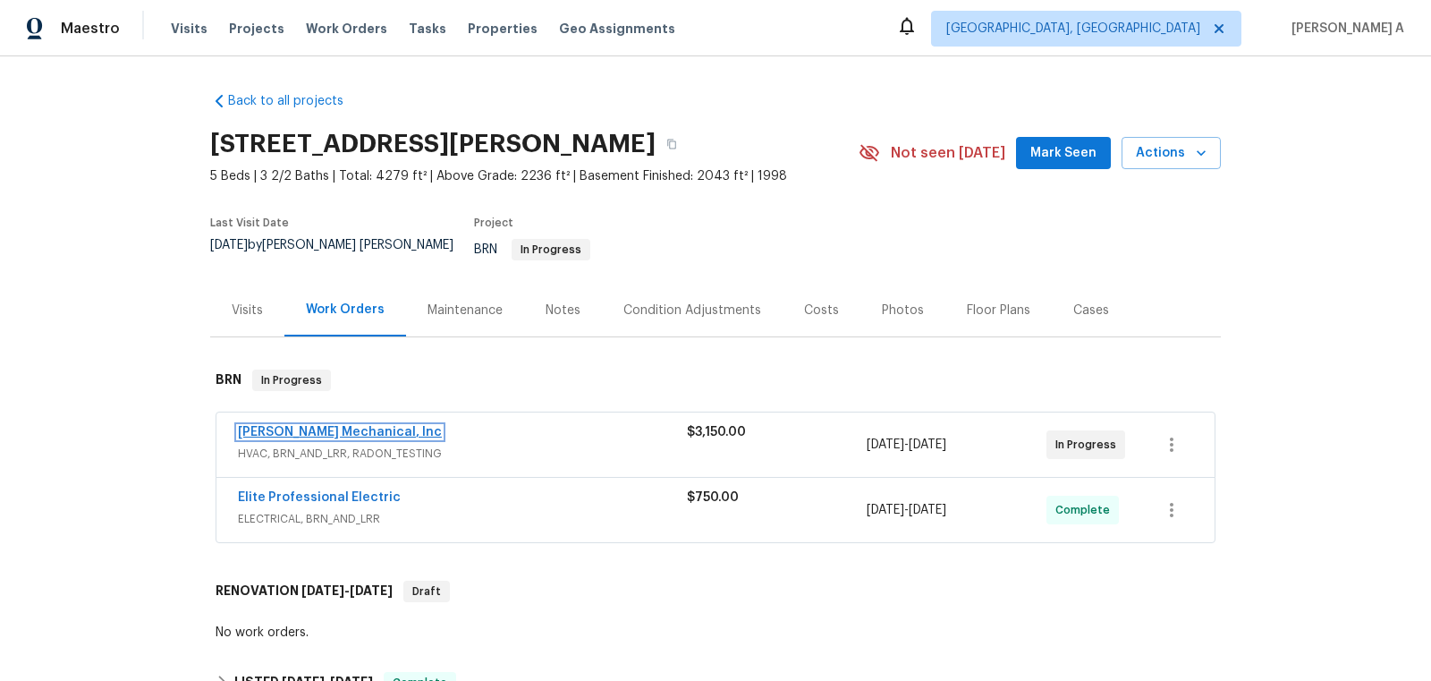
click at [306, 426] on link "[PERSON_NAME] Mechanical, Inc" at bounding box center [340, 432] width 204 height 13
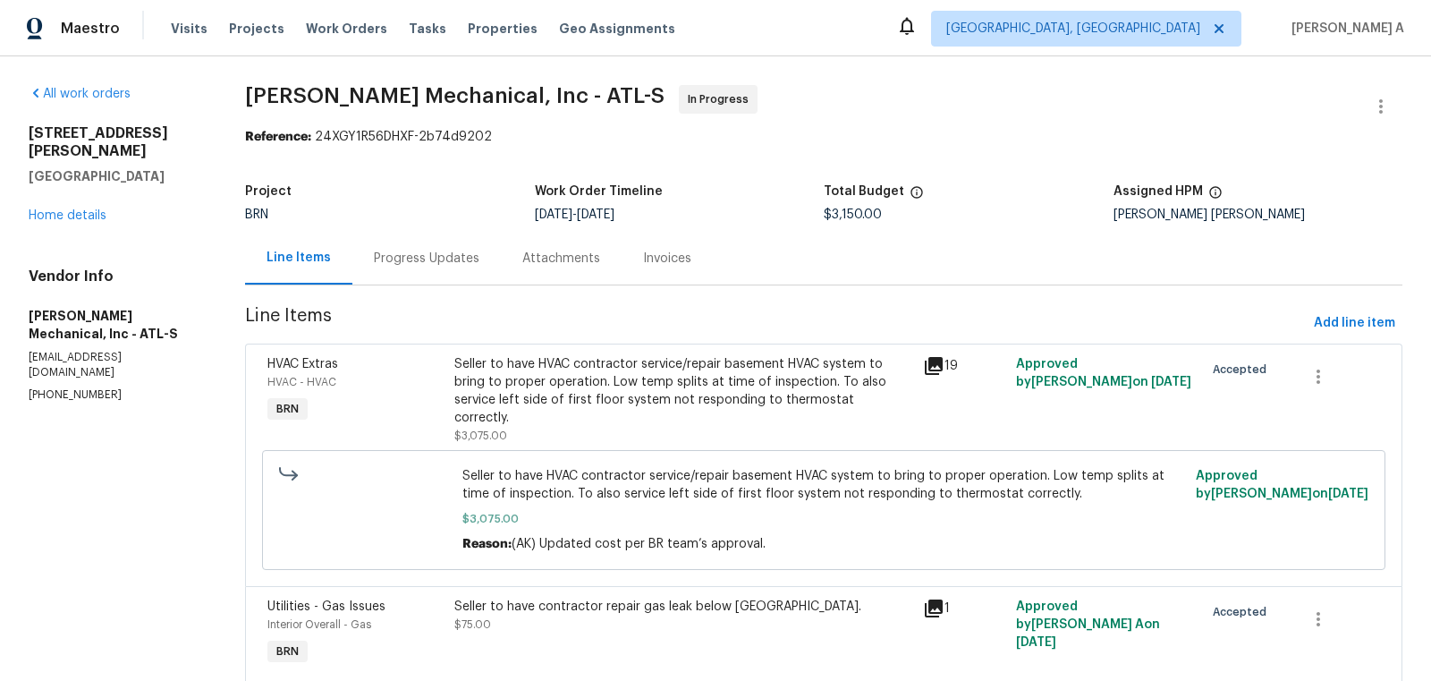
click at [425, 251] on div "Progress Updates" at bounding box center [427, 259] width 106 height 18
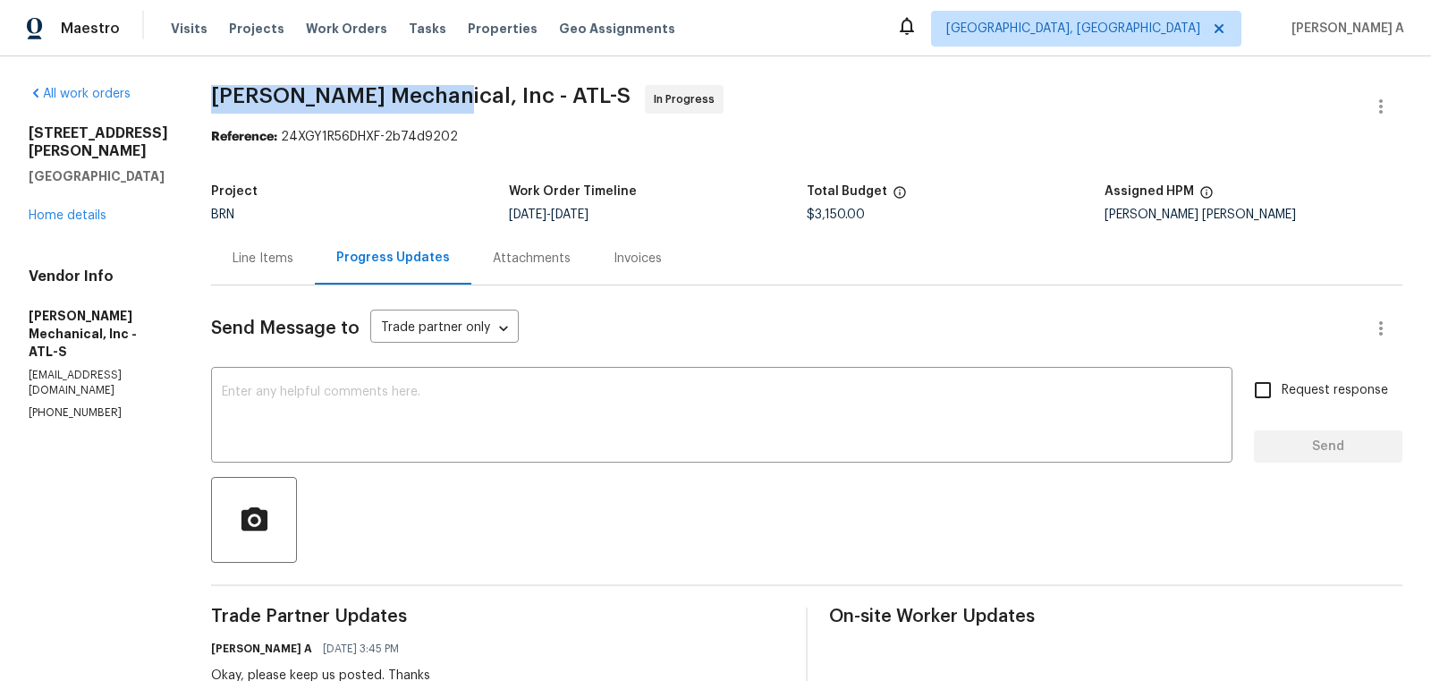
copy span "[PERSON_NAME] Mechanical"
drag, startPoint x: 234, startPoint y: 94, endPoint x: 465, endPoint y: 91, distance: 230.7
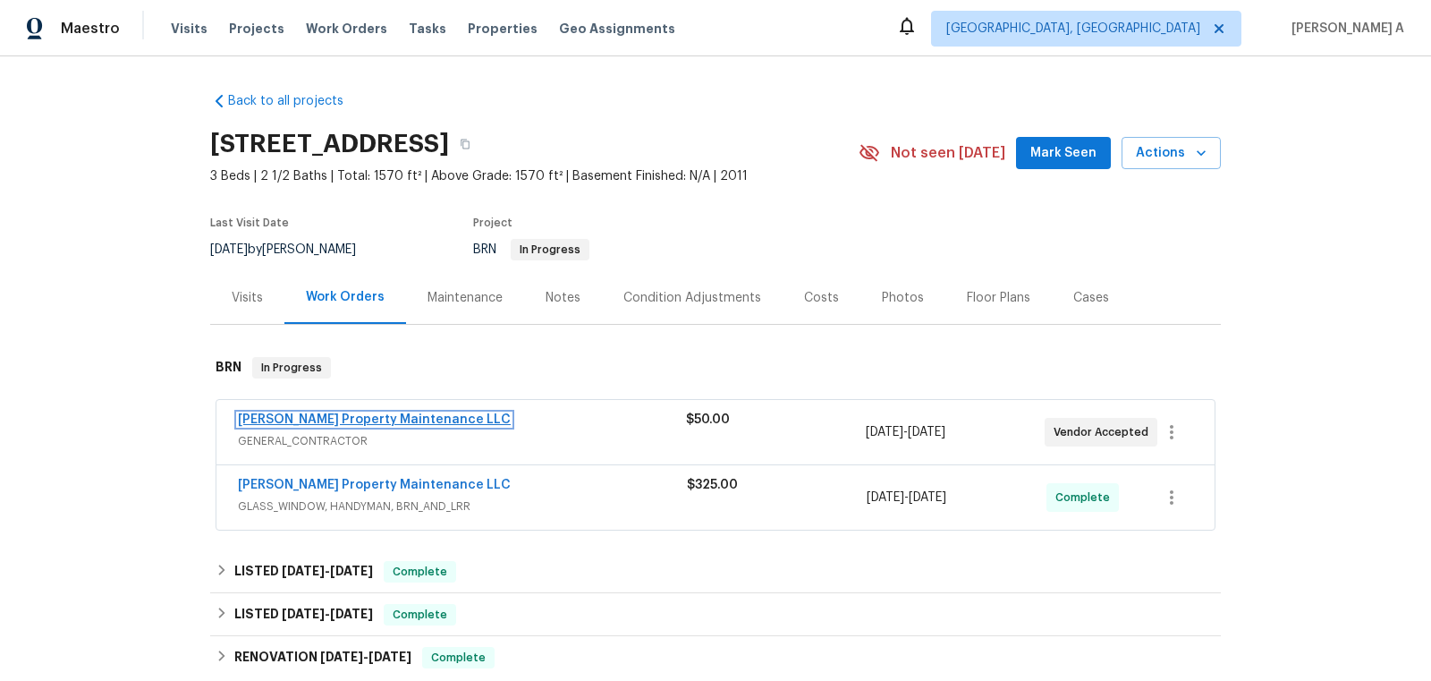
click at [365, 419] on link "[PERSON_NAME] Property Maintenance LLC" at bounding box center [374, 419] width 273 height 13
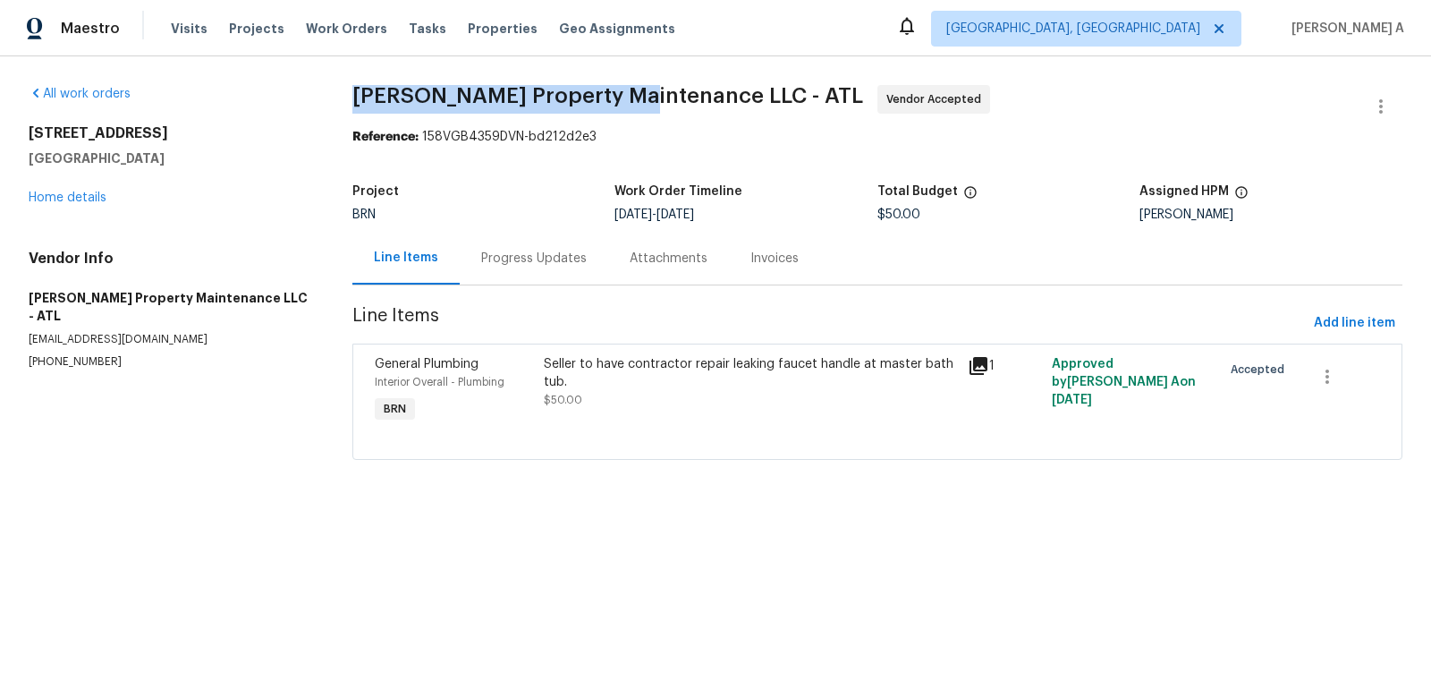
copy span "[PERSON_NAME] Property Maintenance"
drag, startPoint x: 326, startPoint y: 97, endPoint x: 626, endPoint y: 98, distance: 299.6
click at [626, 98] on div "All work orders [STREET_ADDRESS] Home details Vendor Info [PERSON_NAME] Propert…" at bounding box center [715, 282] width 1431 height 453
